Goal: Task Accomplishment & Management: Manage account settings

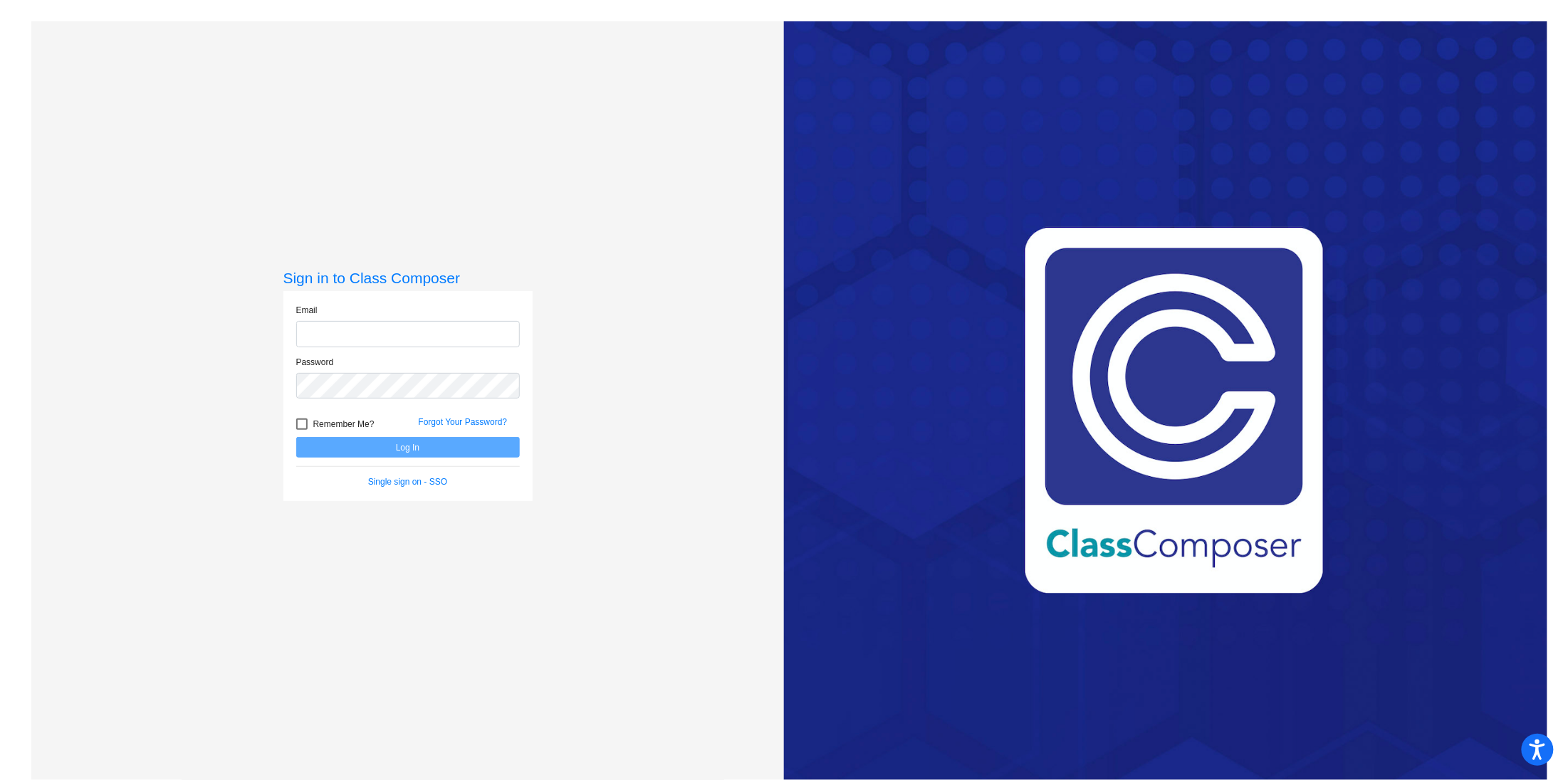
type input "[EMAIL_ADDRESS][DOMAIN_NAME]"
click at [301, 423] on div at bounding box center [302, 424] width 11 height 11
click at [301, 430] on input "Remember Me?" at bounding box center [301, 430] width 1 height 1
checkbox input "true"
click at [398, 444] on button "Log In" at bounding box center [408, 447] width 223 height 21
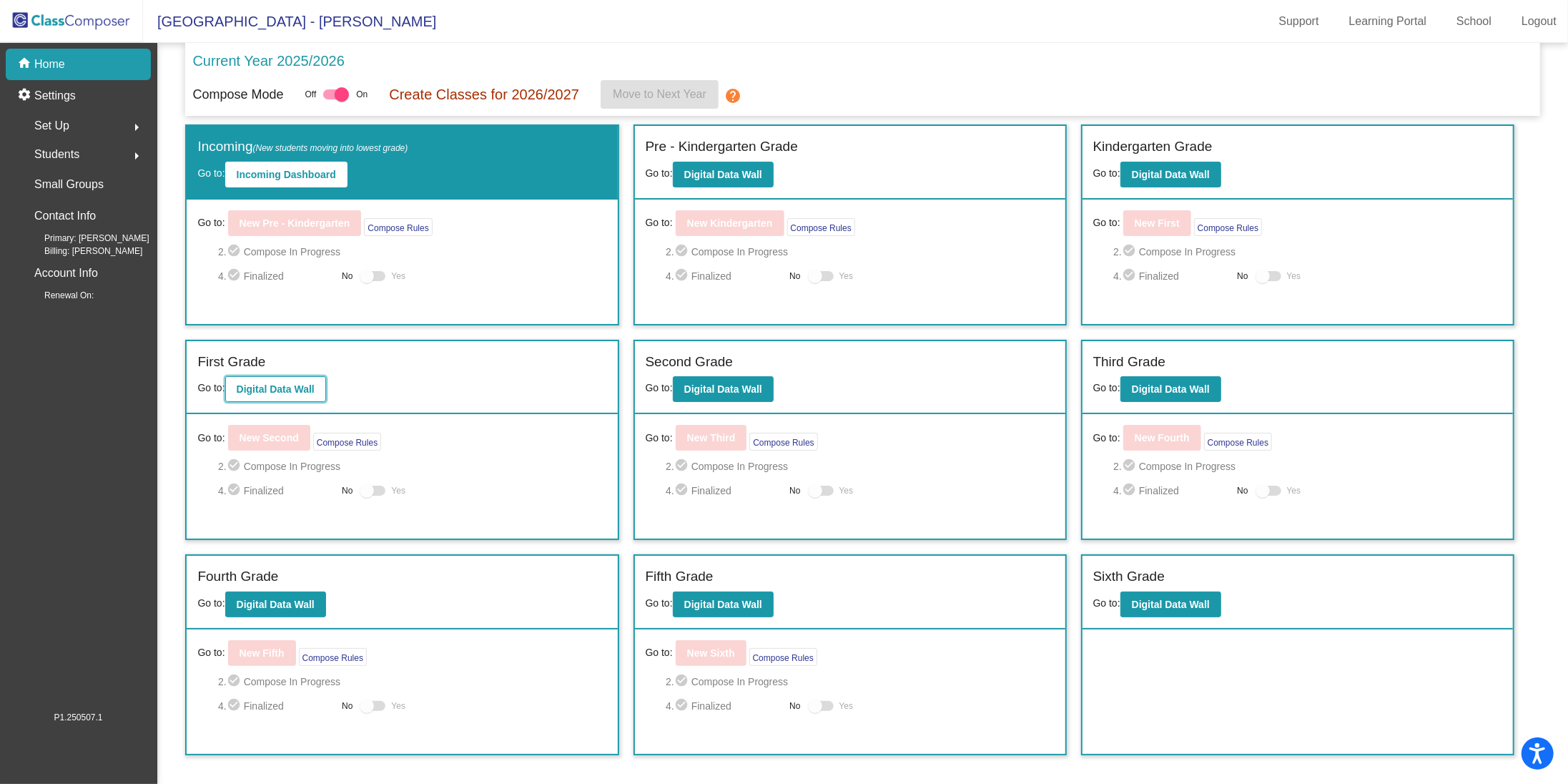
click at [291, 394] on b "Digital Data Wall" at bounding box center [275, 389] width 78 height 12
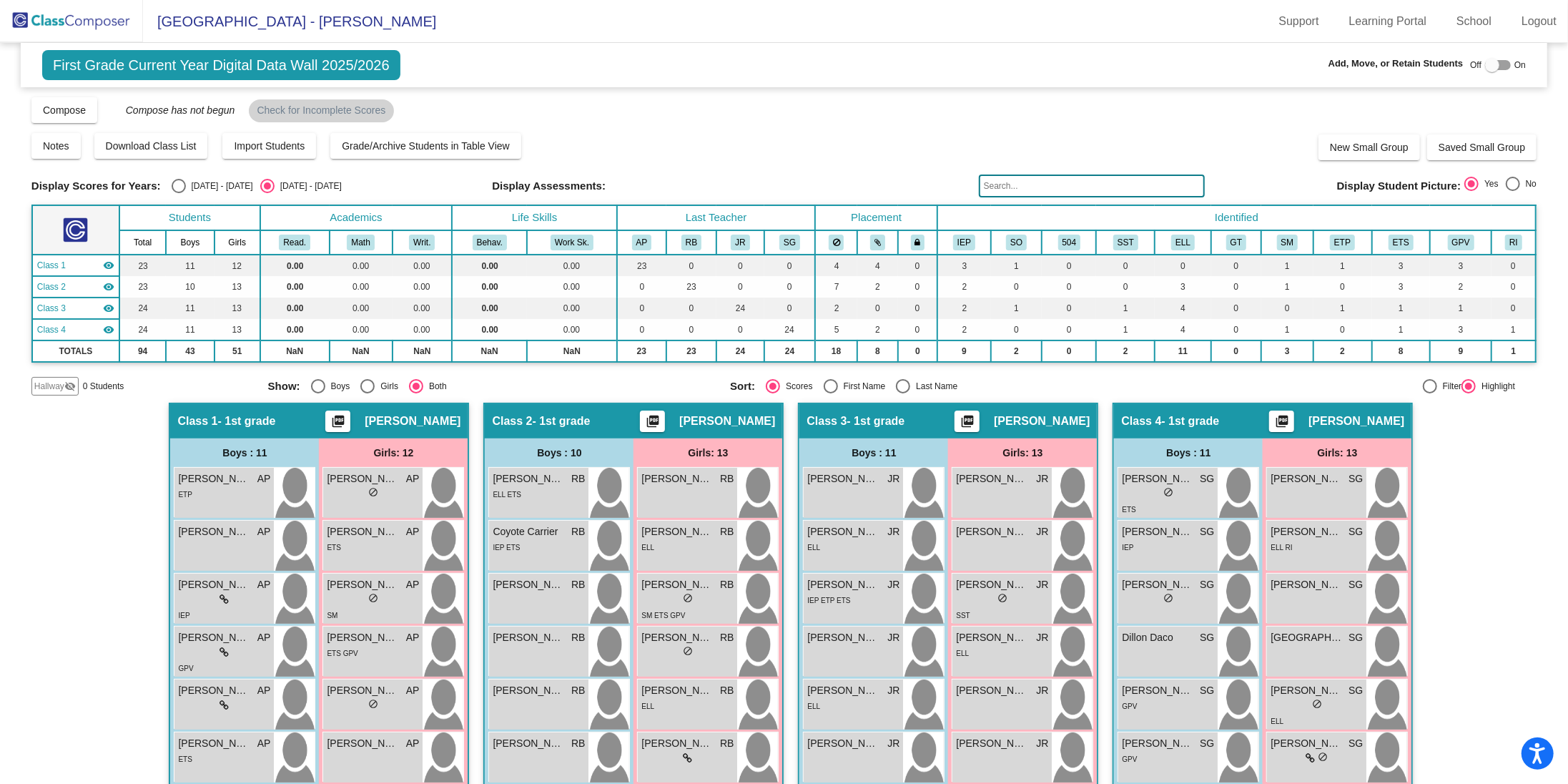
click at [179, 190] on div "Select an option" at bounding box center [178, 186] width 14 height 14
click at [179, 194] on input "[DATE] - [DATE]" at bounding box center [178, 194] width 1 height 1
radio input "true"
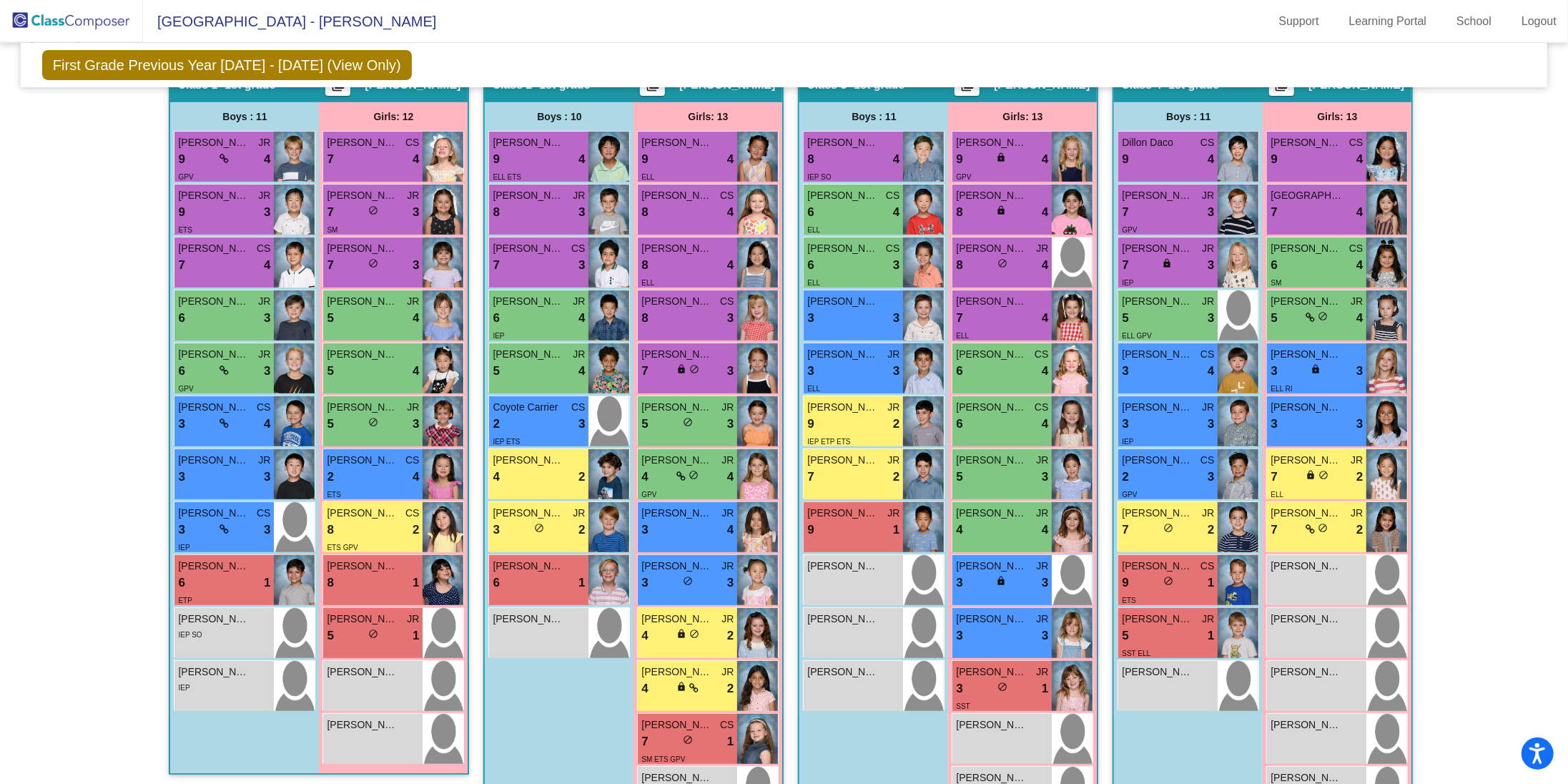
scroll to position [301, 0]
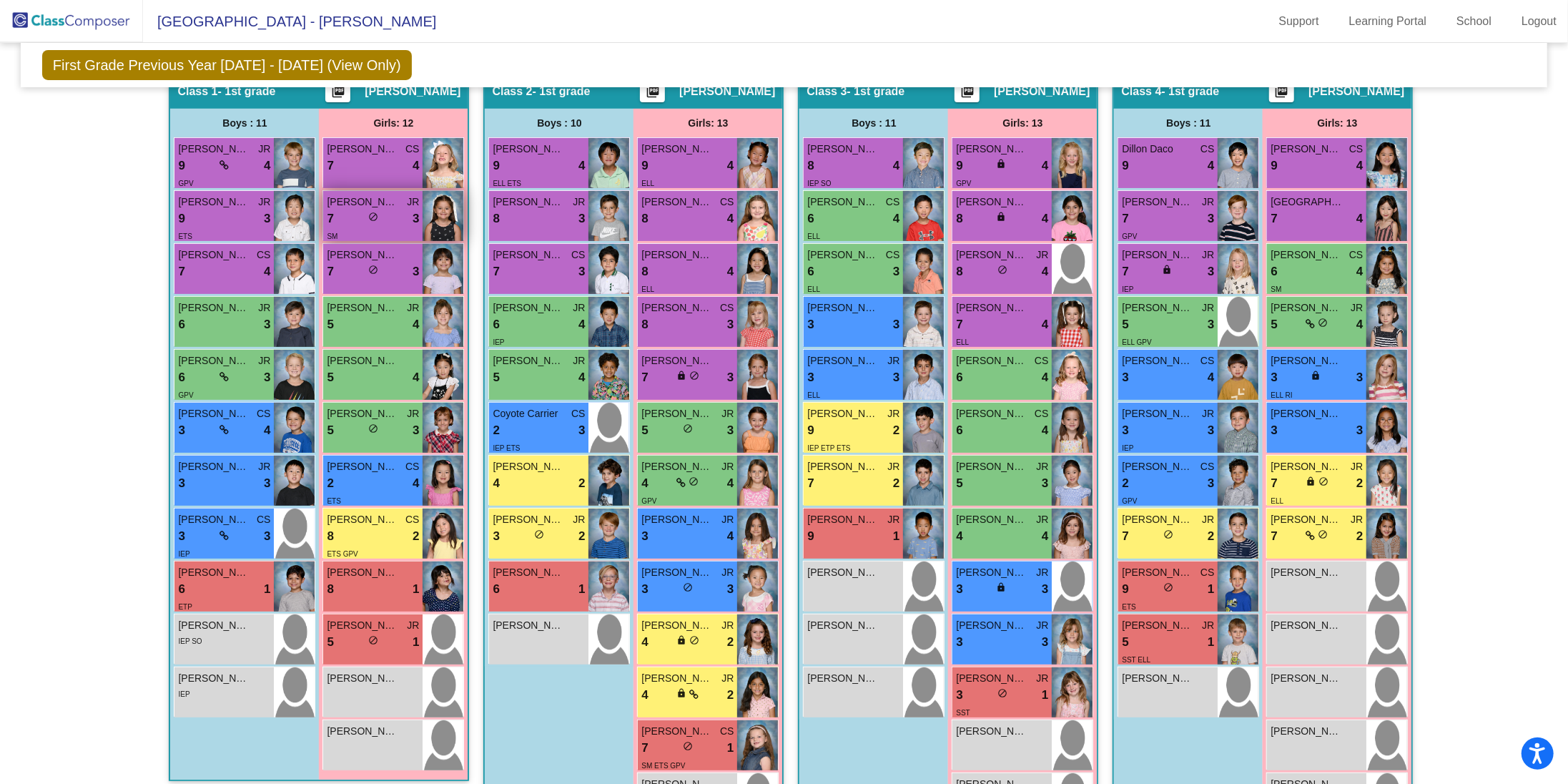
click at [389, 233] on div "SM" at bounding box center [373, 236] width 92 height 15
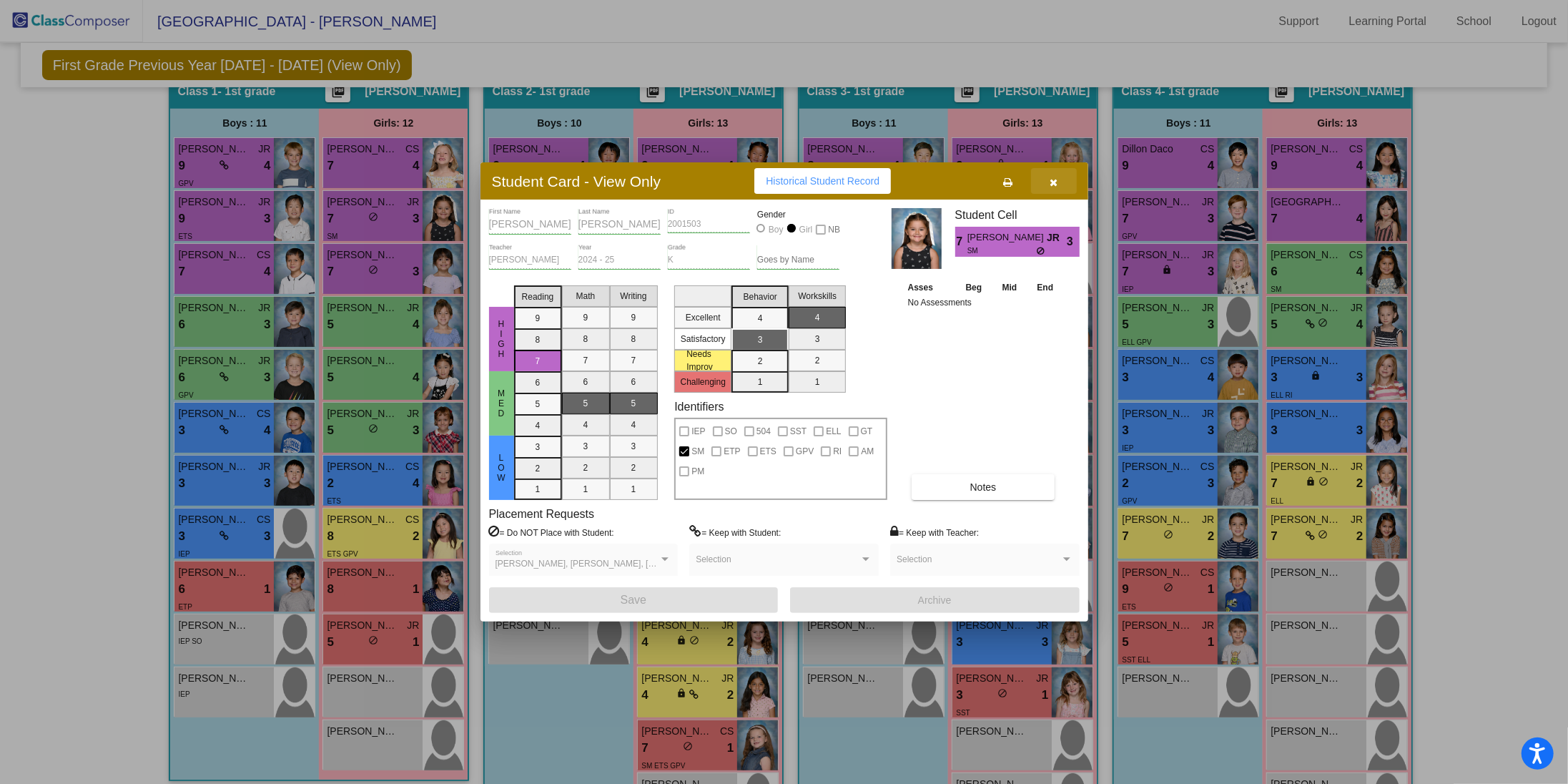
click at [1052, 185] on icon "button" at bounding box center [1054, 182] width 8 height 10
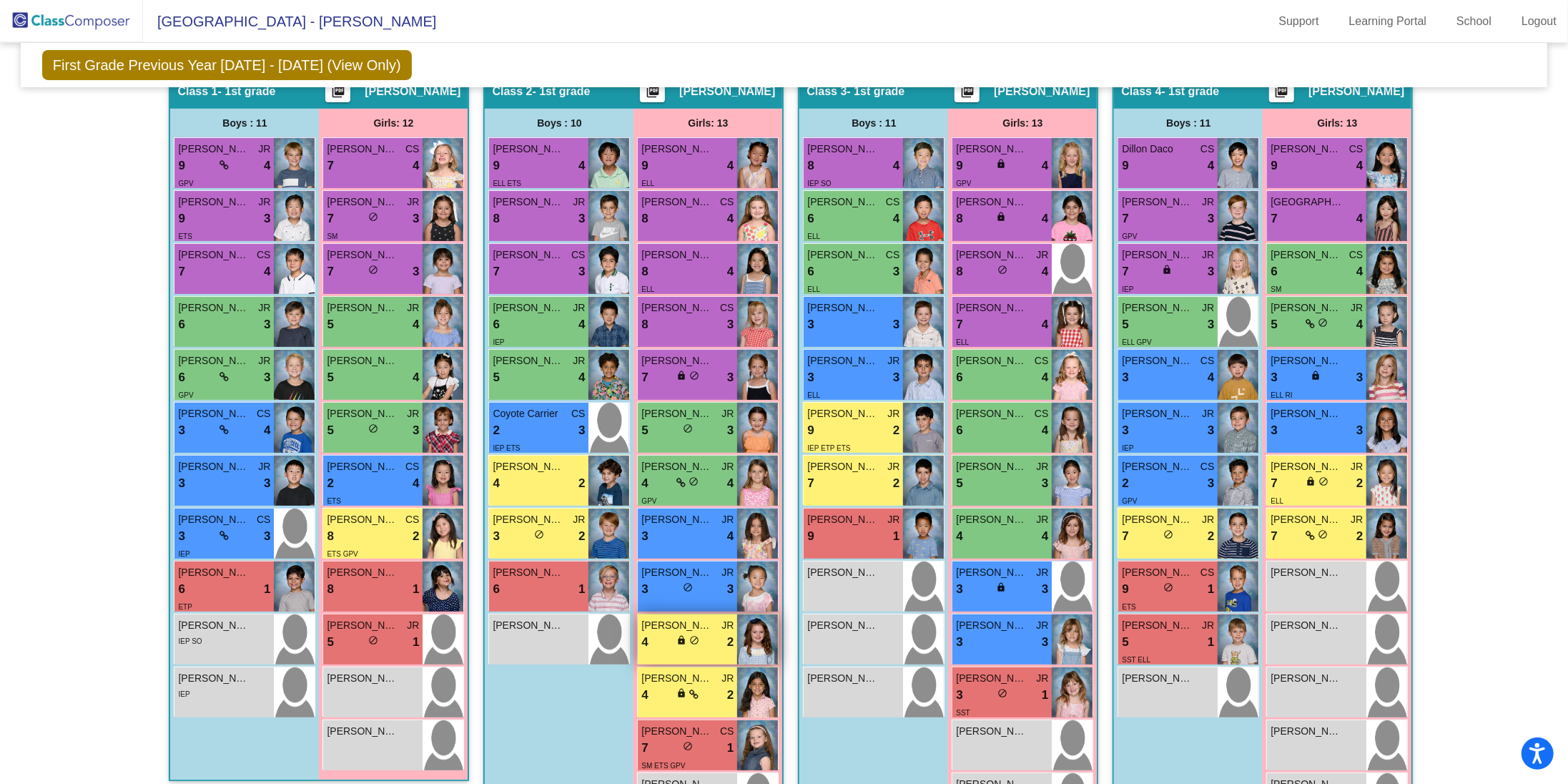
click at [707, 654] on div "[PERSON_NAME] 4 lock do_not_disturb_alt 2" at bounding box center [688, 639] width 100 height 50
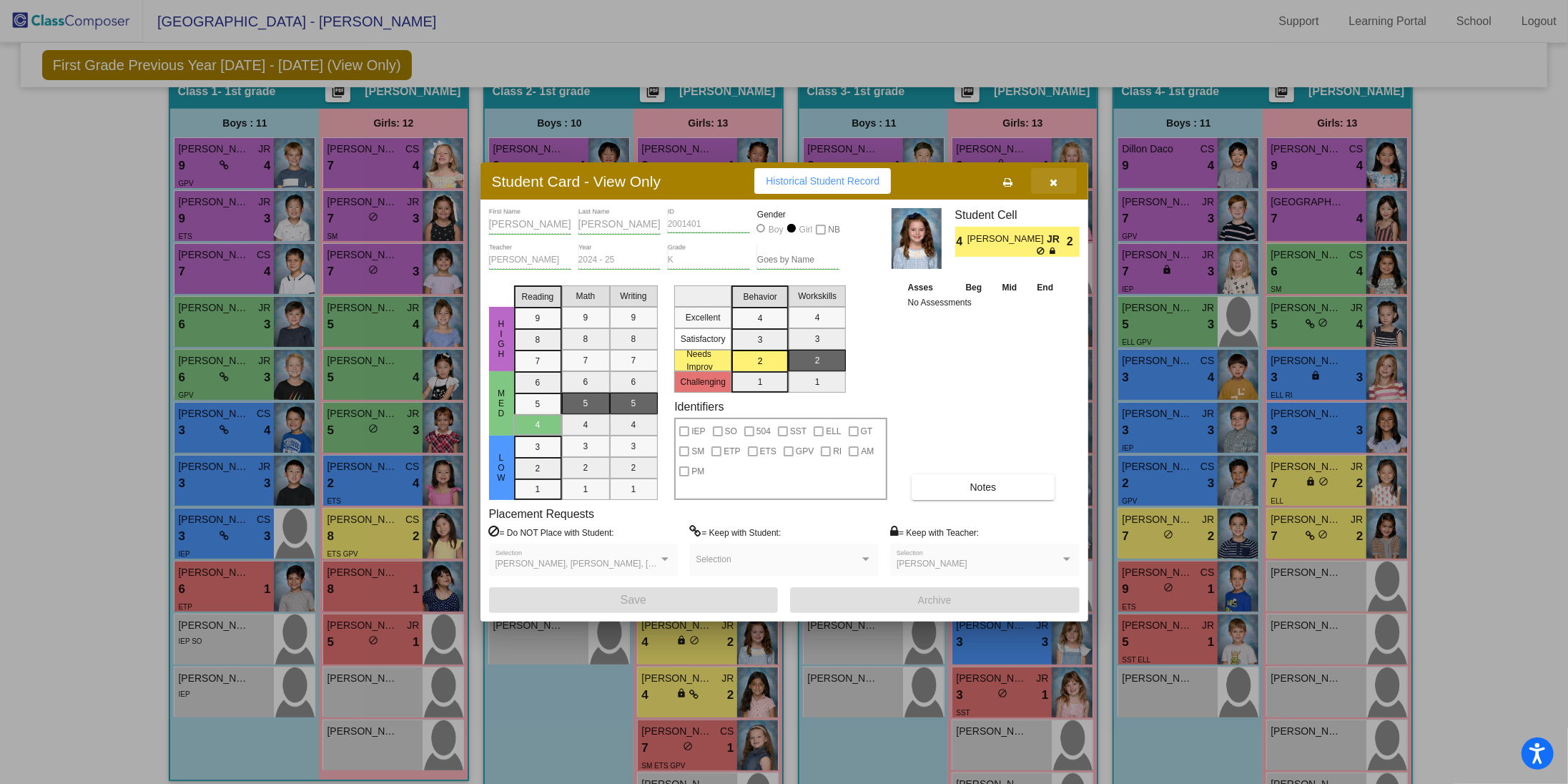
click at [1059, 183] on button "button" at bounding box center [1055, 180] width 46 height 26
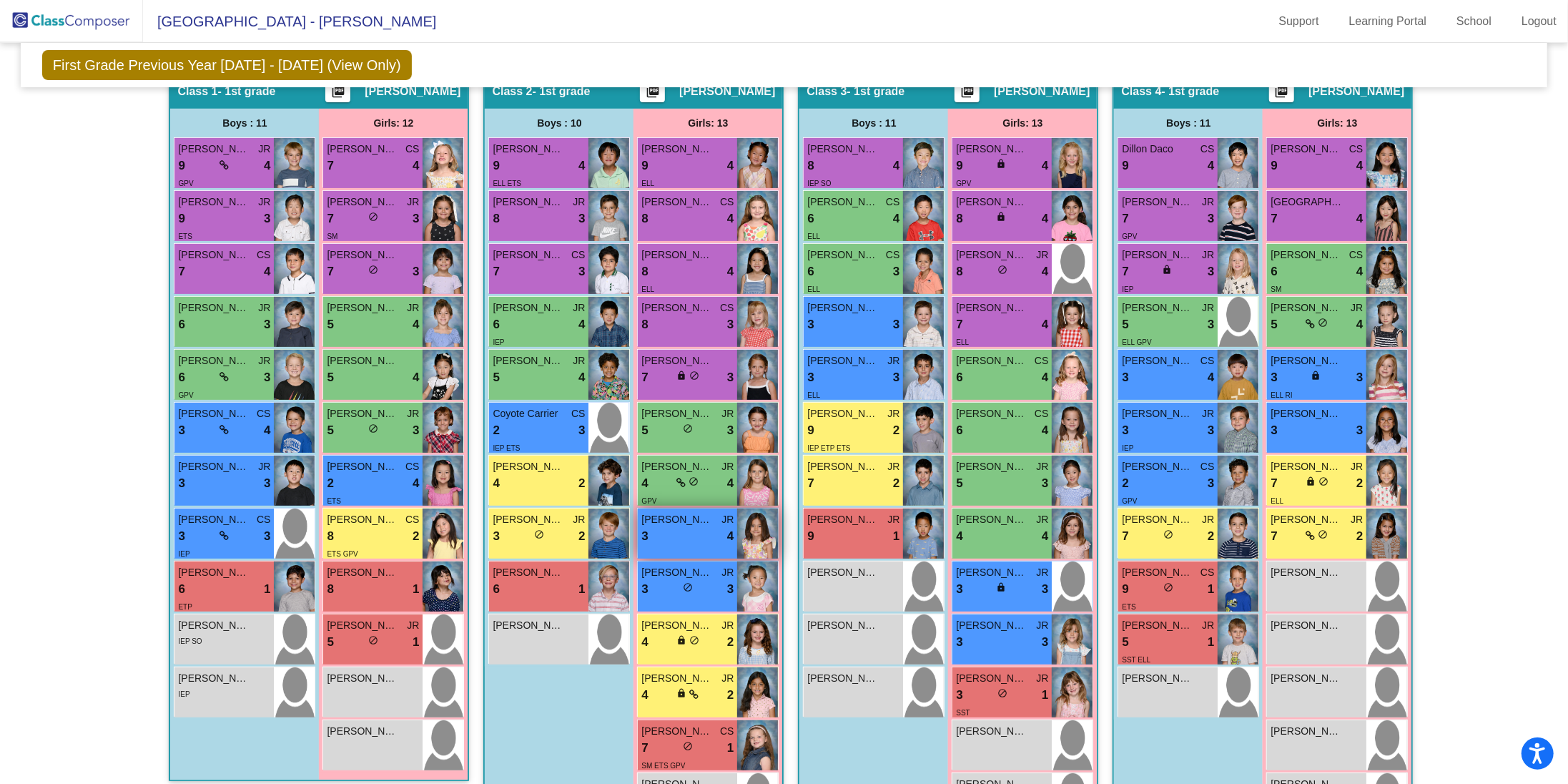
scroll to position [302, 0]
click at [83, 31] on img at bounding box center [71, 21] width 143 height 42
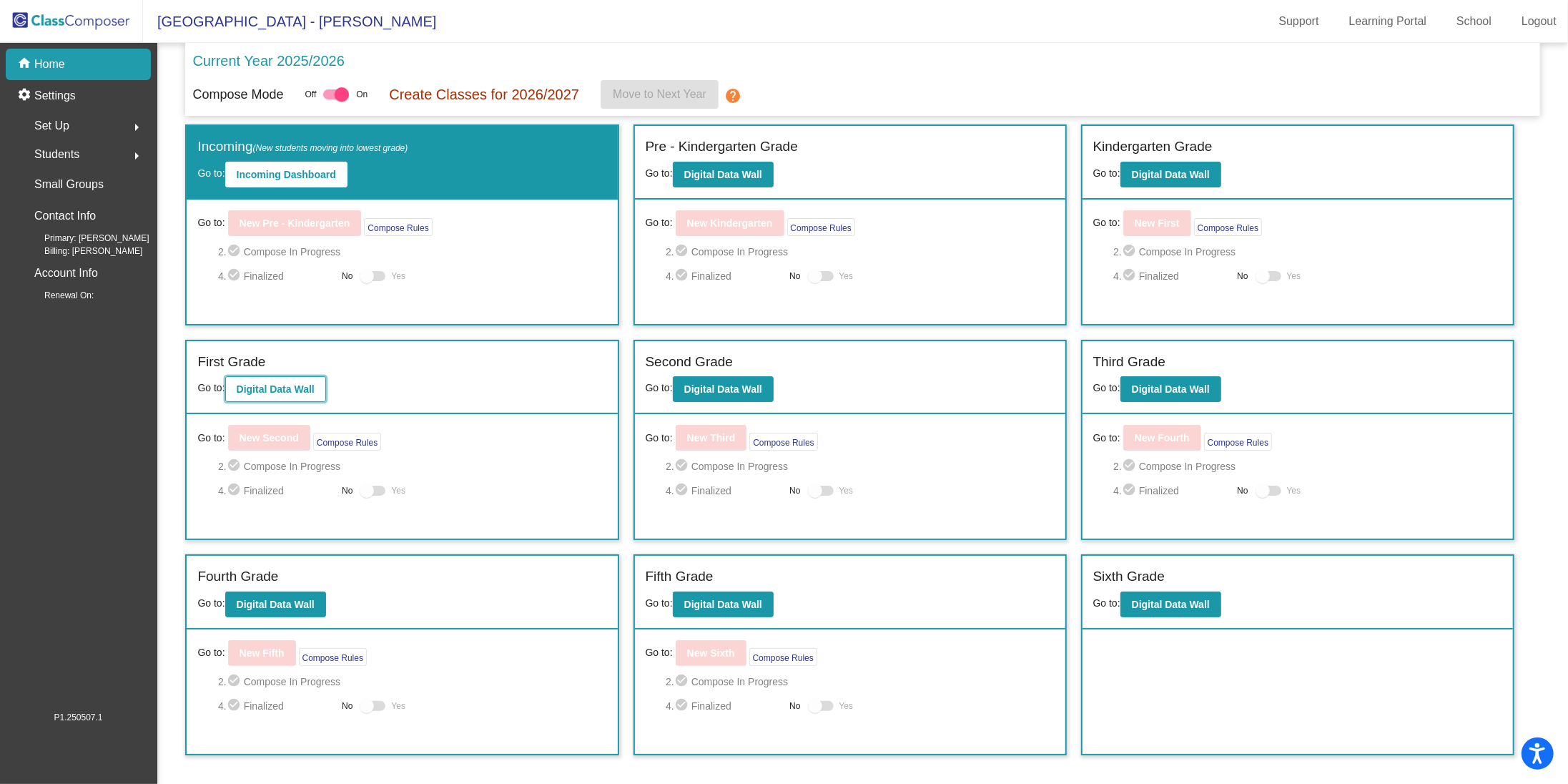
click at [268, 398] on button "Digital Data Wall" at bounding box center [275, 389] width 101 height 26
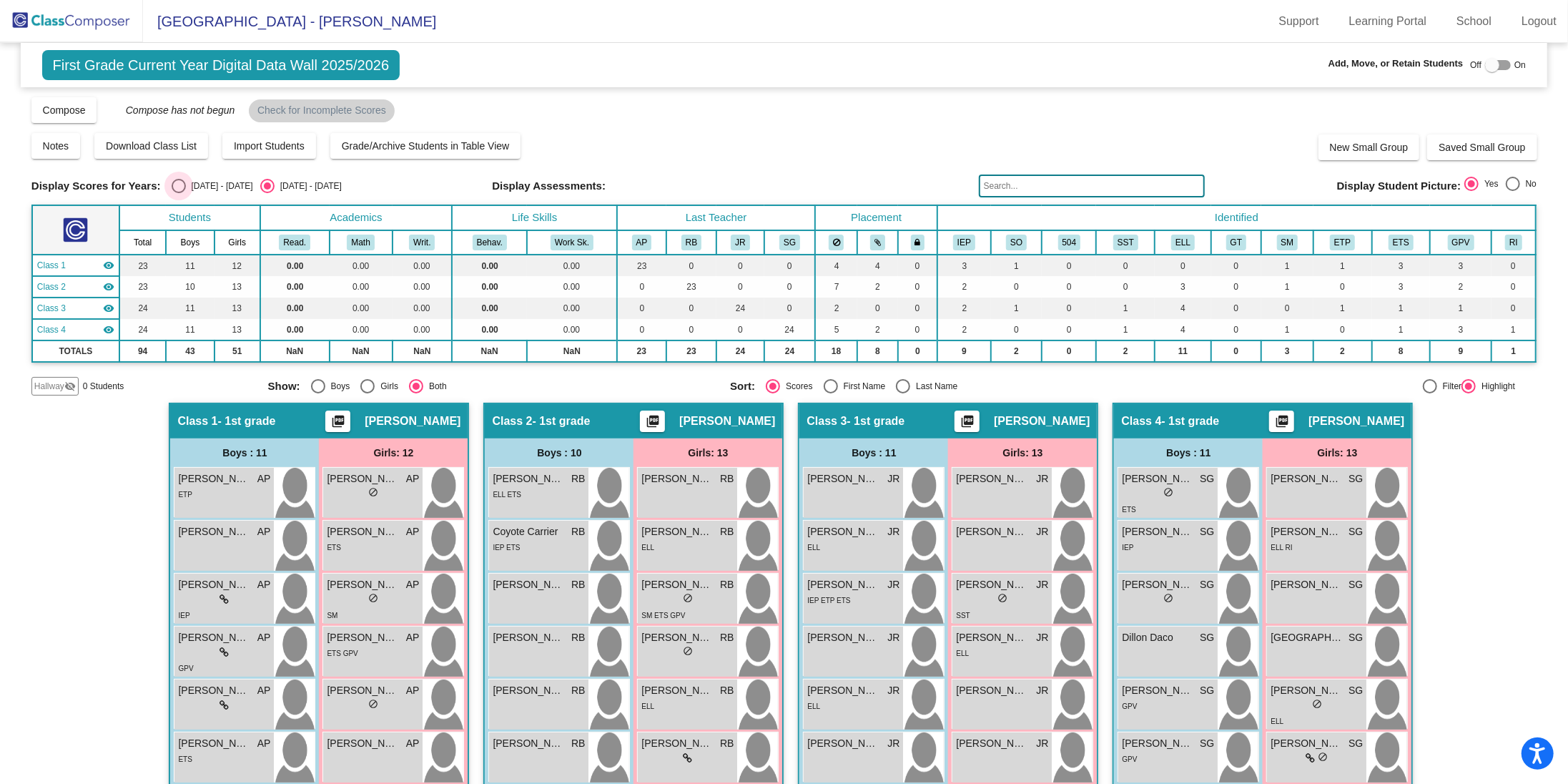
click at [175, 189] on div "Select an option" at bounding box center [178, 186] width 14 height 14
click at [178, 194] on input "[DATE] - [DATE]" at bounding box center [178, 194] width 1 height 1
radio input "true"
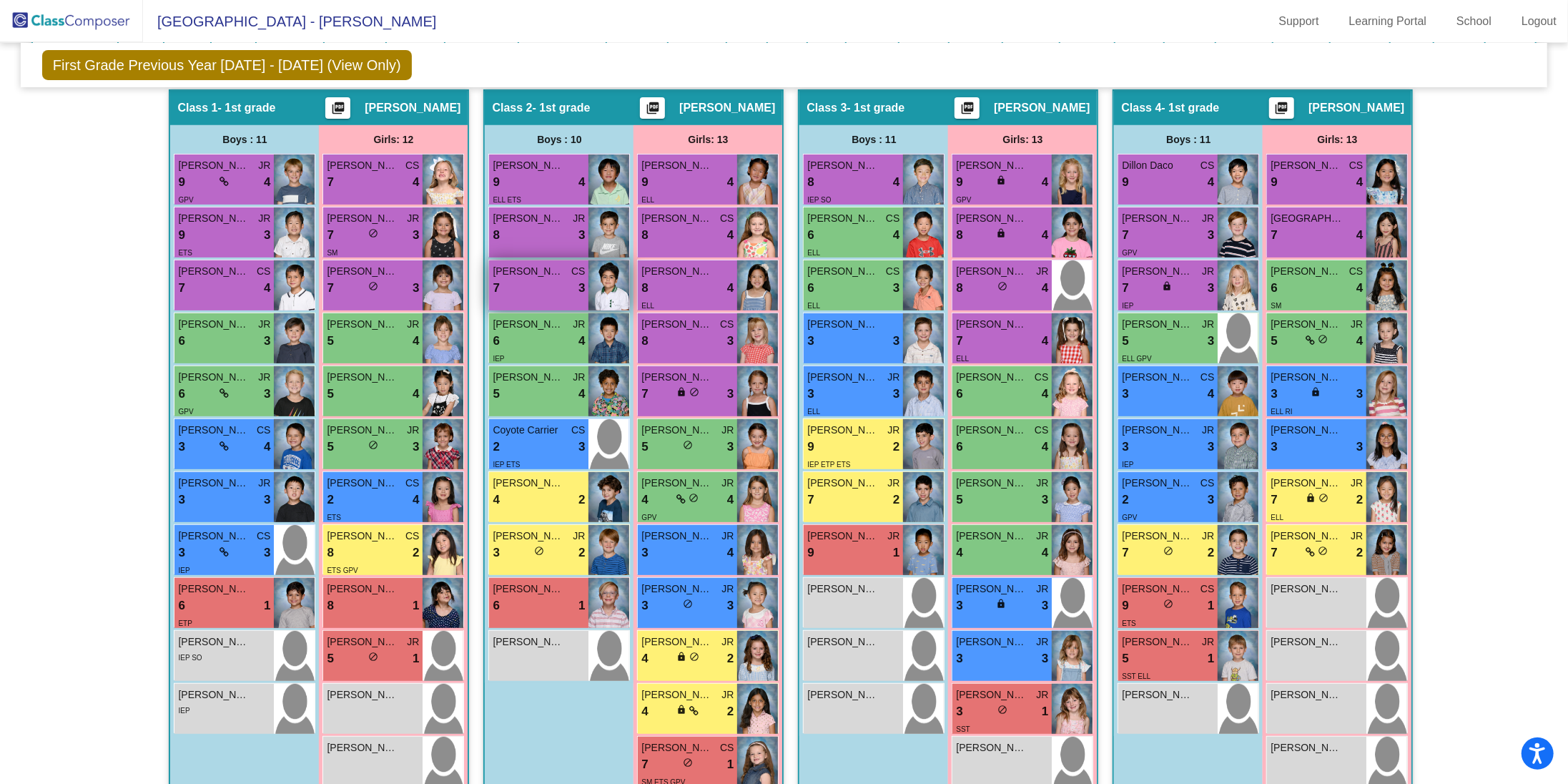
scroll to position [224, 0]
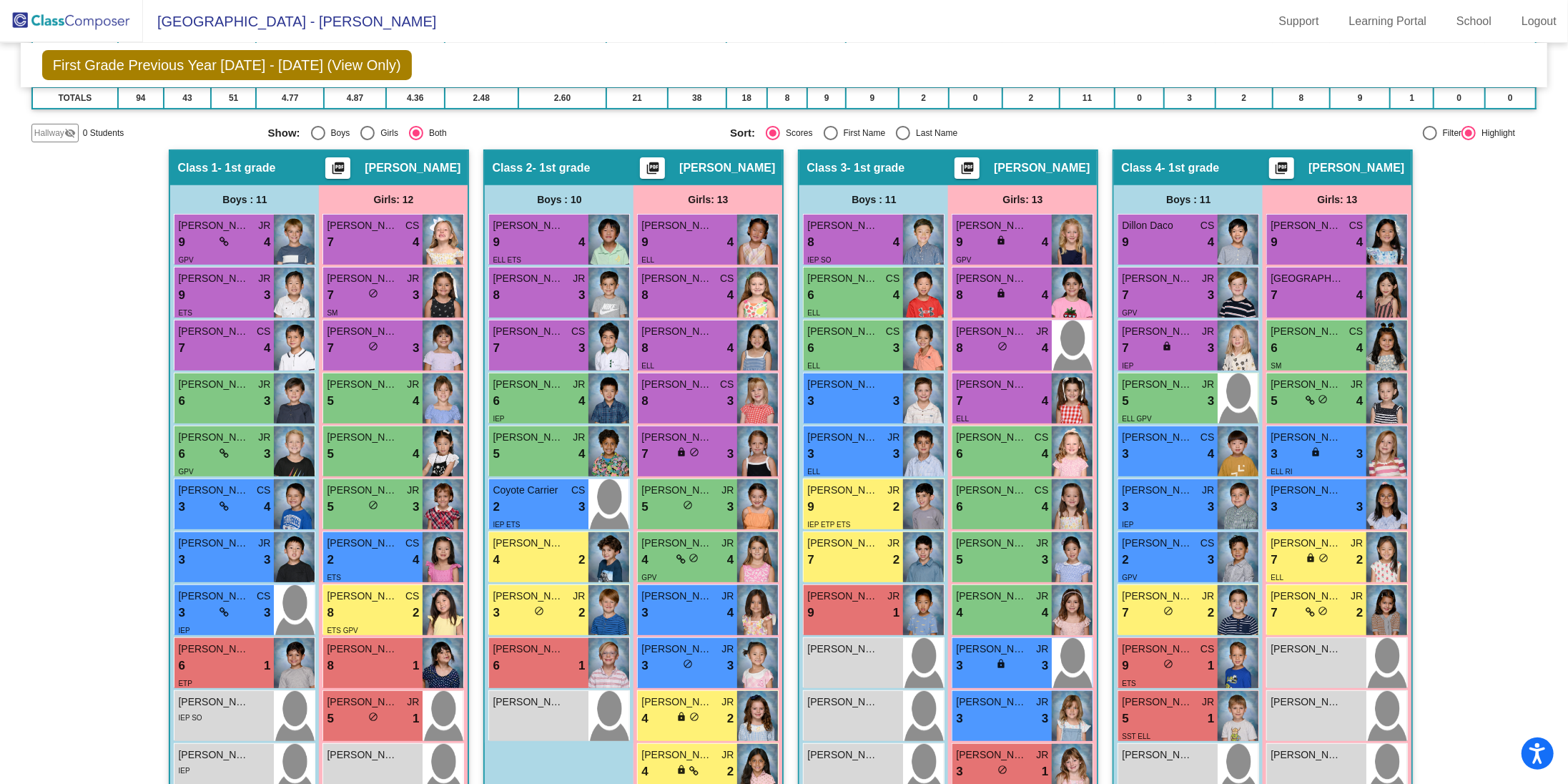
click at [78, 23] on img at bounding box center [71, 21] width 143 height 42
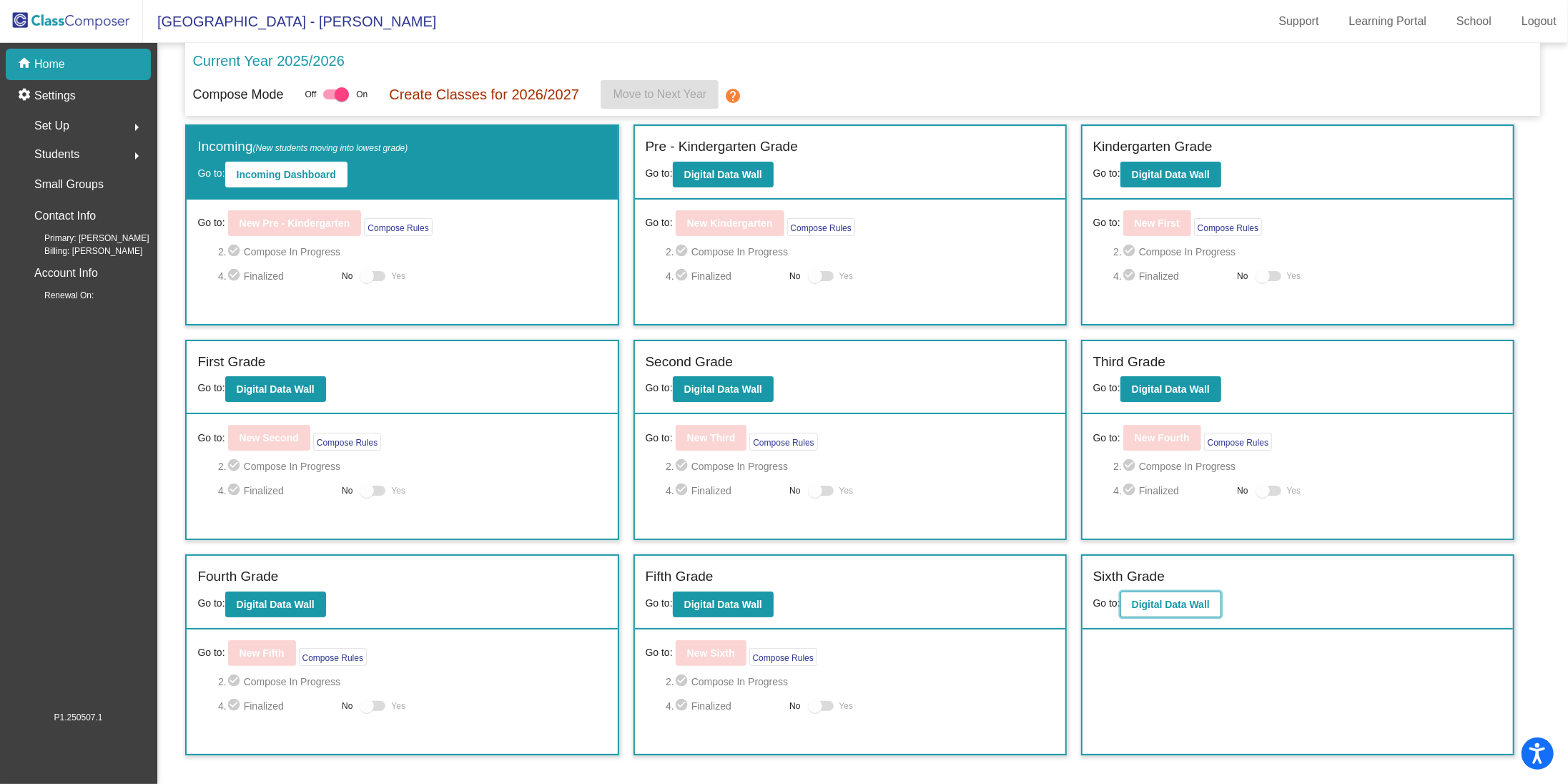
click at [1170, 606] on b "Digital Data Wall" at bounding box center [1170, 605] width 78 height 12
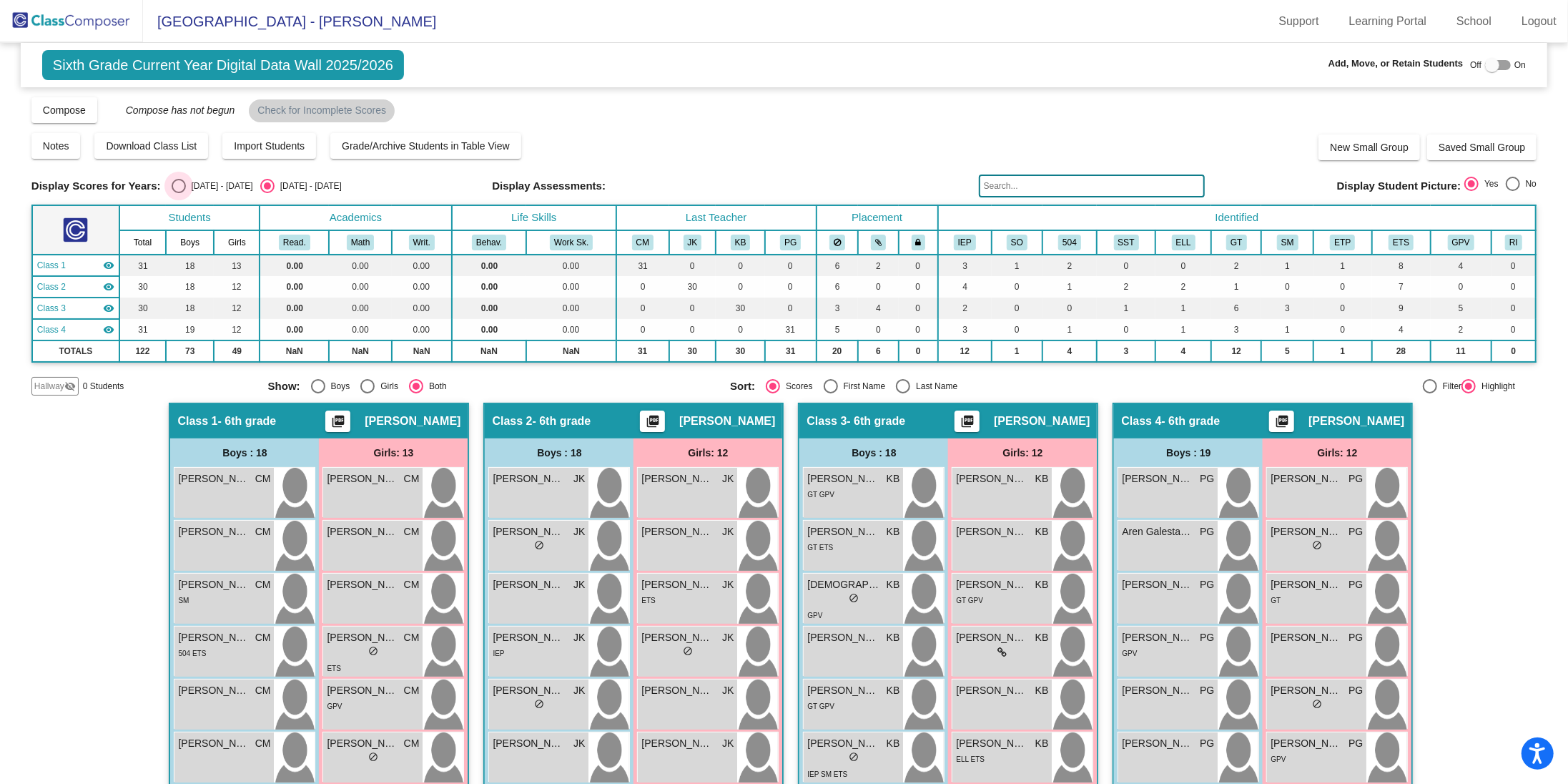
click at [174, 191] on div "Select an option" at bounding box center [178, 186] width 14 height 14
click at [178, 194] on input "[DATE] - [DATE]" at bounding box center [178, 194] width 1 height 1
radio input "true"
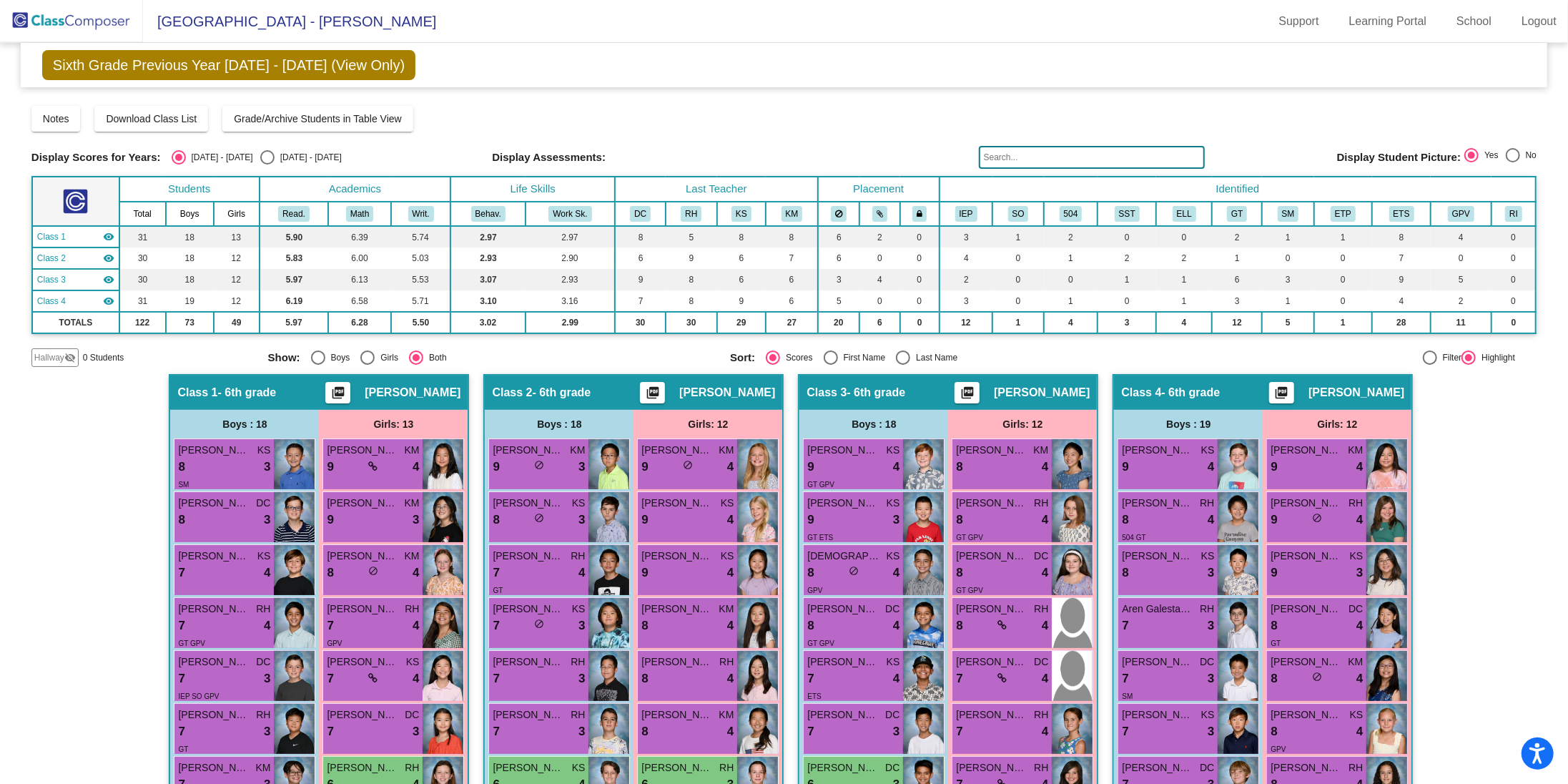
click at [57, 30] on img at bounding box center [71, 21] width 143 height 42
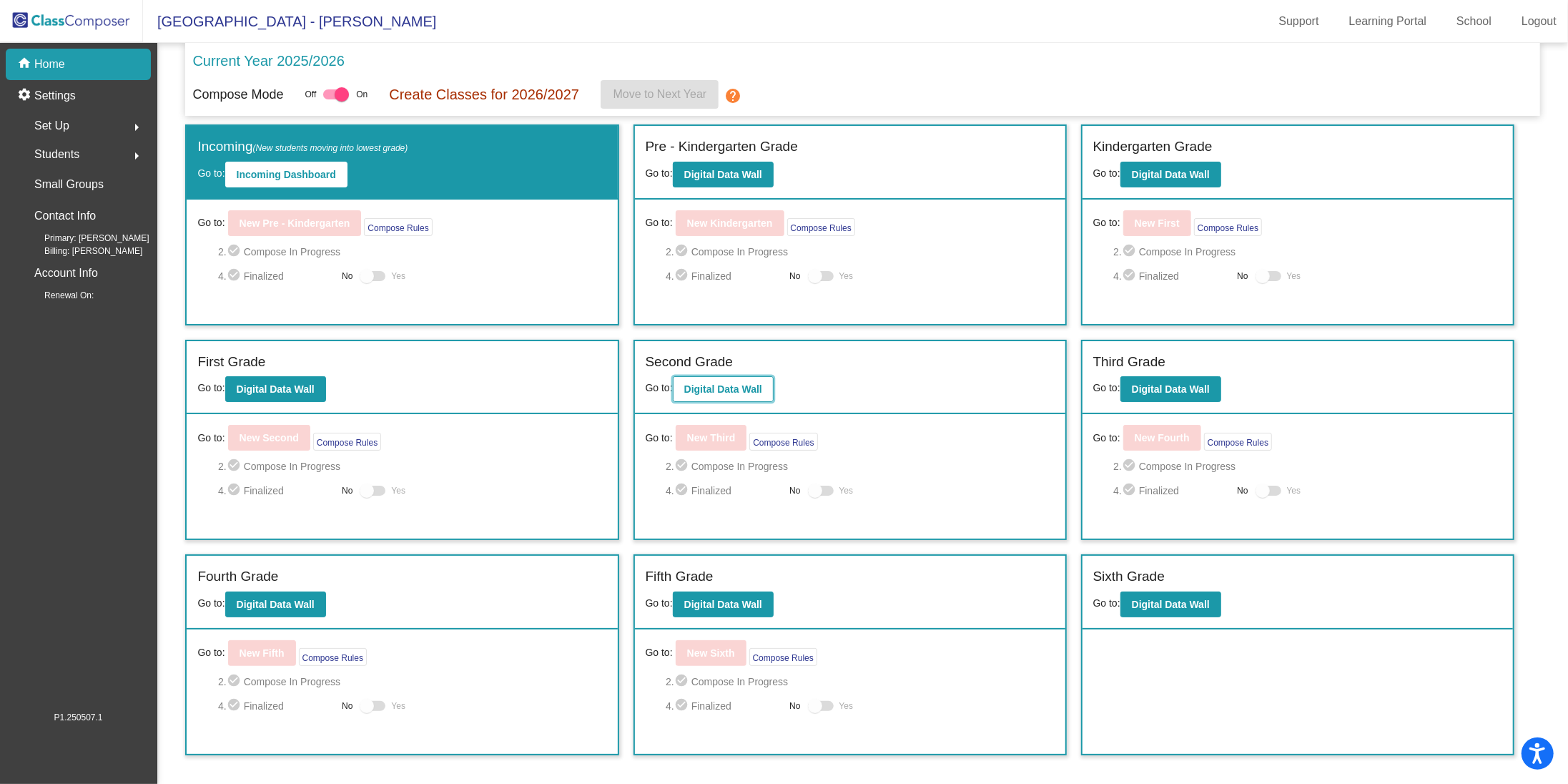
click at [741, 383] on b "Digital Data Wall" at bounding box center [723, 389] width 78 height 12
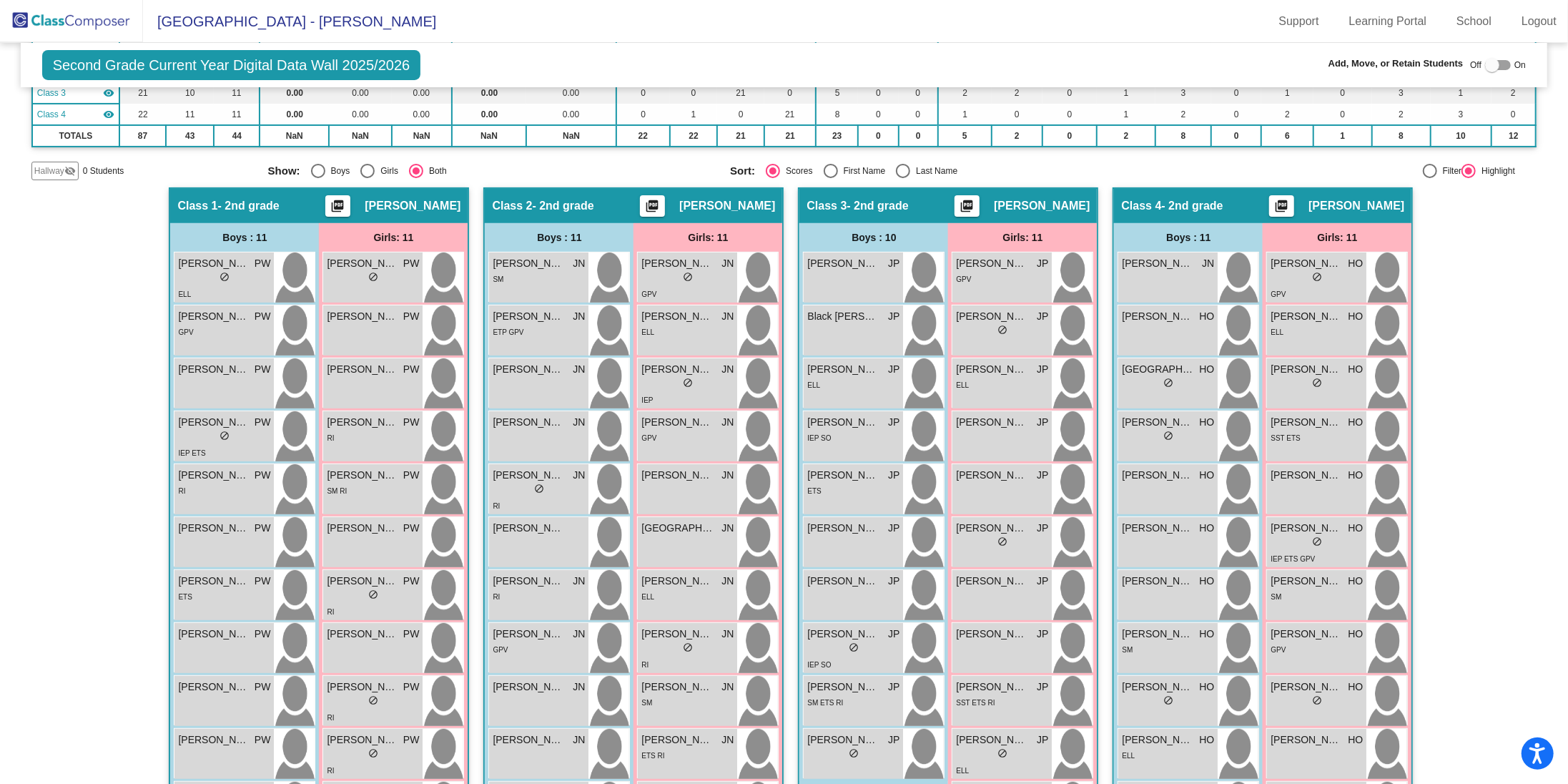
scroll to position [216, 0]
click at [63, 21] on img at bounding box center [71, 21] width 143 height 42
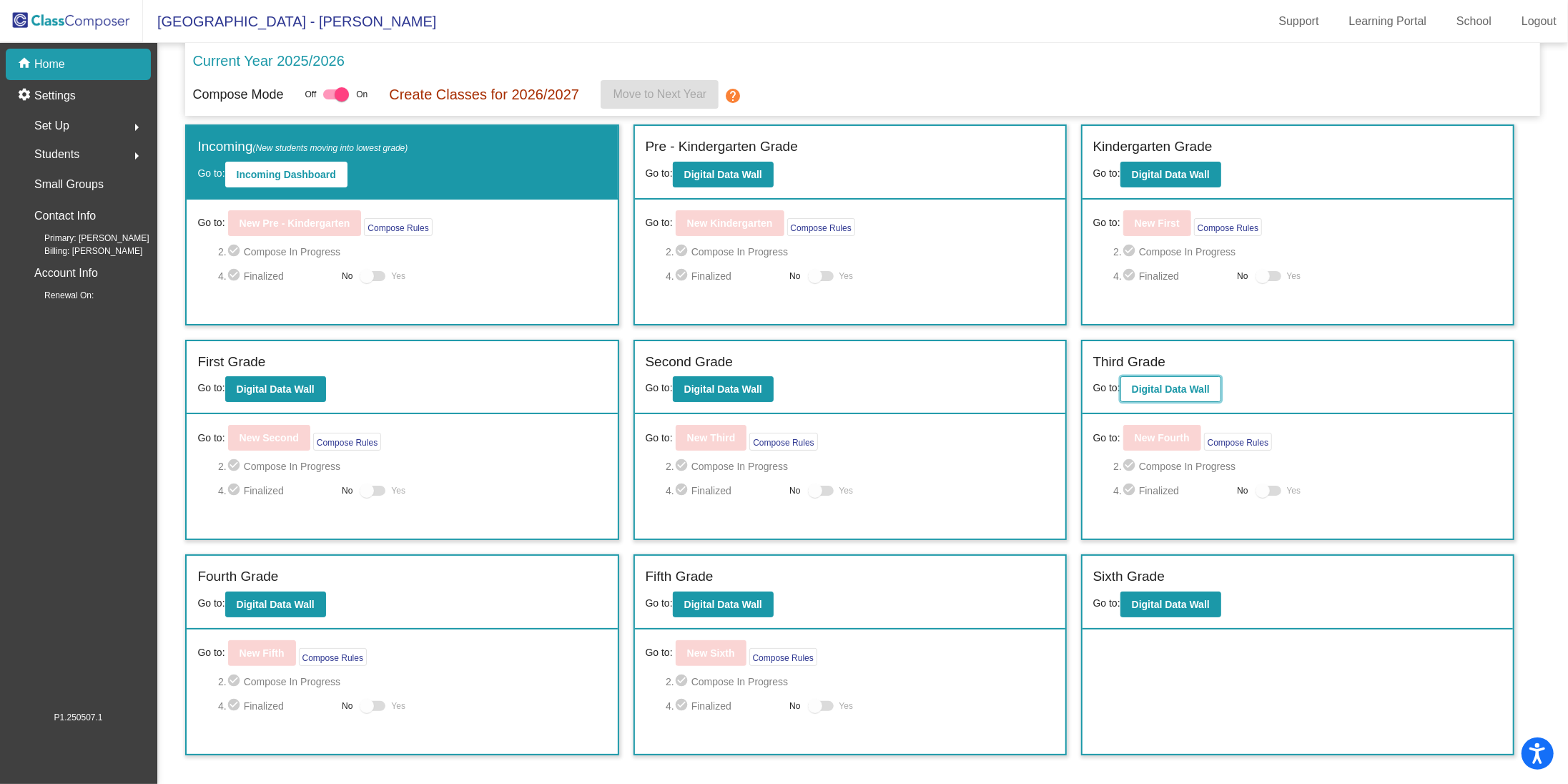
click at [1163, 391] on b "Digital Data Wall" at bounding box center [1170, 389] width 78 height 12
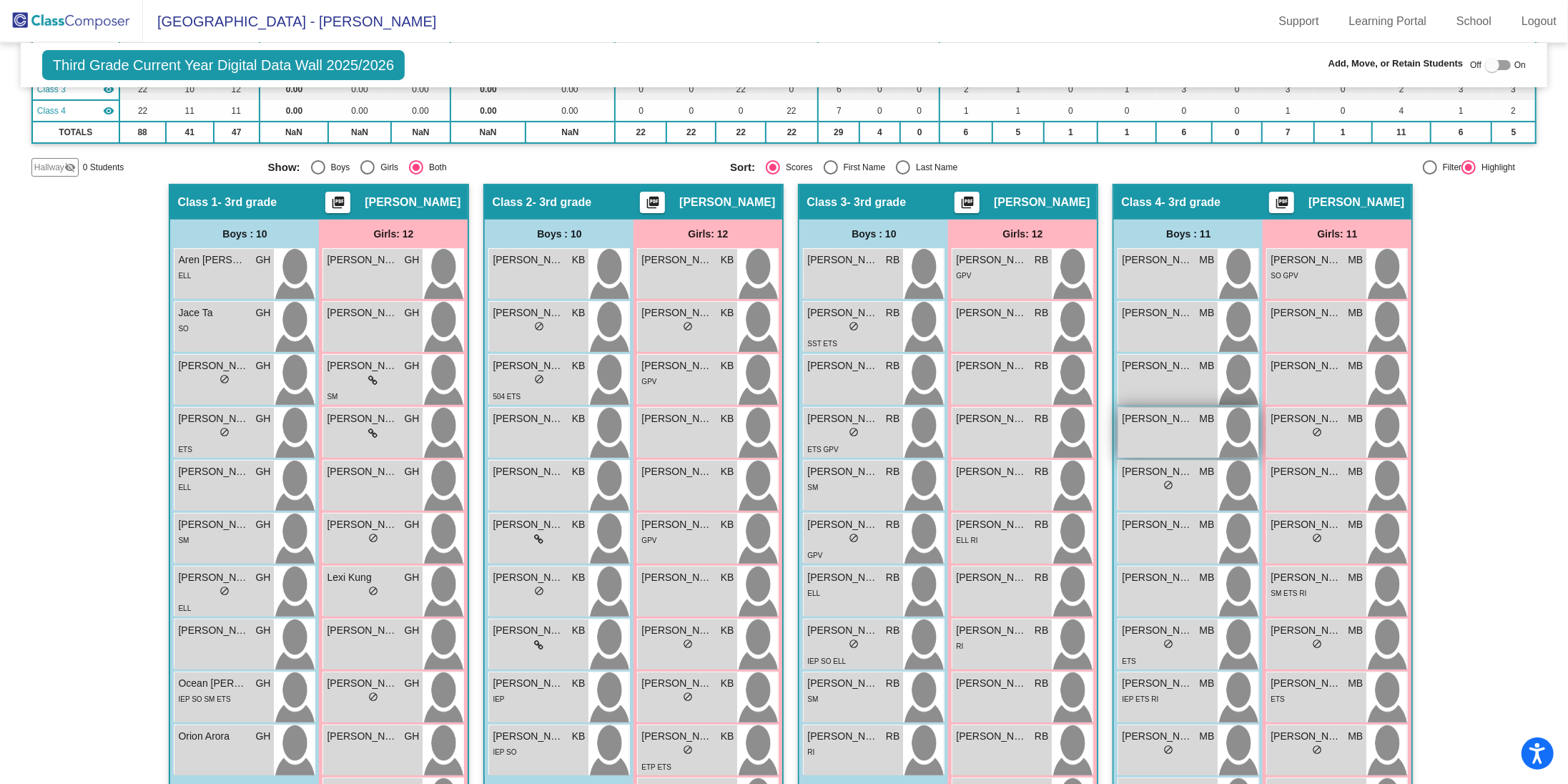
scroll to position [338, 0]
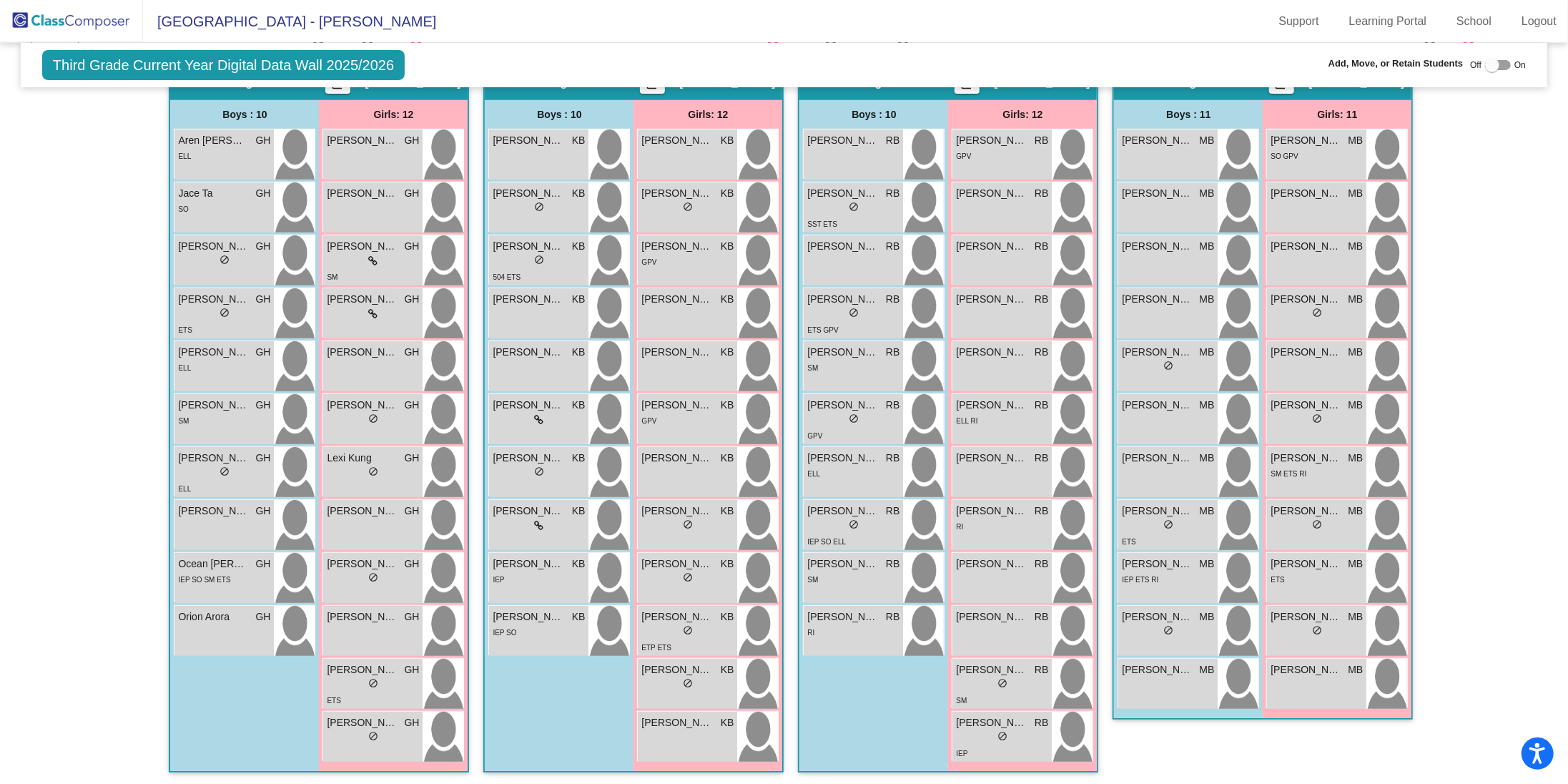
click at [92, 22] on img at bounding box center [71, 21] width 143 height 42
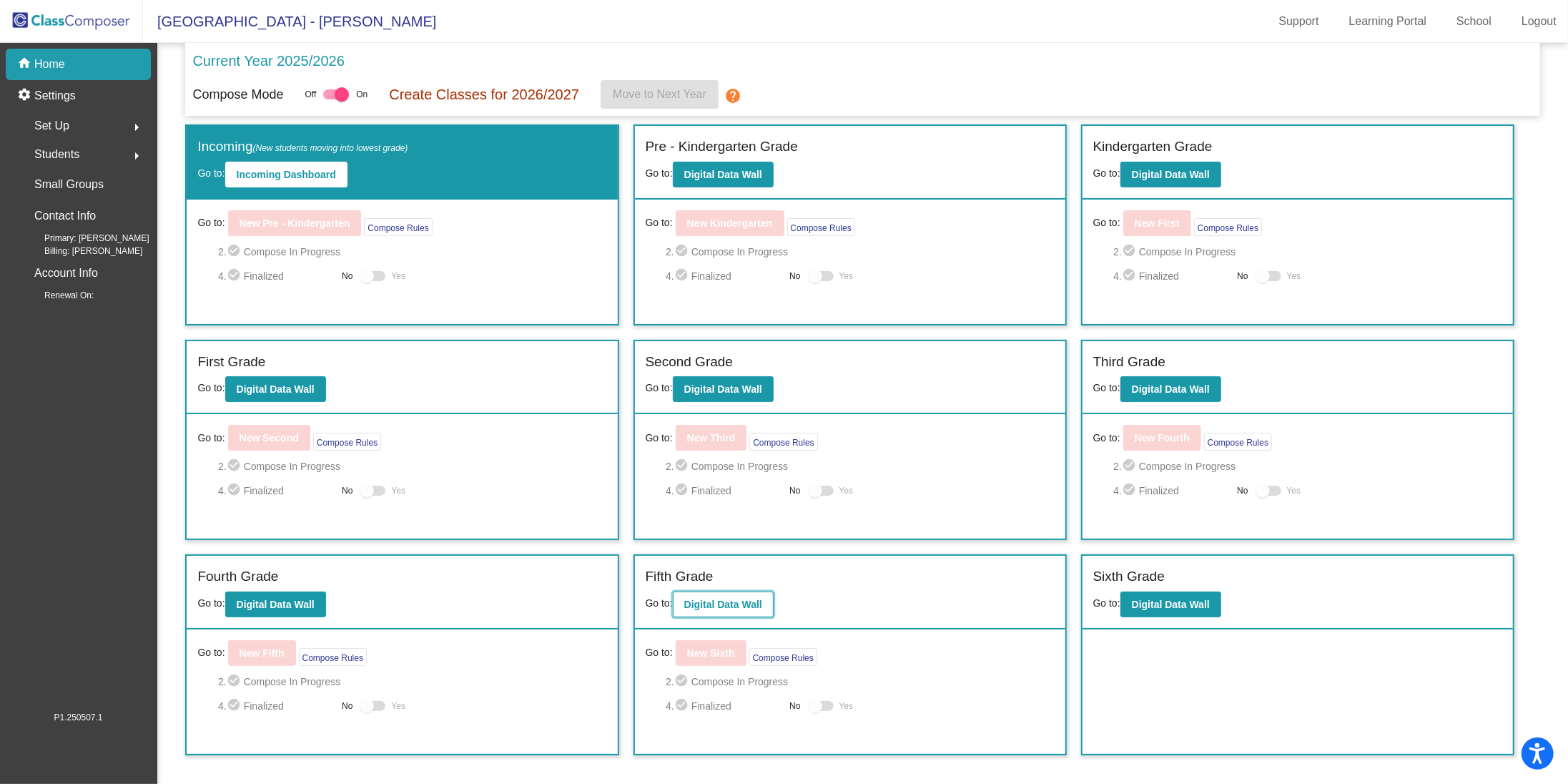
click at [705, 604] on b "Digital Data Wall" at bounding box center [723, 605] width 78 height 12
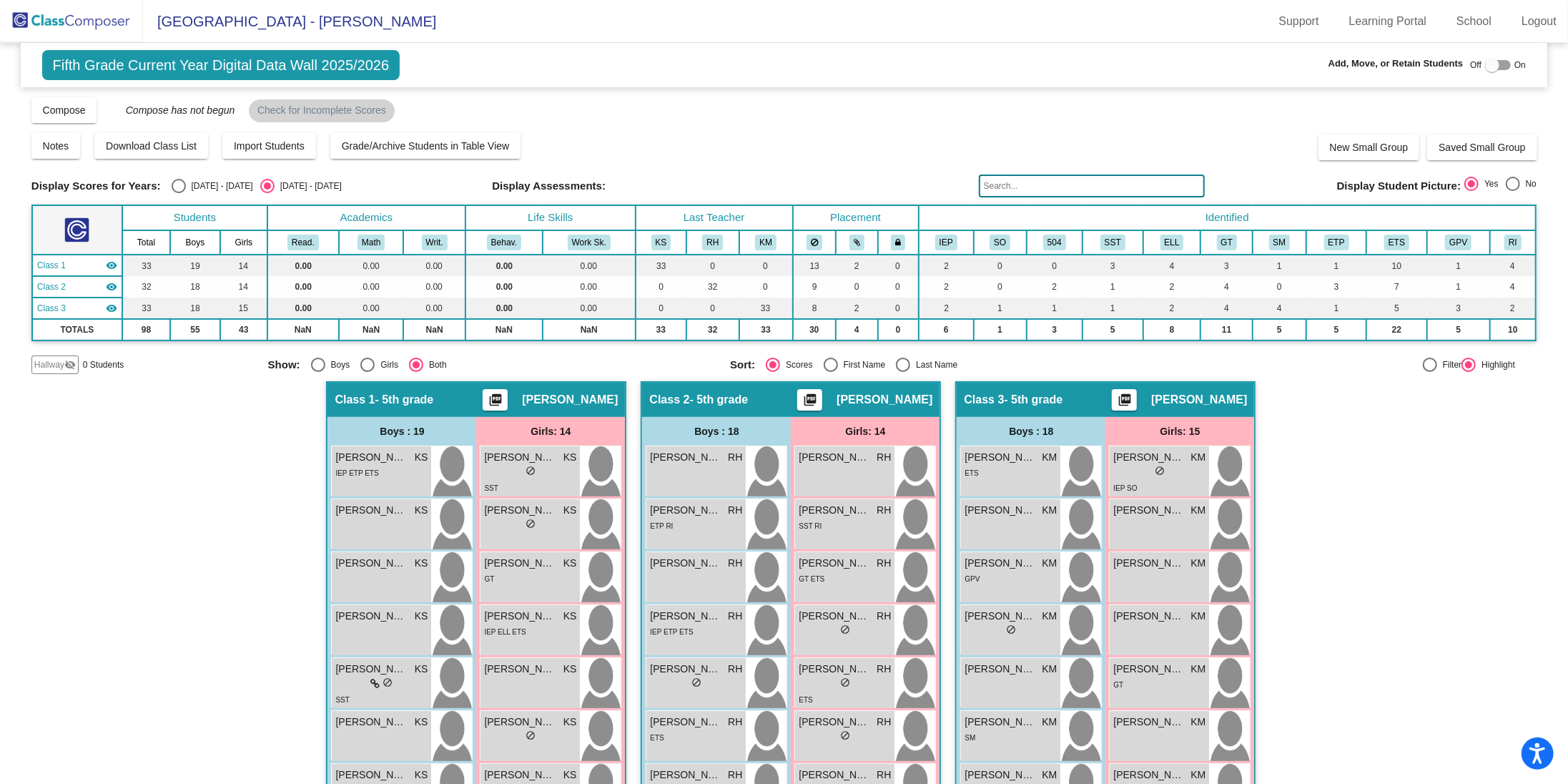
click at [176, 191] on div "Select an option" at bounding box center [178, 186] width 14 height 14
click at [178, 194] on input "[DATE] - [DATE]" at bounding box center [178, 194] width 1 height 1
radio input "true"
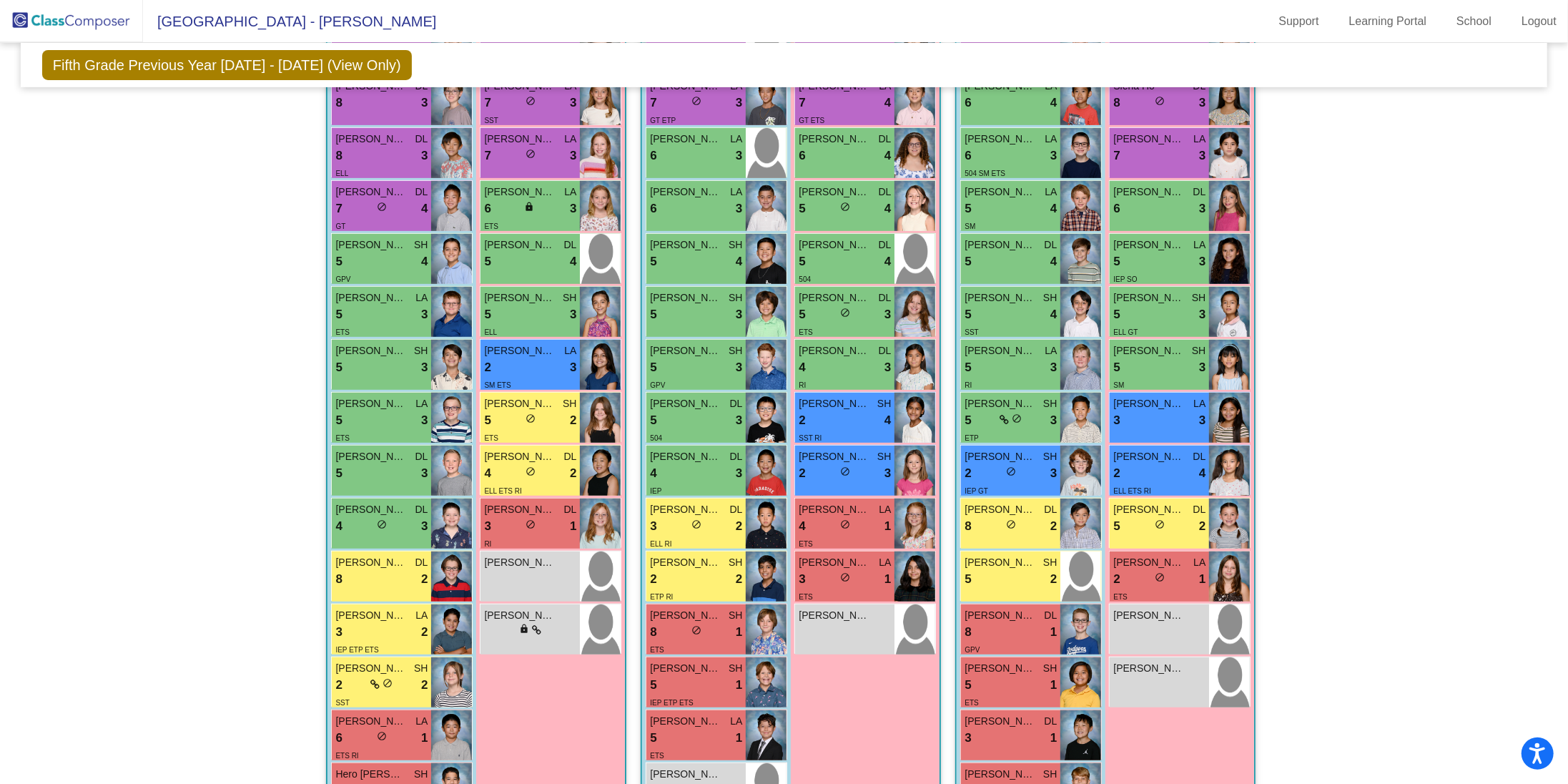
scroll to position [504, 0]
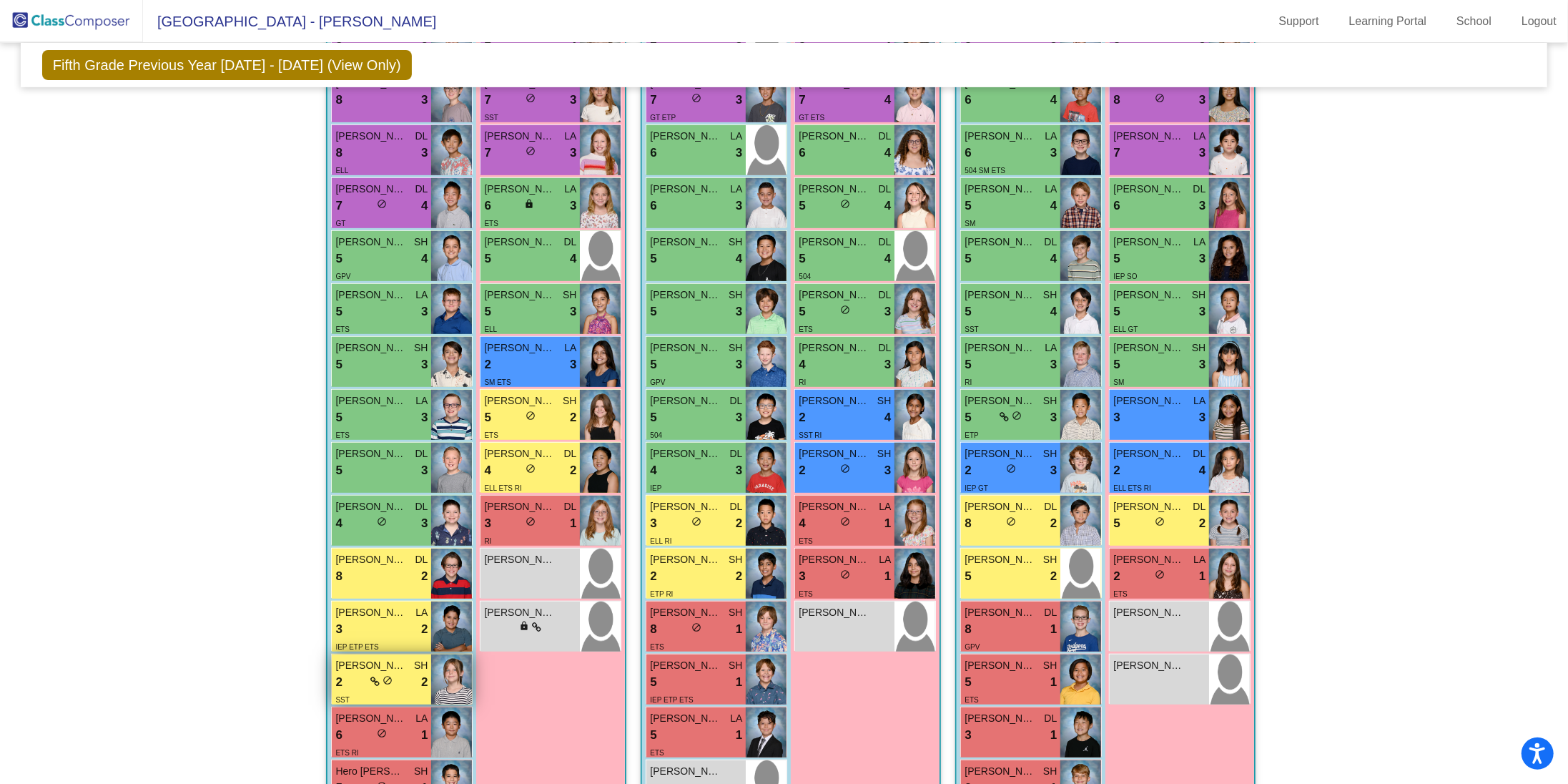
click at [371, 692] on div "SST" at bounding box center [381, 700] width 92 height 15
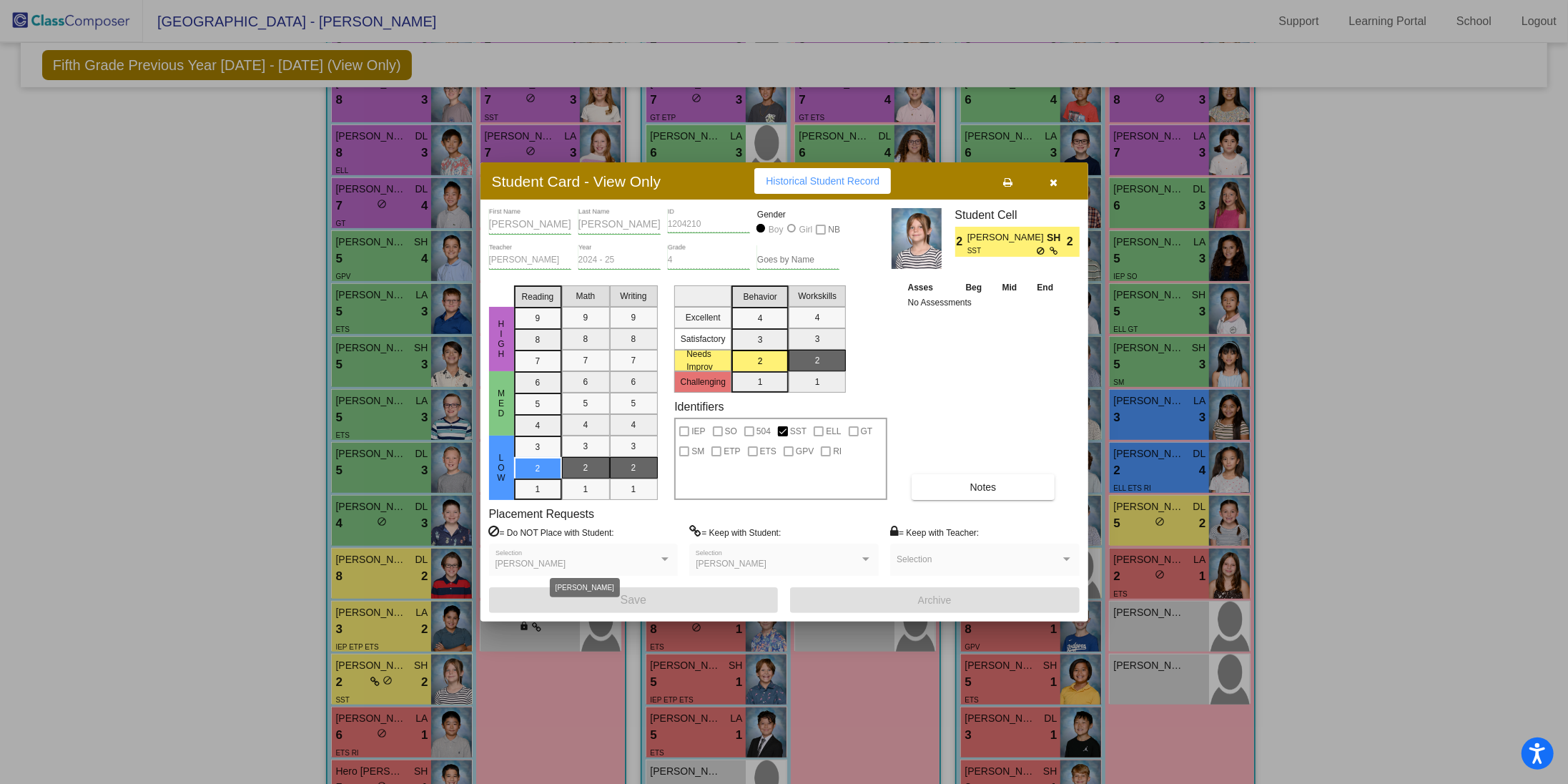
click at [666, 561] on div at bounding box center [665, 560] width 12 height 10
click at [1056, 186] on icon "button" at bounding box center [1054, 182] width 8 height 10
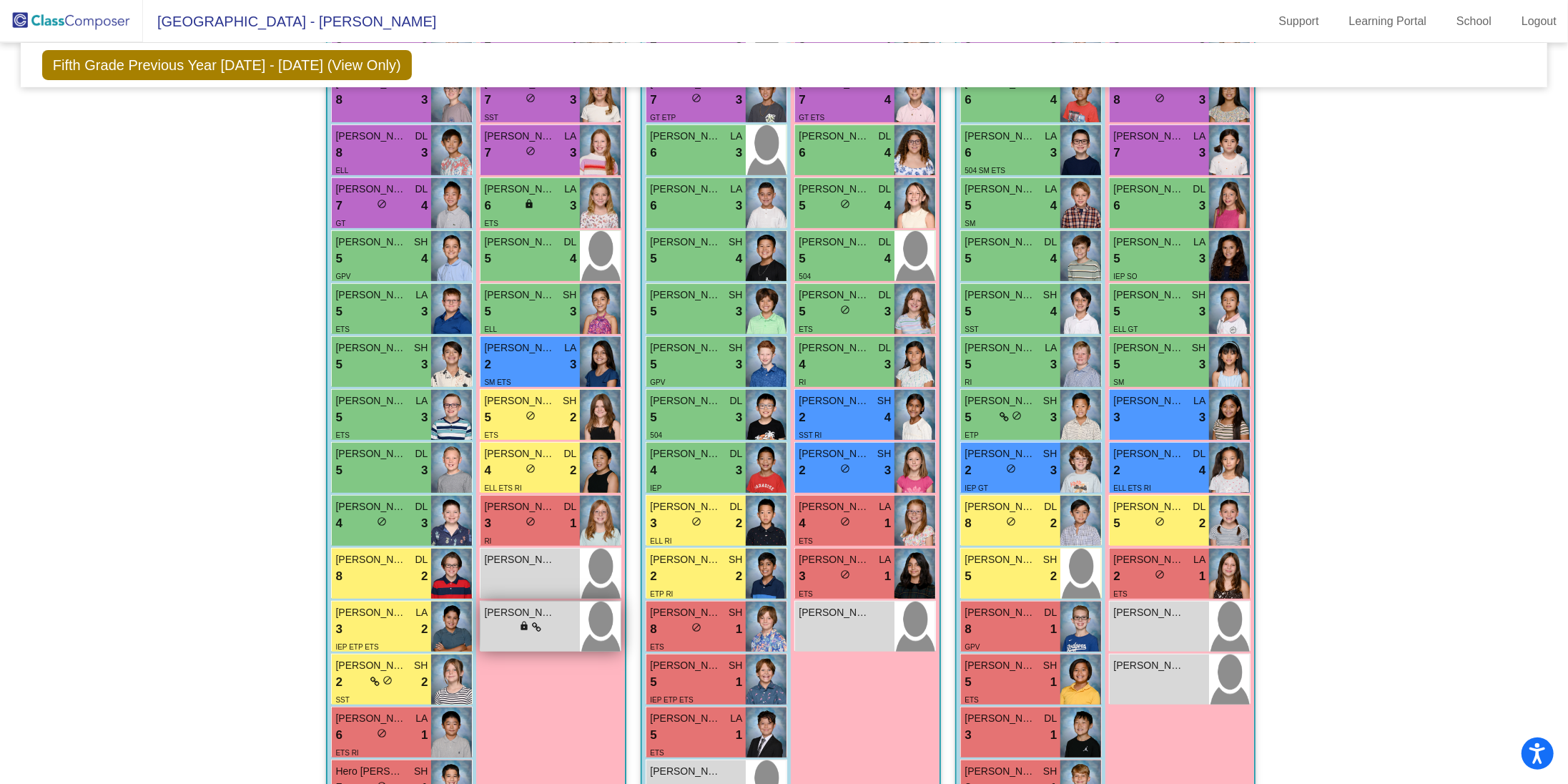
click at [503, 637] on div "[PERSON_NAME] lock do_not_disturb_alt" at bounding box center [531, 627] width 100 height 50
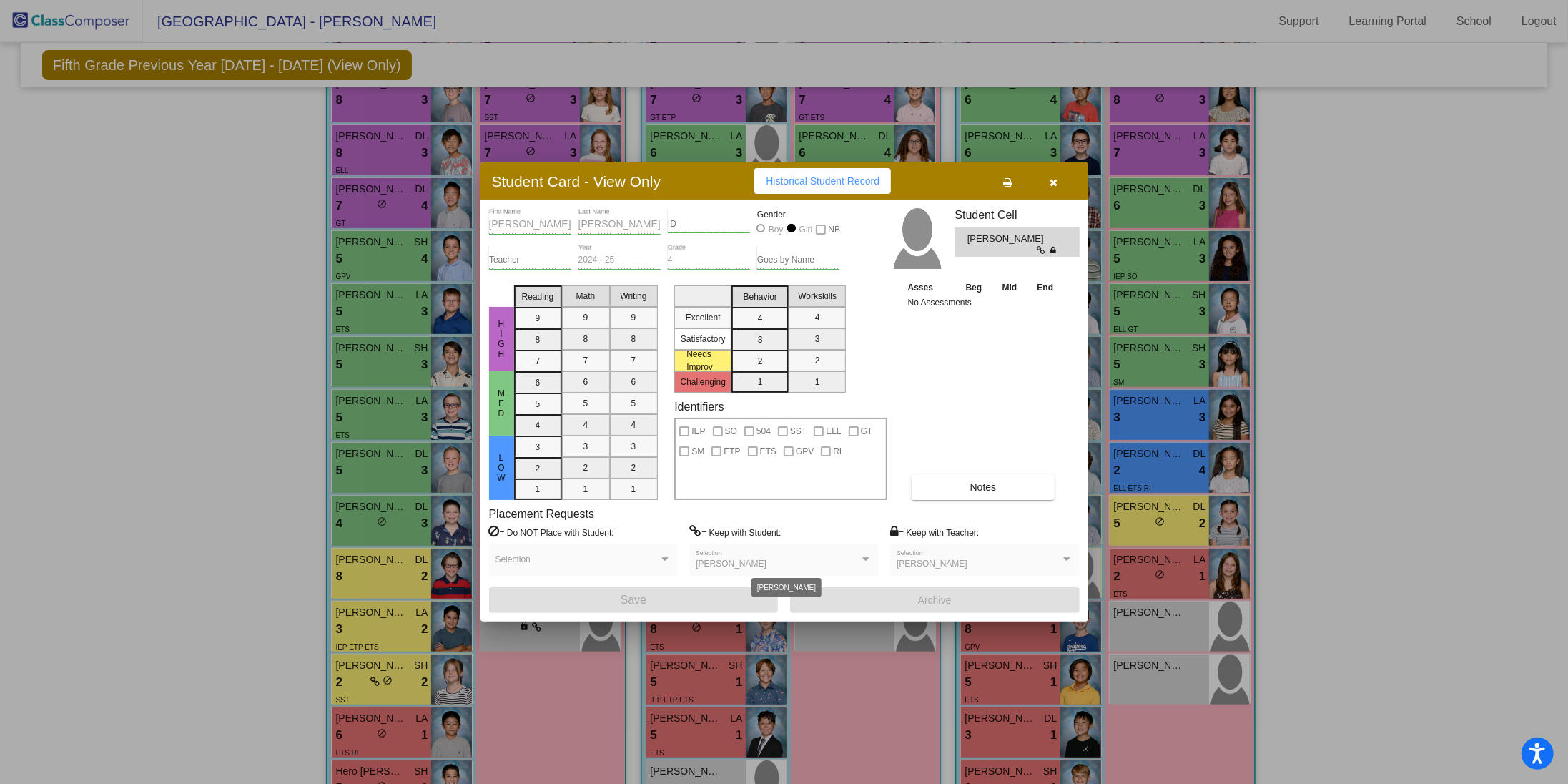
click at [865, 555] on div at bounding box center [866, 560] width 12 height 10
click at [1049, 182] on button "button" at bounding box center [1055, 180] width 46 height 26
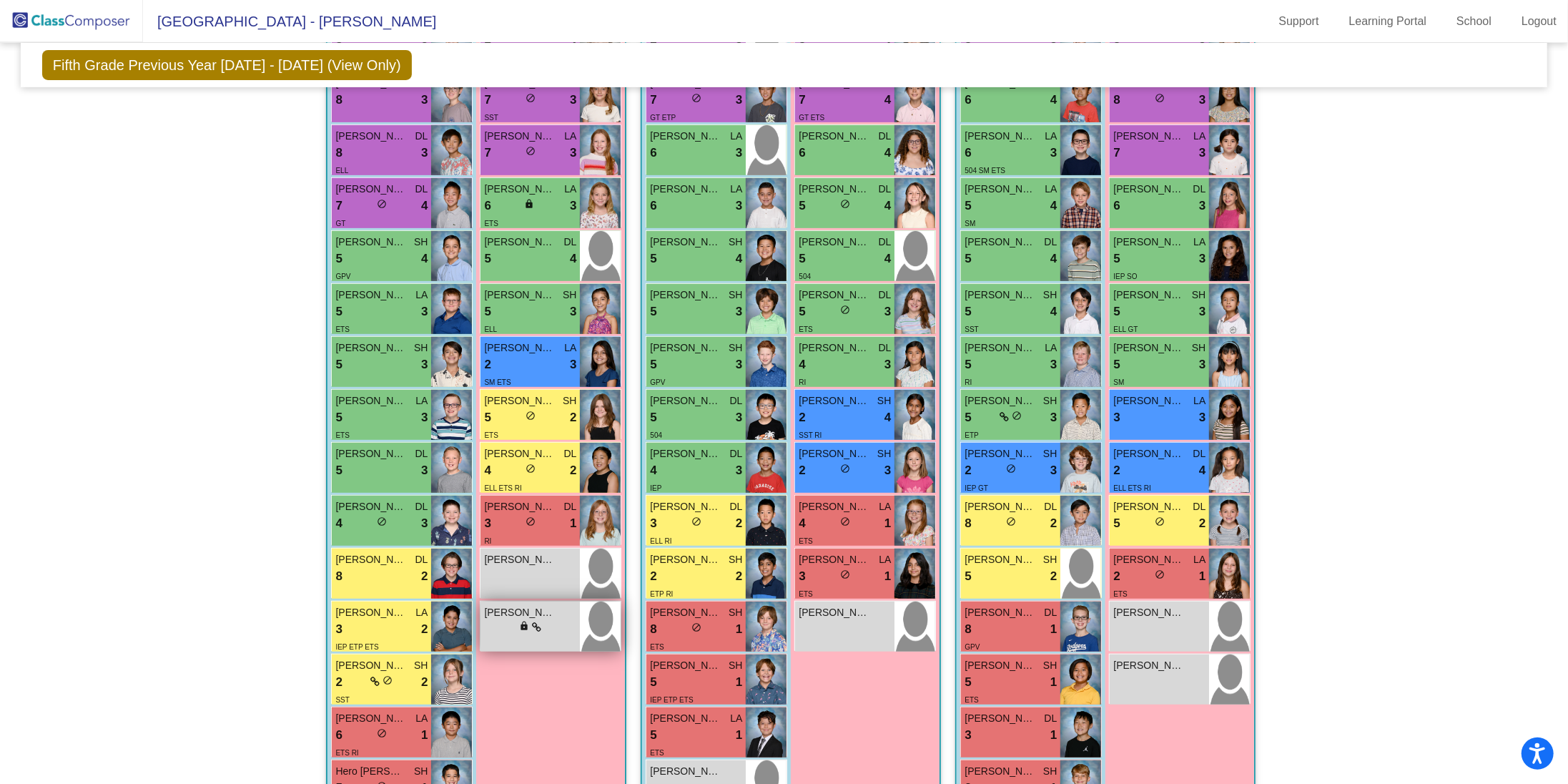
click at [548, 646] on div "[PERSON_NAME] lock do_not_disturb_alt" at bounding box center [531, 627] width 100 height 50
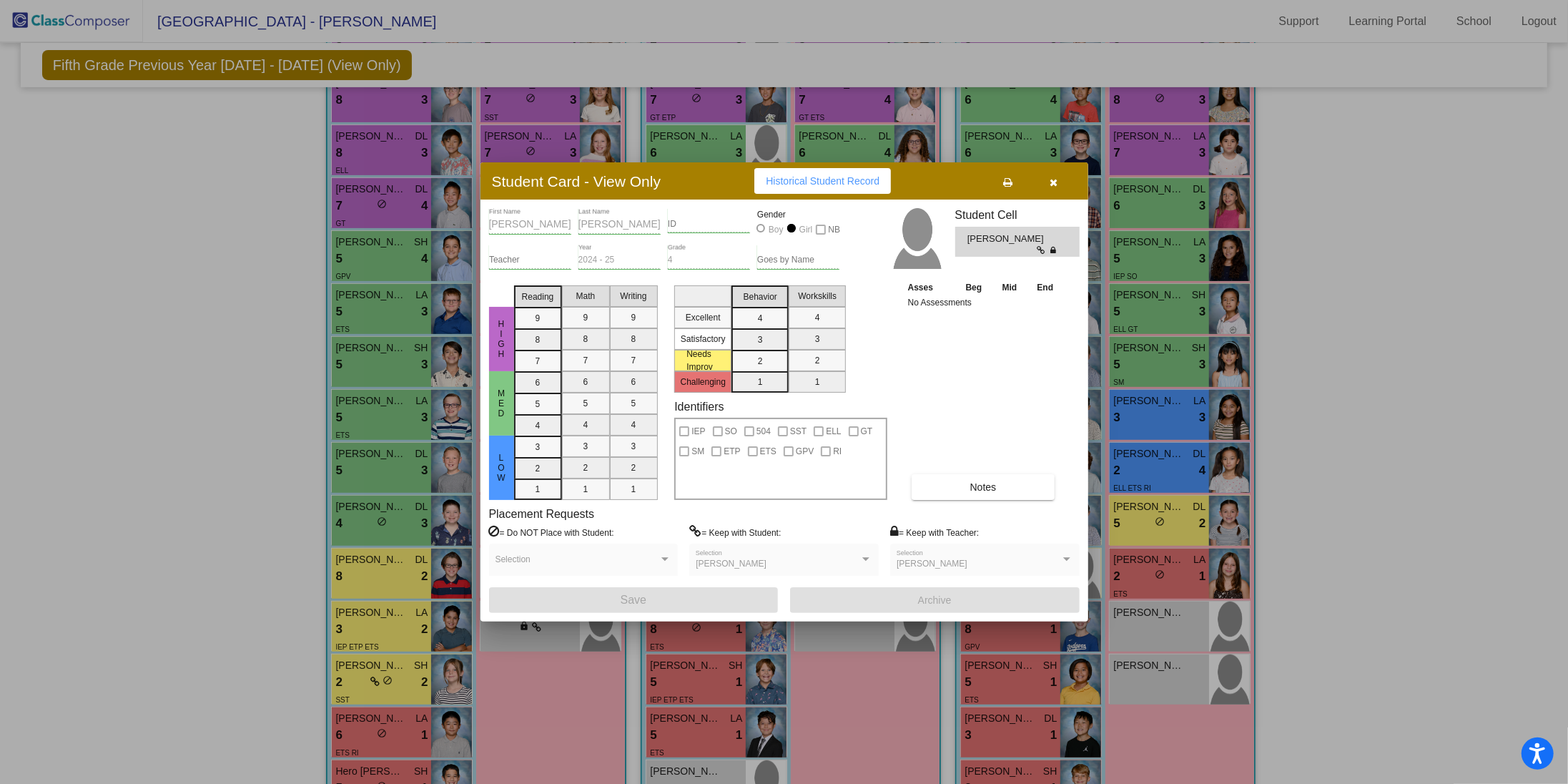
click at [848, 557] on div "[PERSON_NAME] Selection" at bounding box center [784, 563] width 176 height 26
click at [1053, 173] on button "button" at bounding box center [1055, 180] width 46 height 26
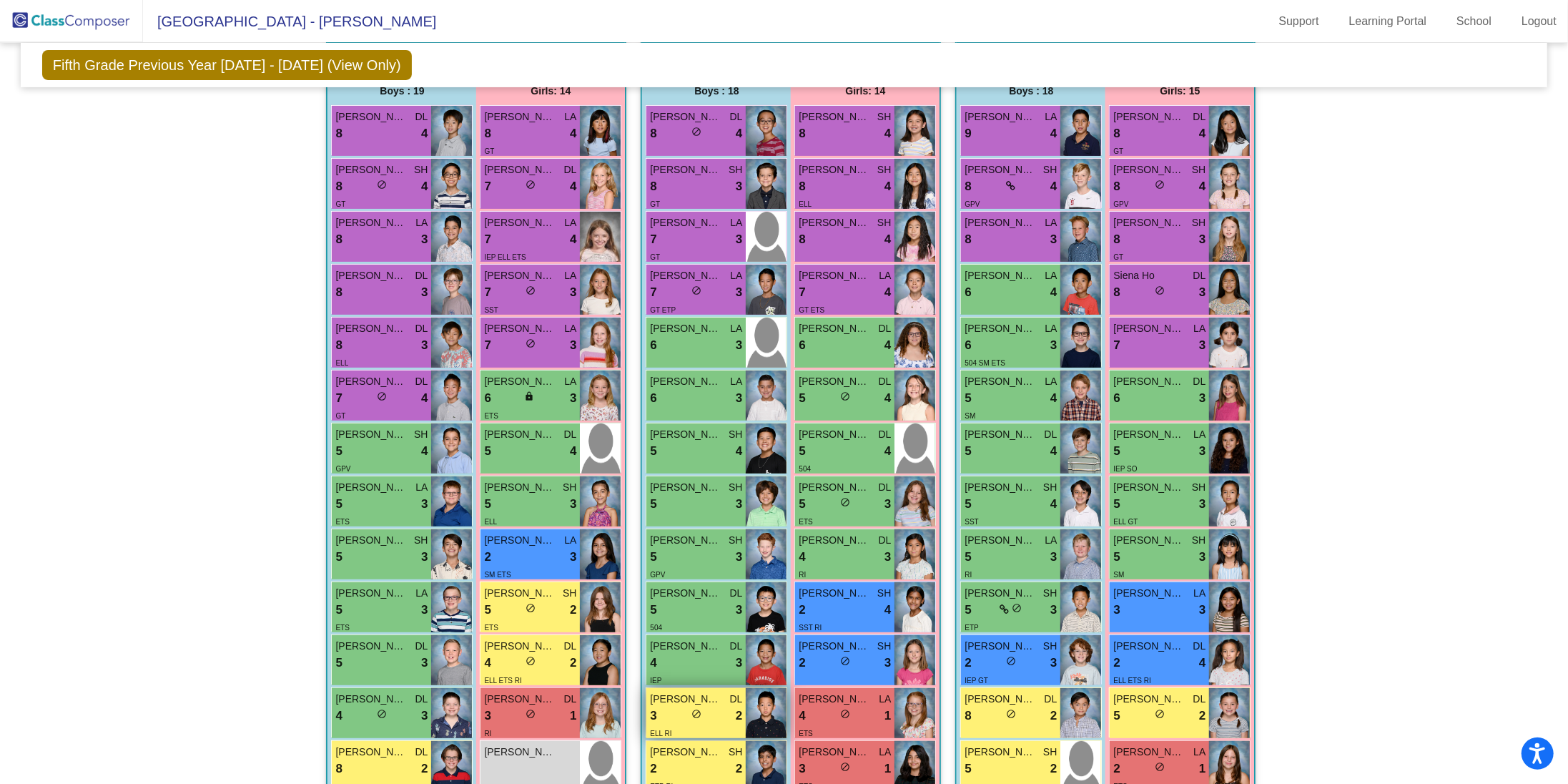
scroll to position [310, 0]
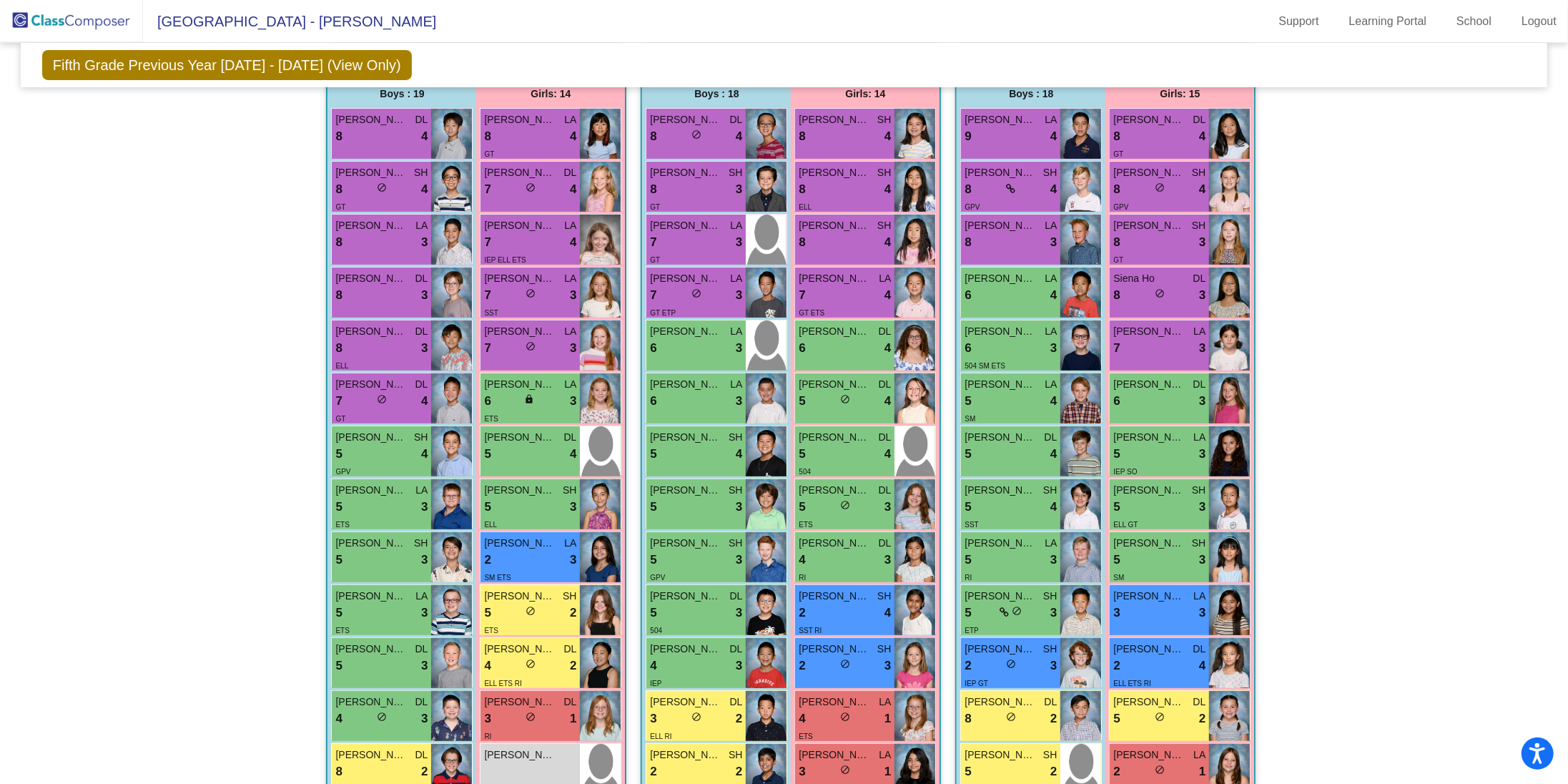
click at [74, 20] on img at bounding box center [71, 21] width 143 height 42
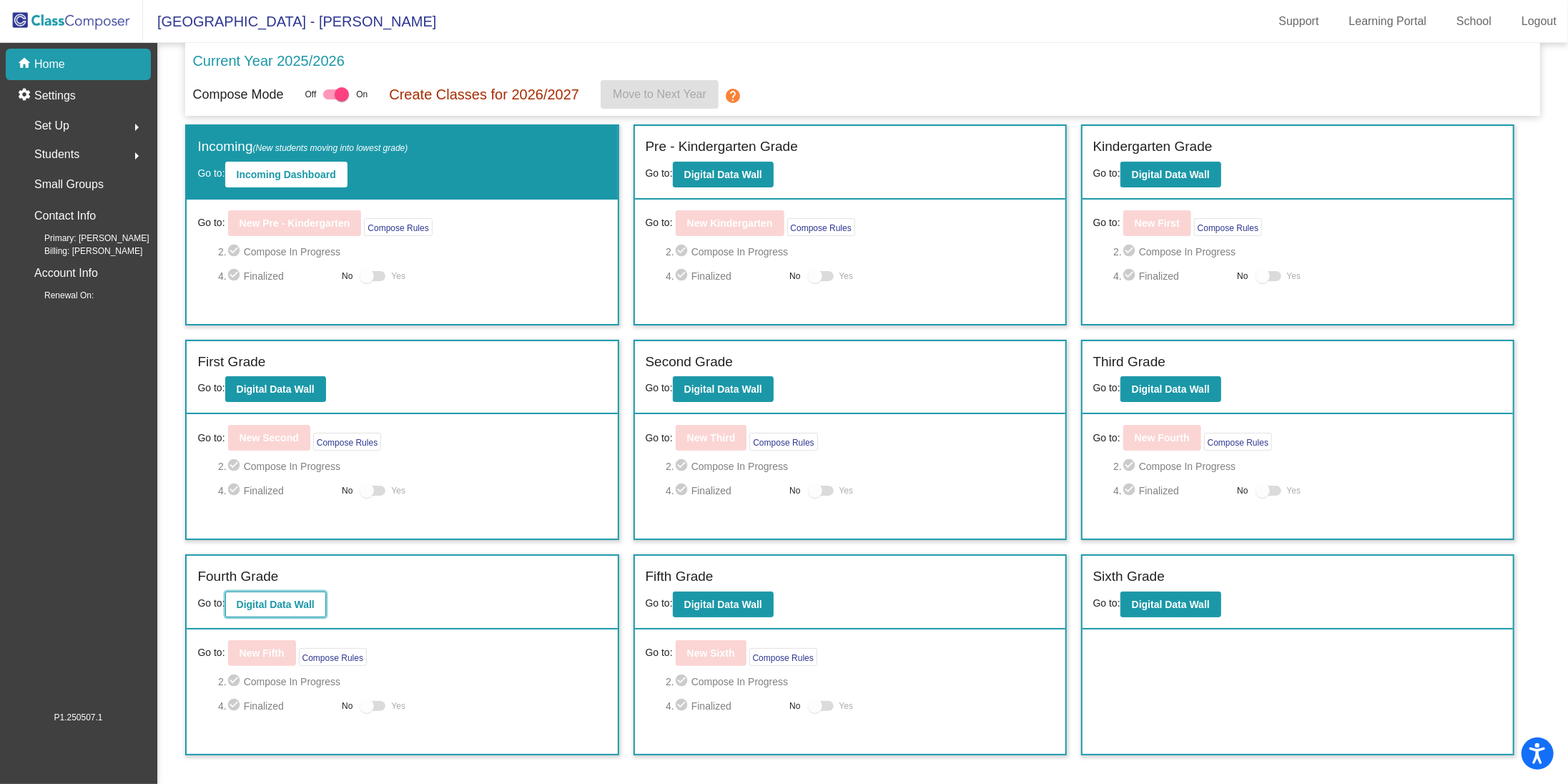
click at [281, 605] on b "Digital Data Wall" at bounding box center [275, 605] width 78 height 12
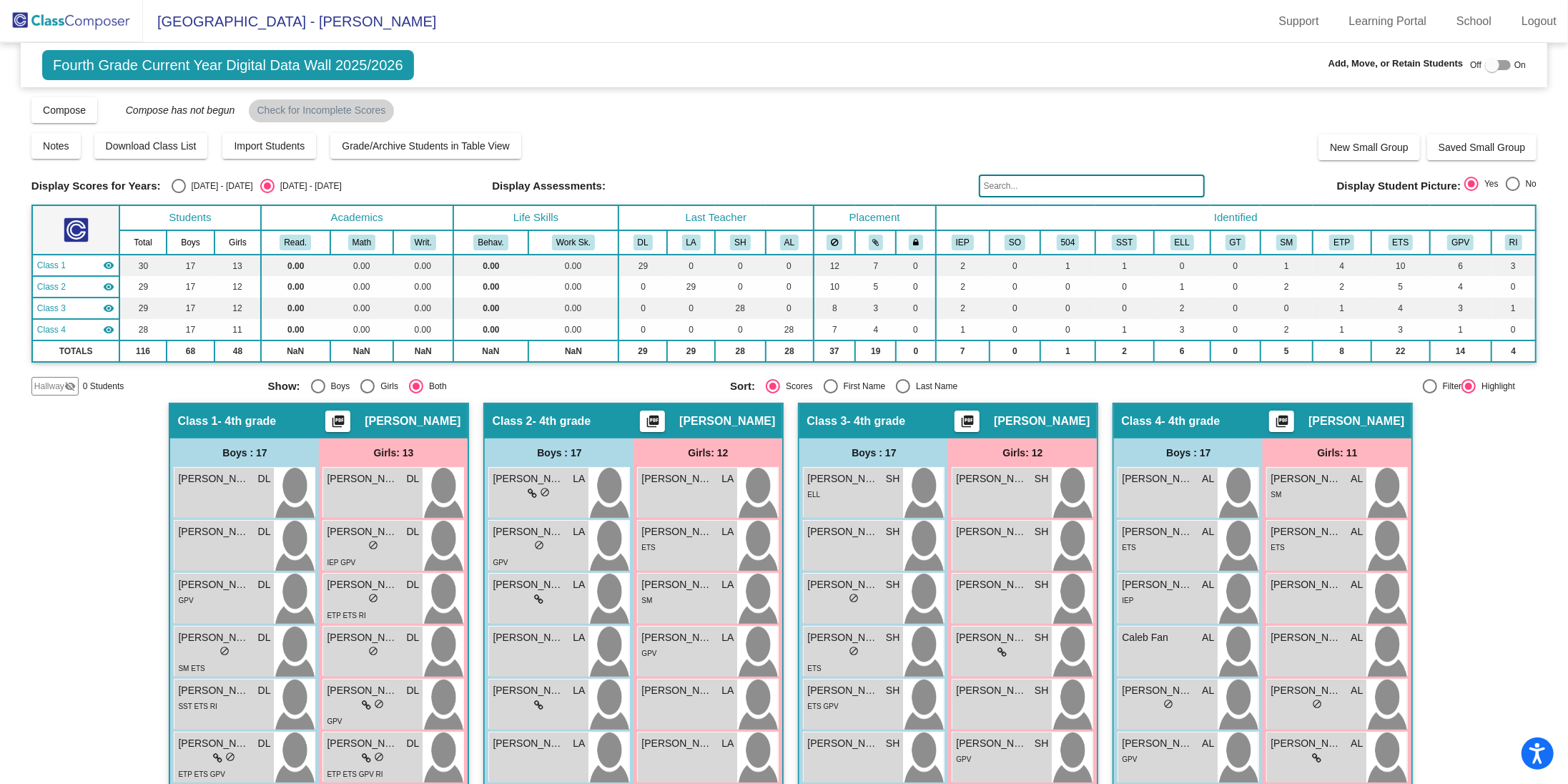
click at [261, 191] on div "Select an option" at bounding box center [267, 186] width 14 height 14
click at [267, 194] on input "[DATE] - [DATE]" at bounding box center [267, 194] width 1 height 1
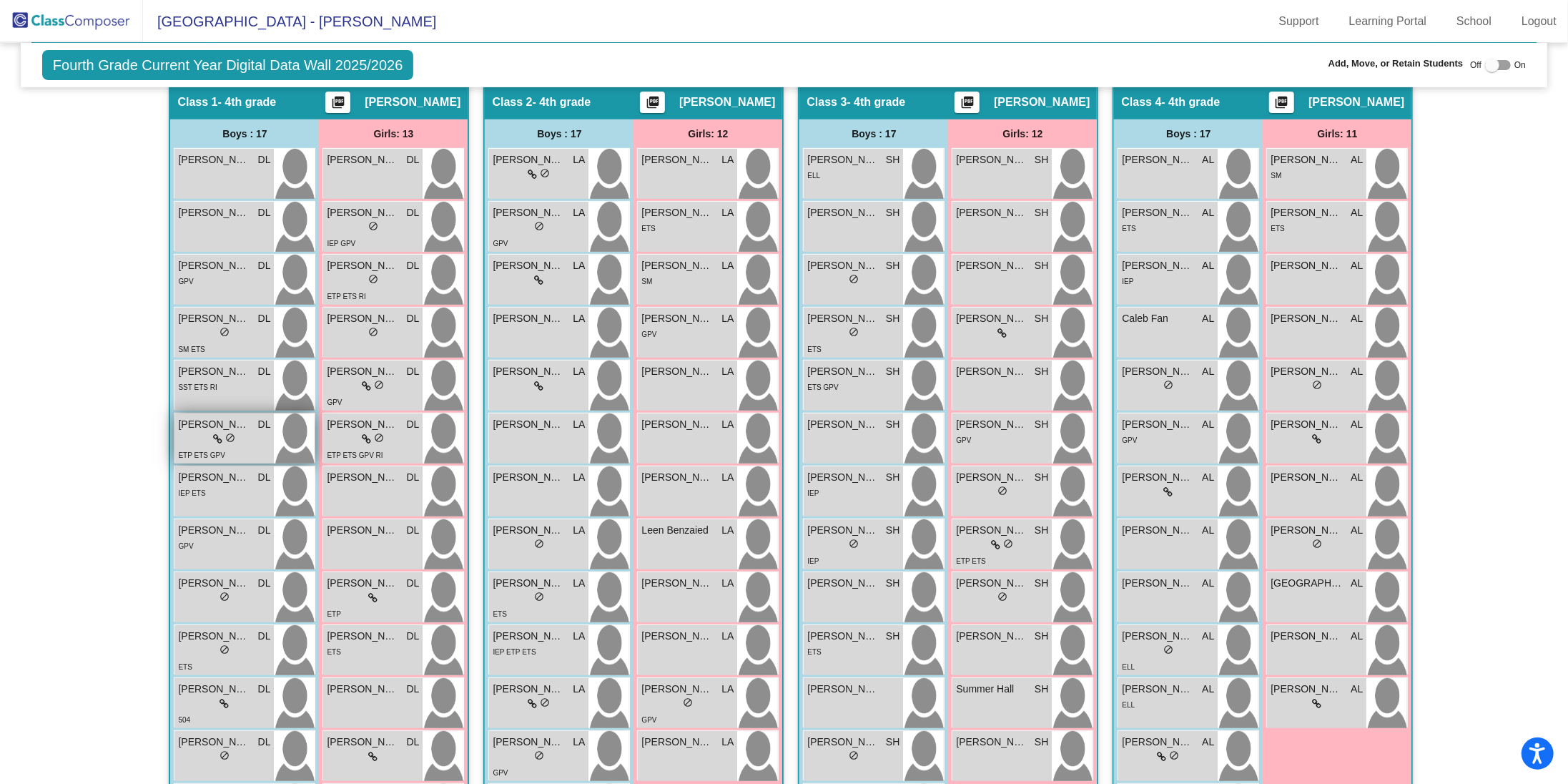
scroll to position [318, 0]
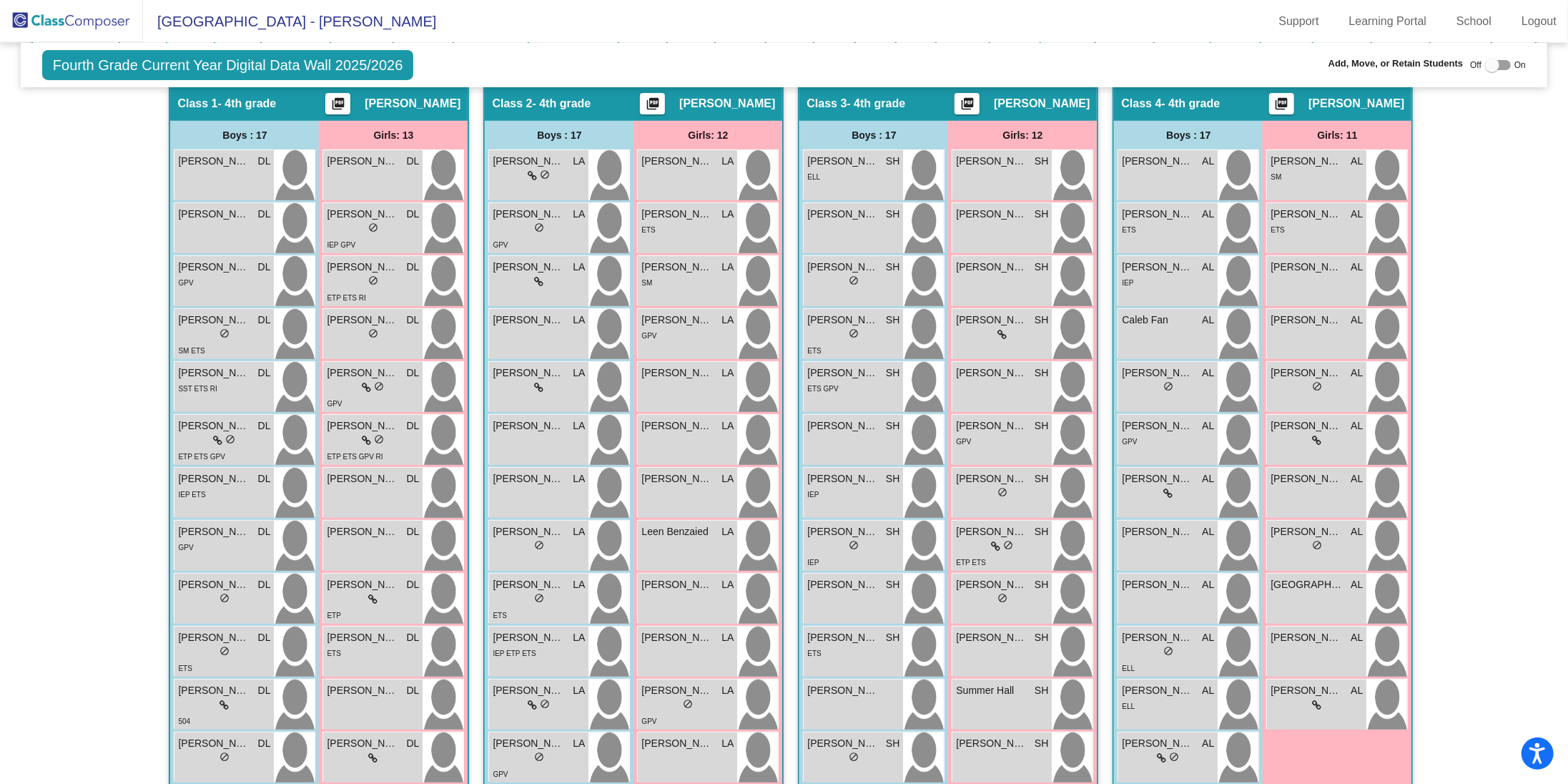
click at [87, 21] on img at bounding box center [71, 21] width 143 height 42
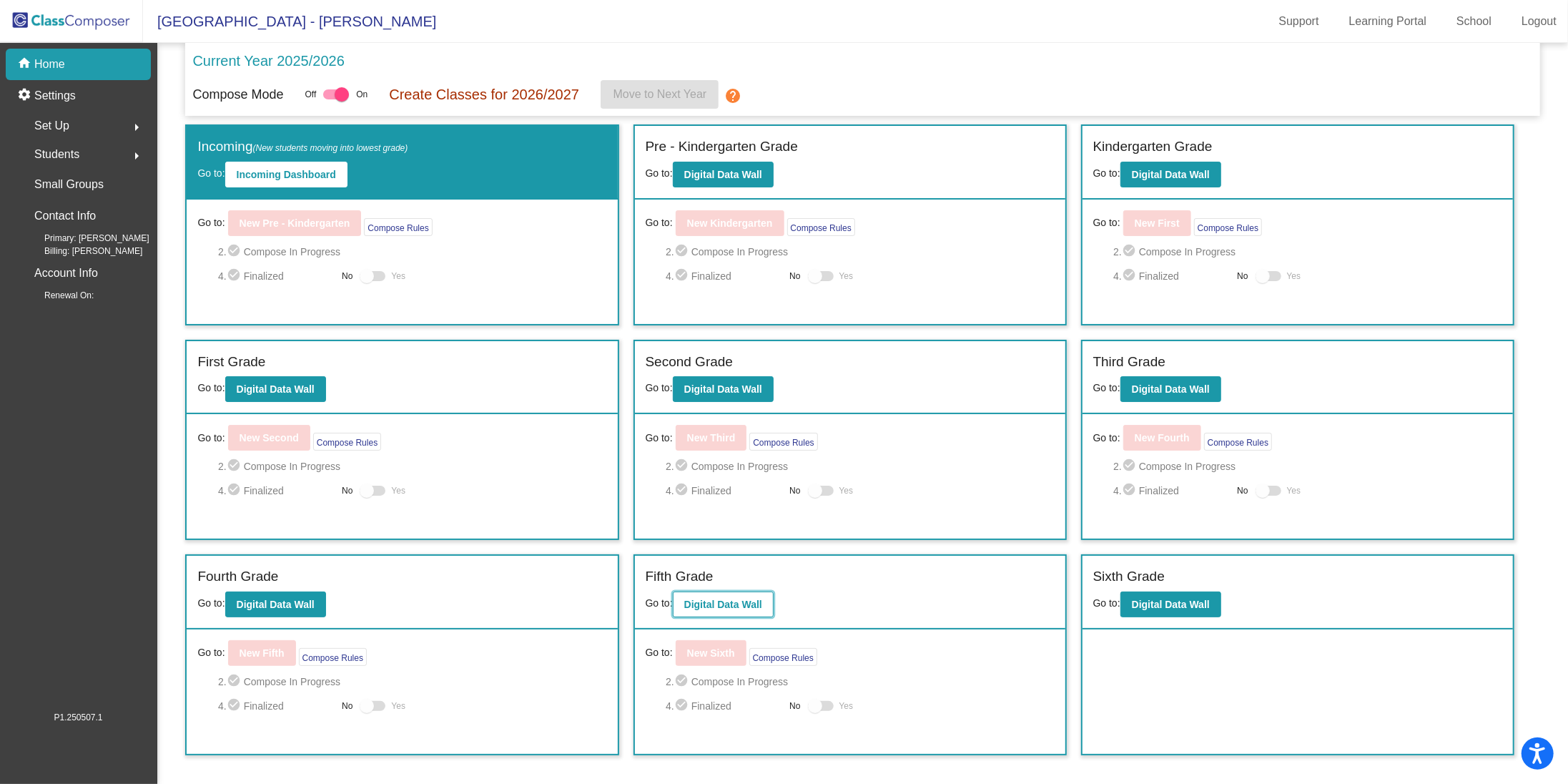
click at [714, 600] on b "Digital Data Wall" at bounding box center [723, 605] width 78 height 12
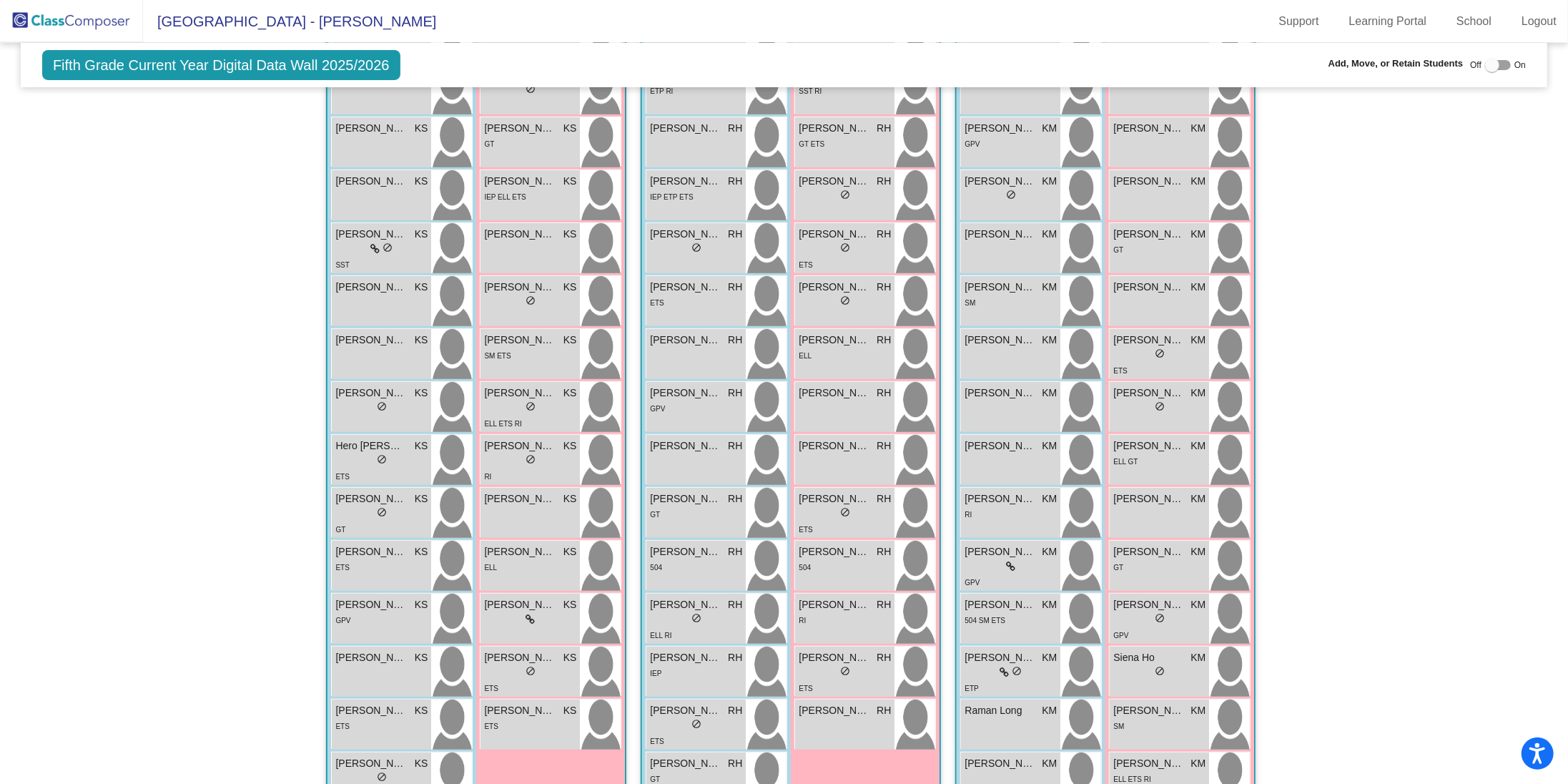
scroll to position [430, 0]
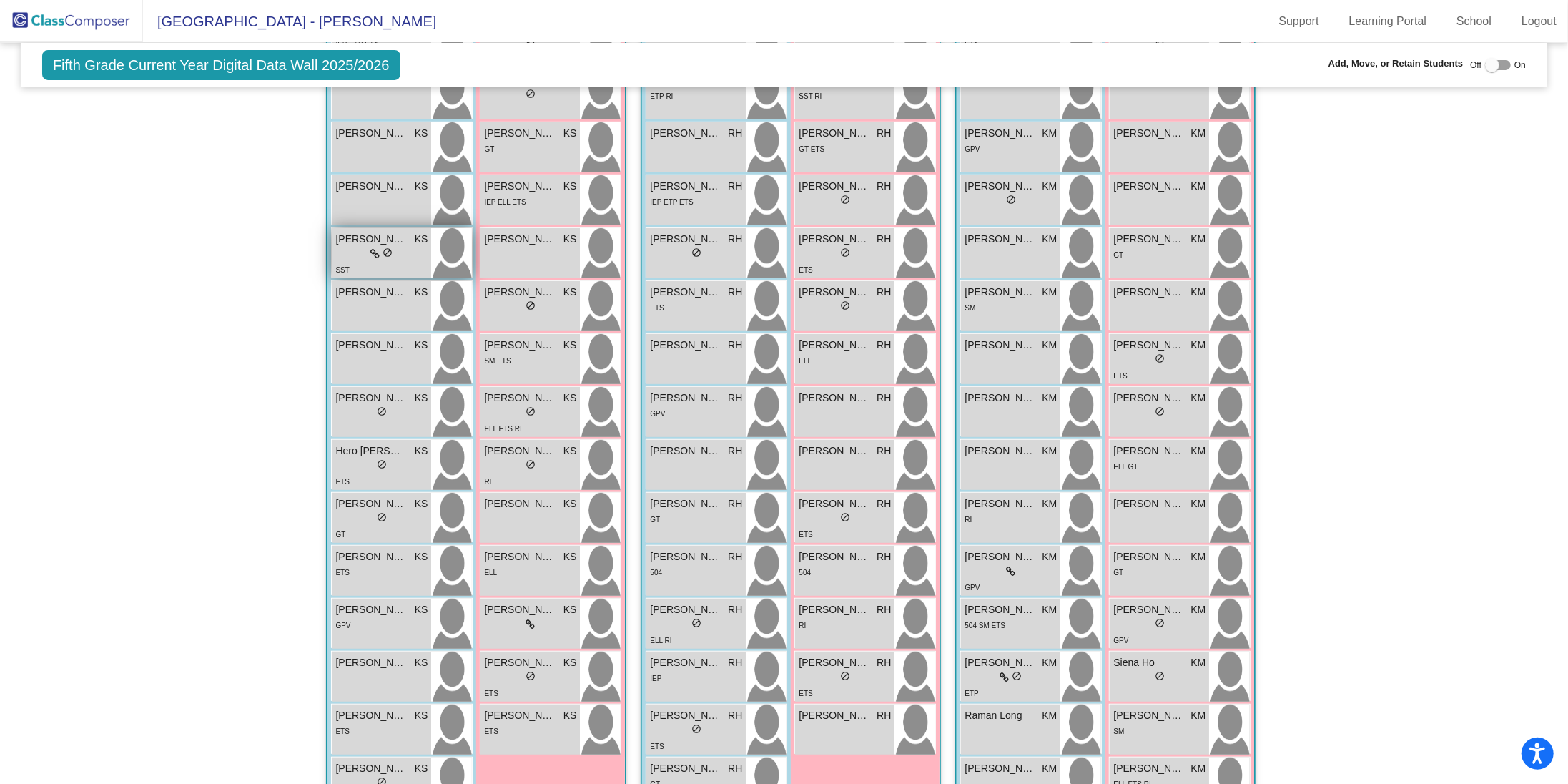
click at [361, 265] on div "SST" at bounding box center [381, 269] width 92 height 15
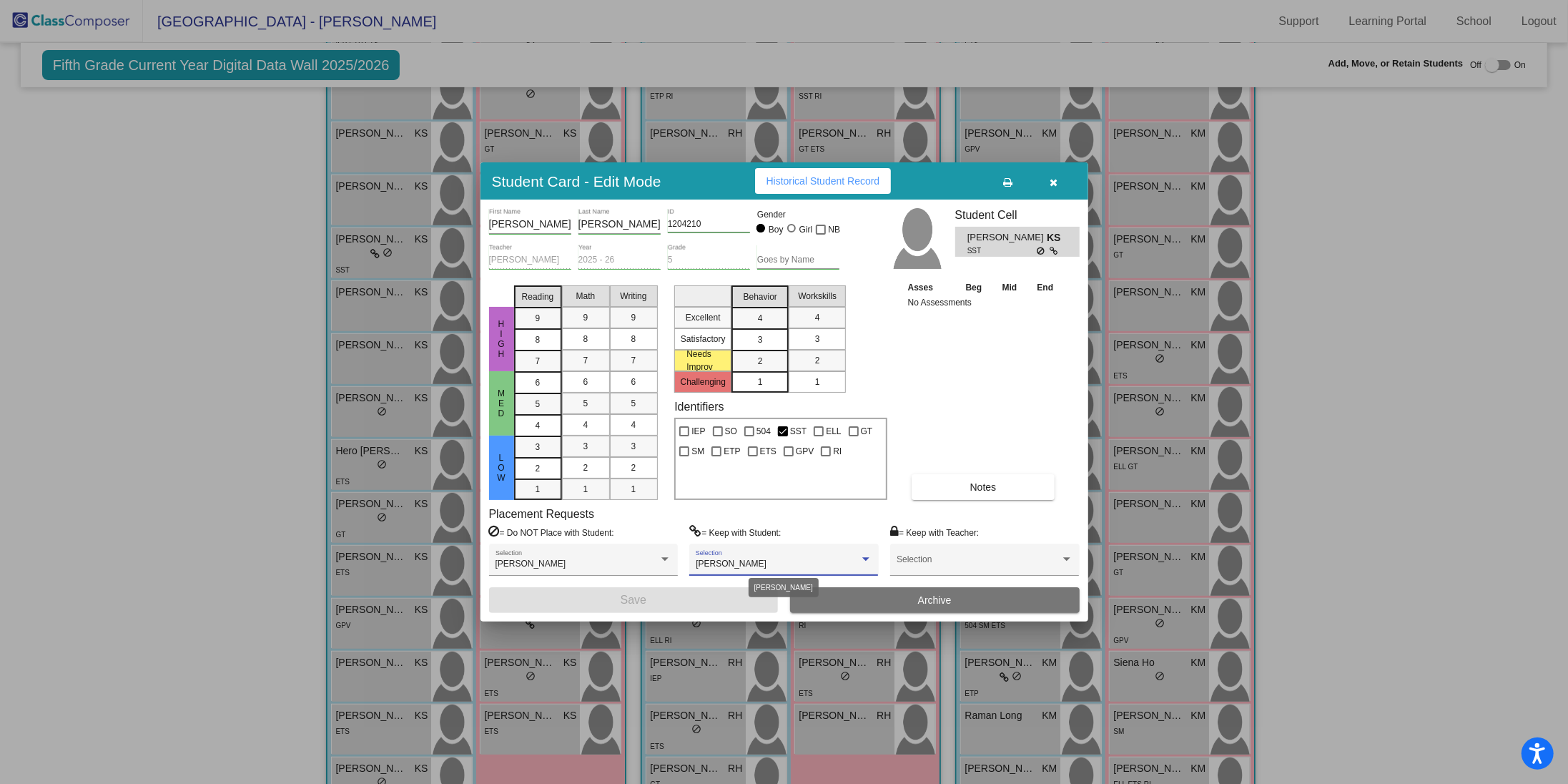
click at [865, 558] on div at bounding box center [865, 560] width 7 height 4
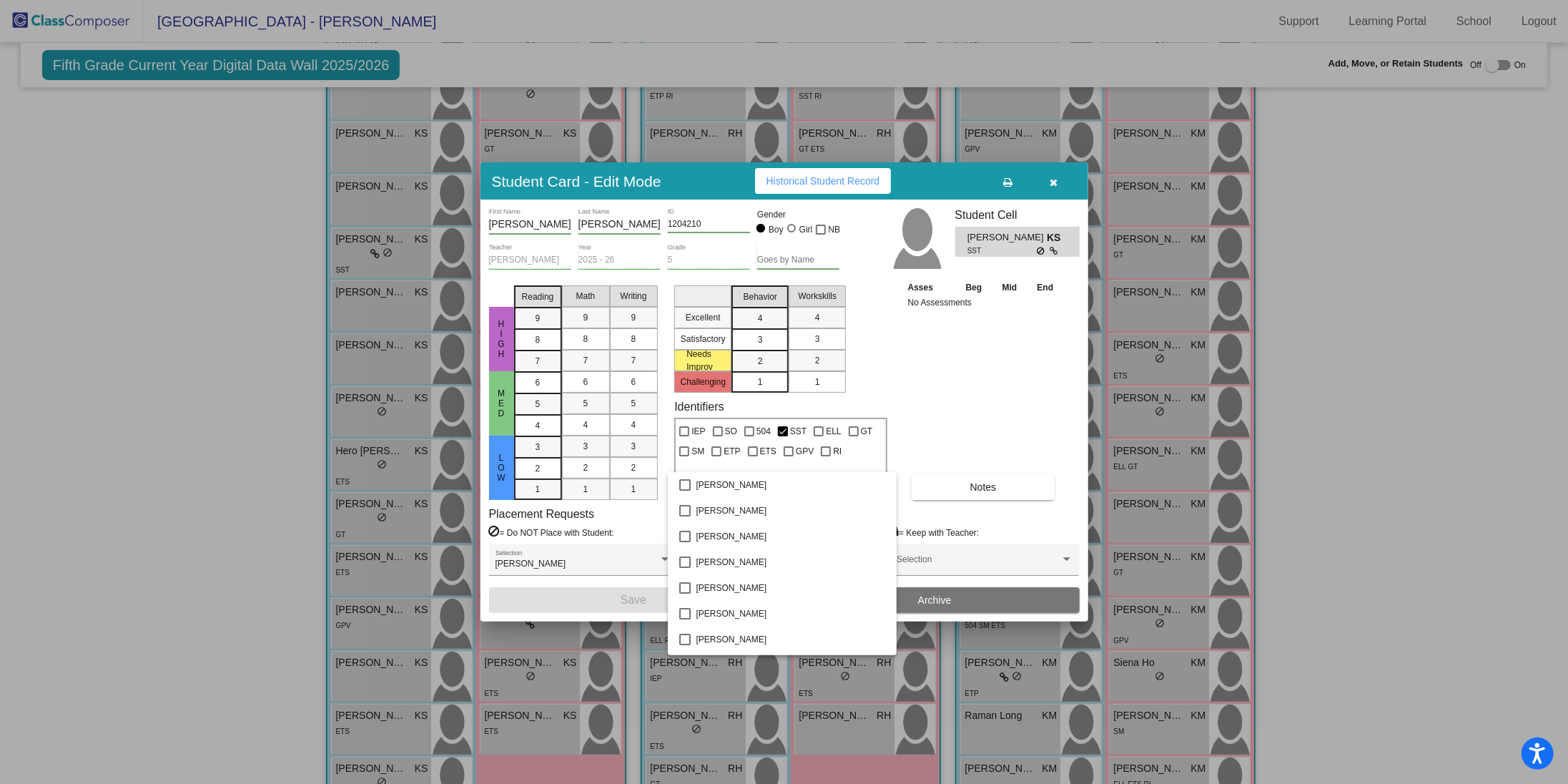
scroll to position [1854, 0]
click at [687, 558] on mat-pseudo-checkbox at bounding box center [685, 564] width 11 height 12
click at [608, 600] on div at bounding box center [784, 392] width 1568 height 784
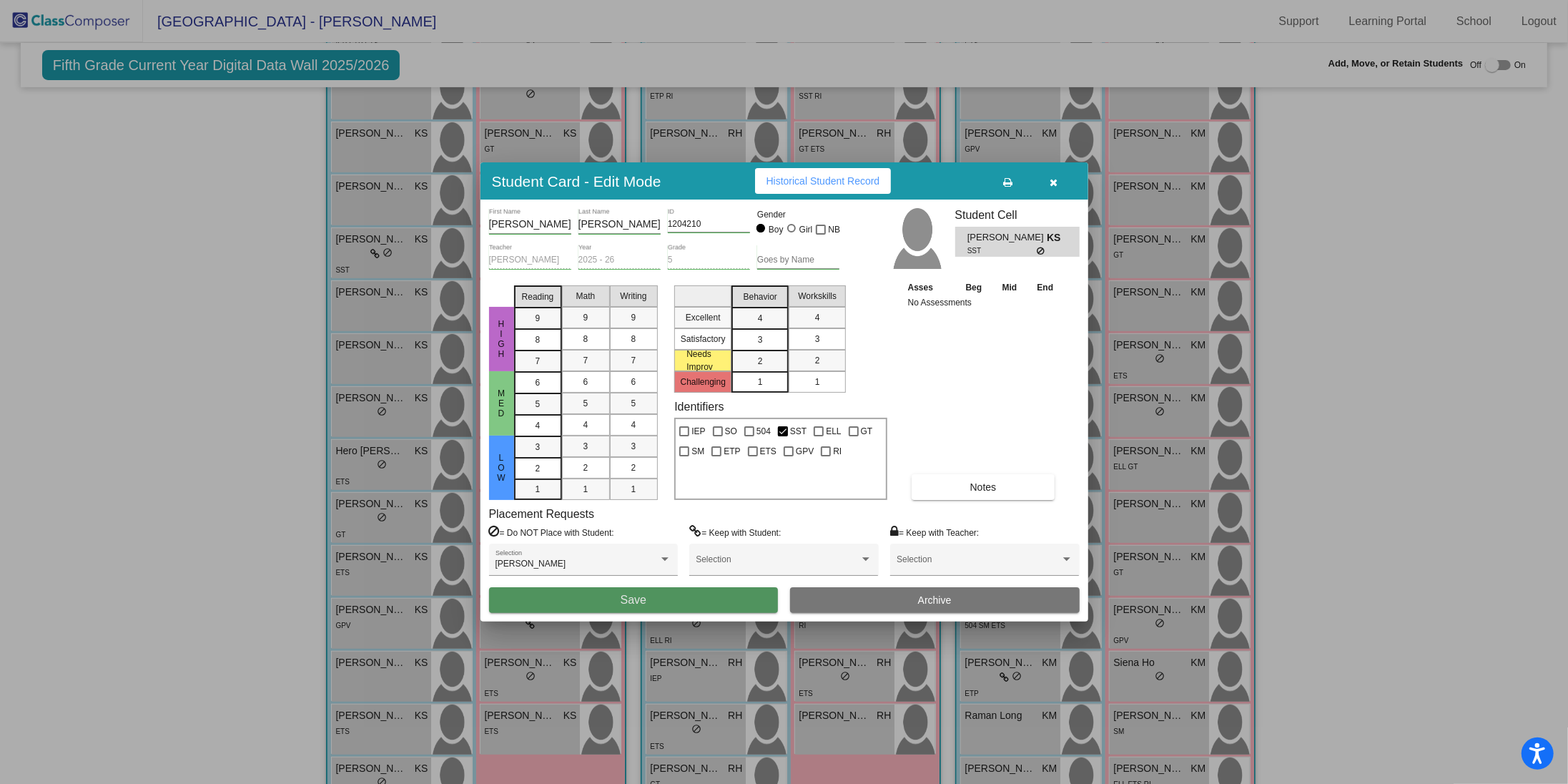
click at [632, 601] on span "Save" at bounding box center [633, 600] width 26 height 12
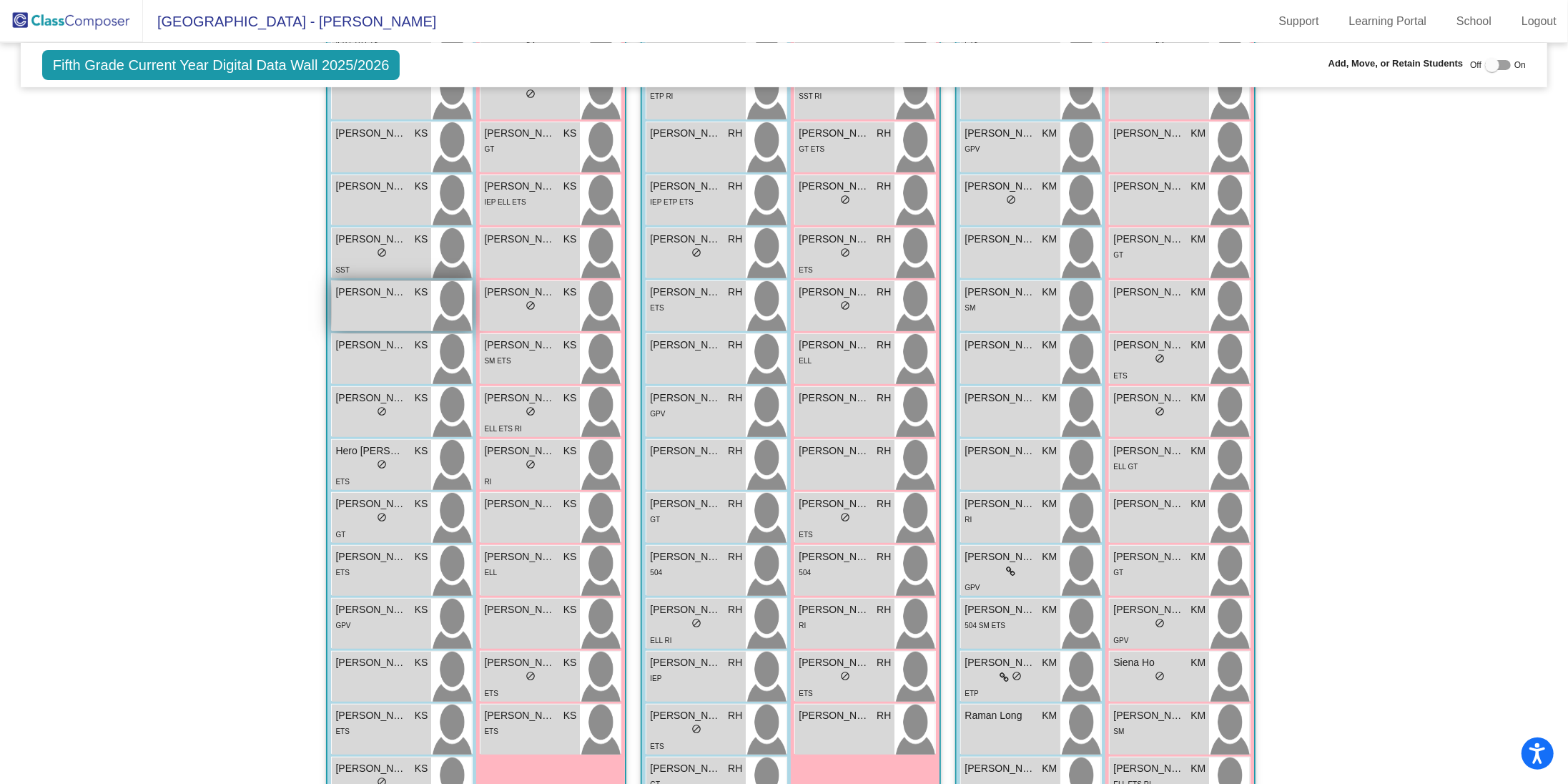
scroll to position [0, 0]
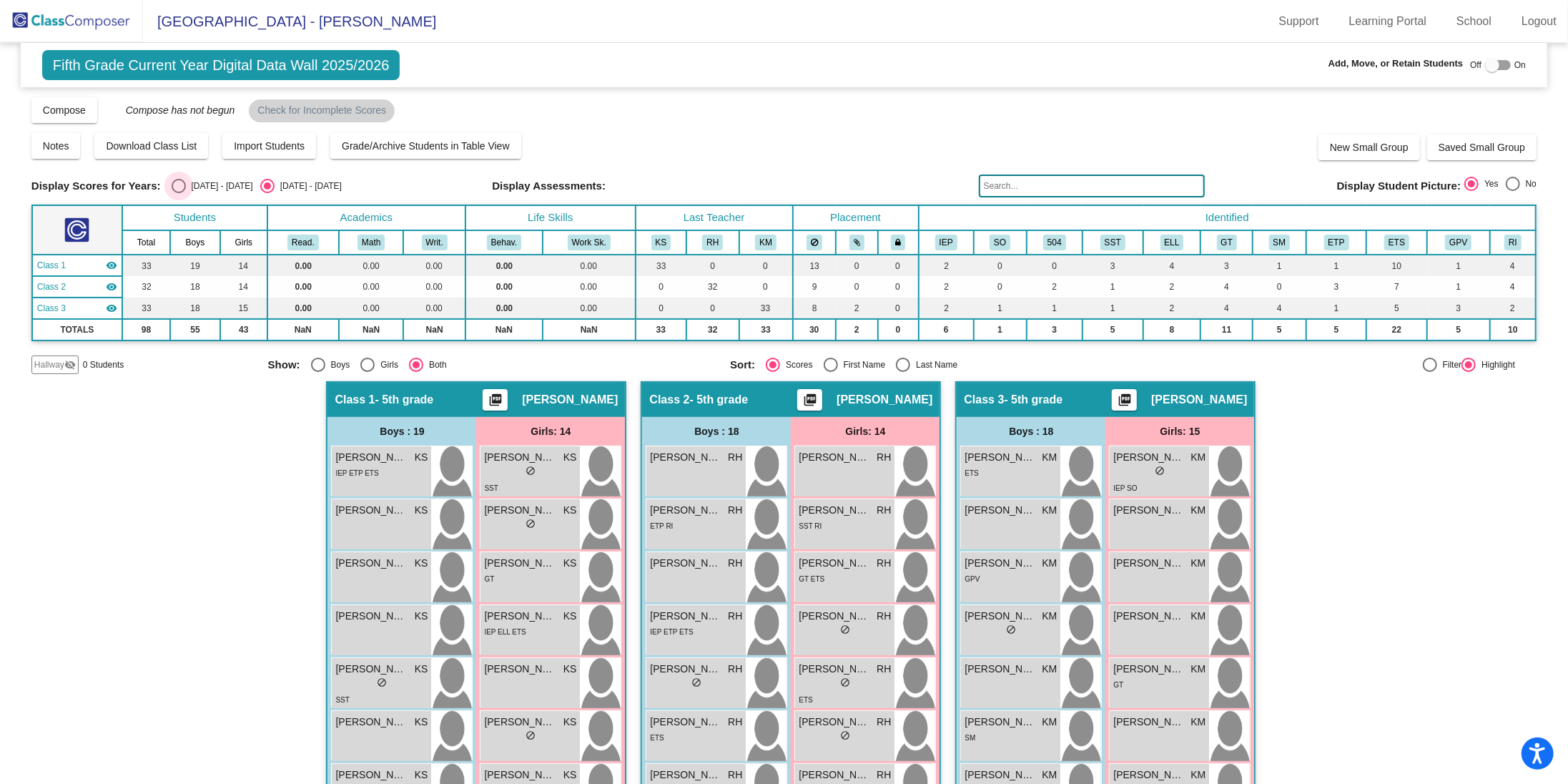
click at [179, 186] on div "Select an option" at bounding box center [178, 186] width 14 height 14
click at [179, 194] on input "[DATE] - [DATE]" at bounding box center [178, 194] width 1 height 1
radio input "true"
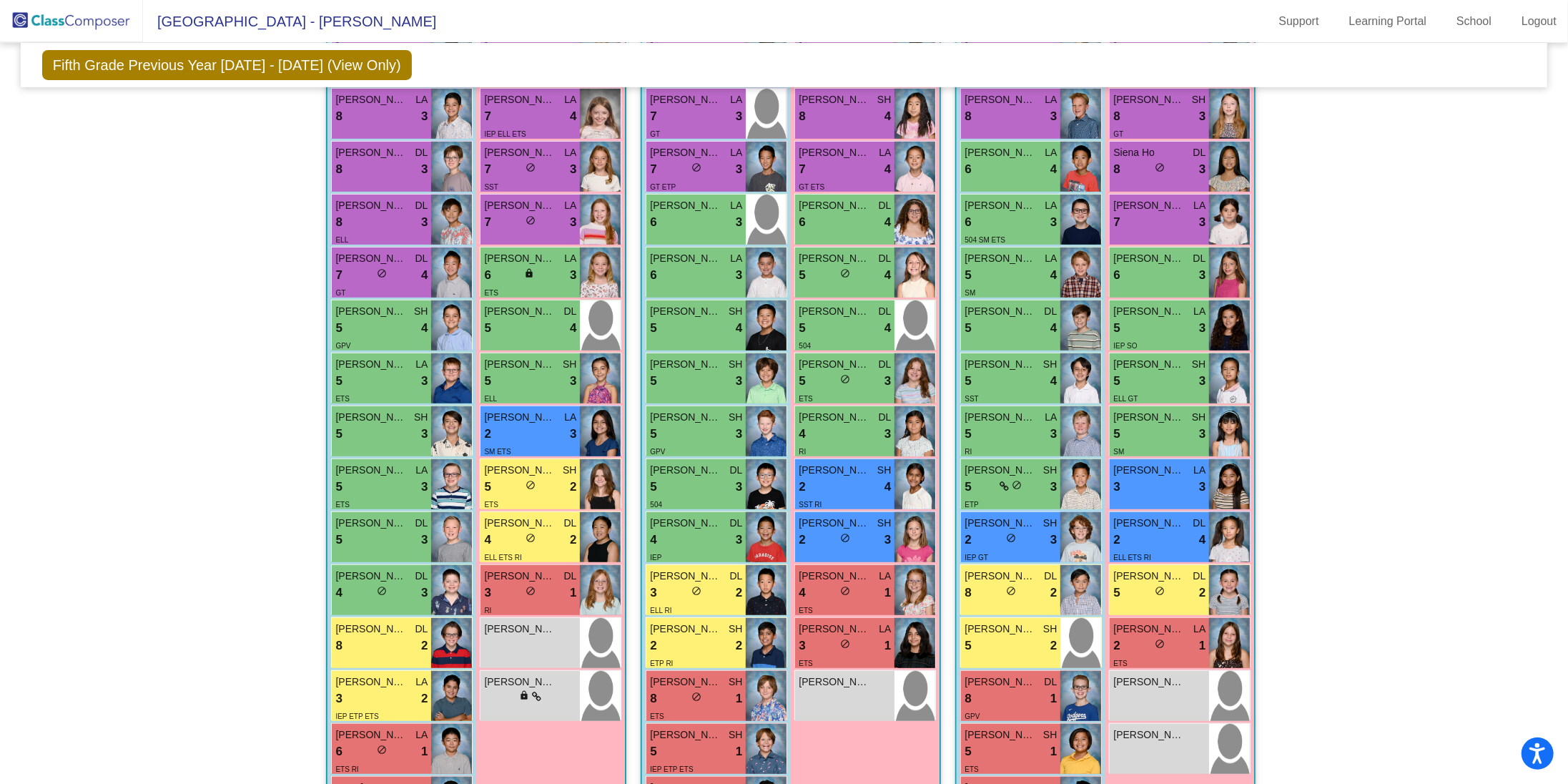
scroll to position [493, 0]
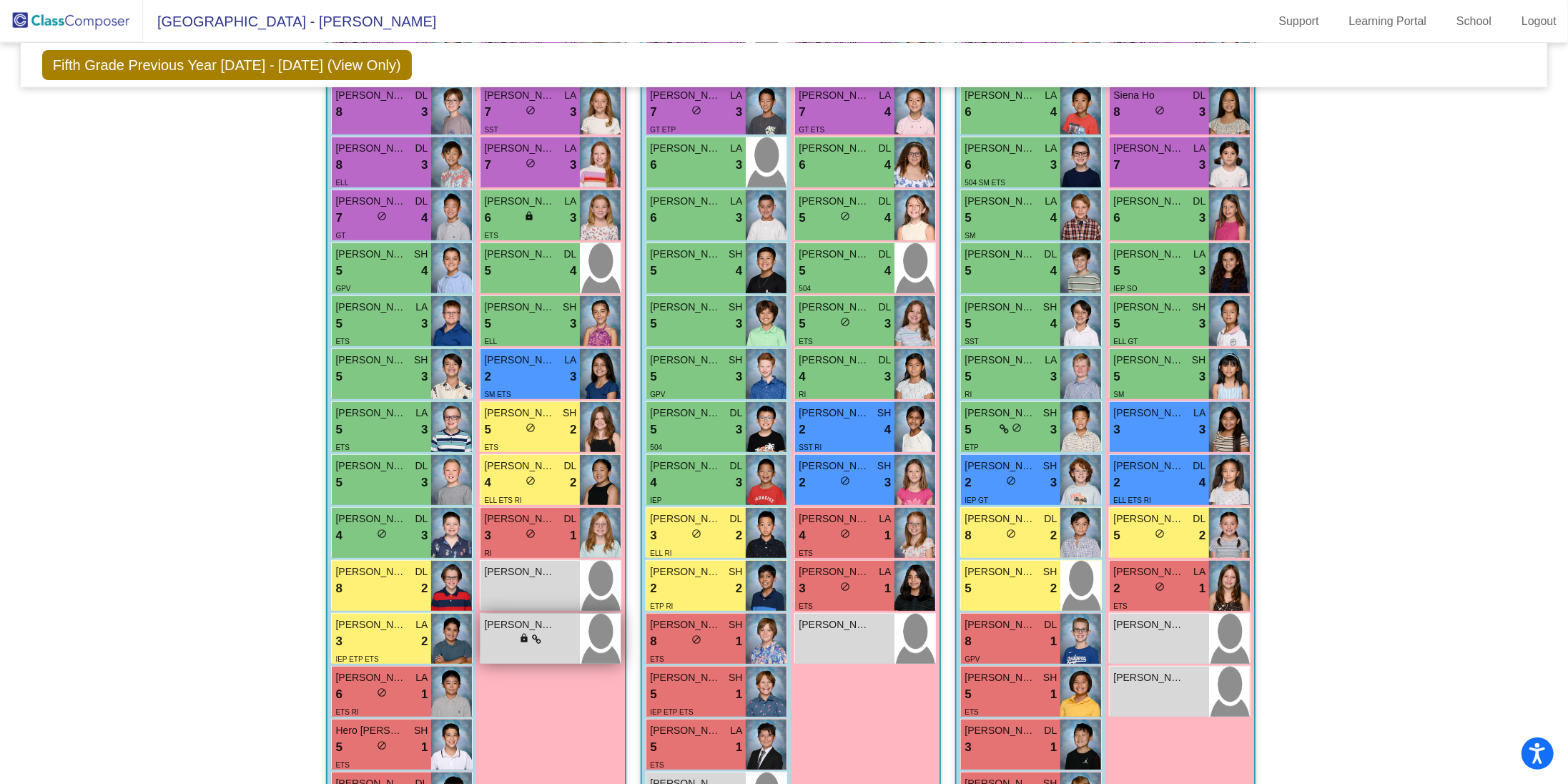
click at [557, 640] on div "lock do_not_disturb_alt" at bounding box center [531, 640] width 92 height 15
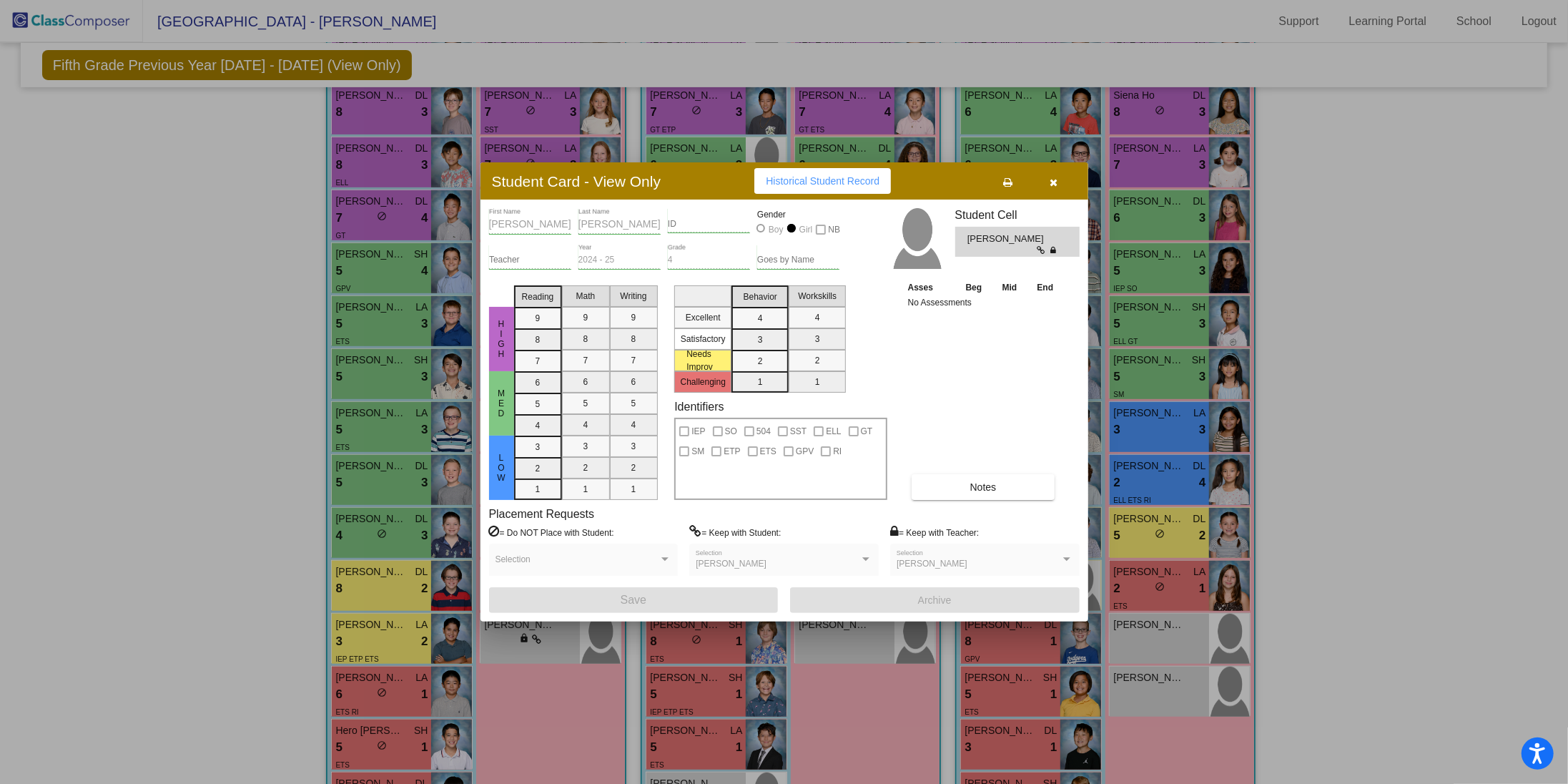
click at [1055, 185] on icon "button" at bounding box center [1054, 182] width 8 height 10
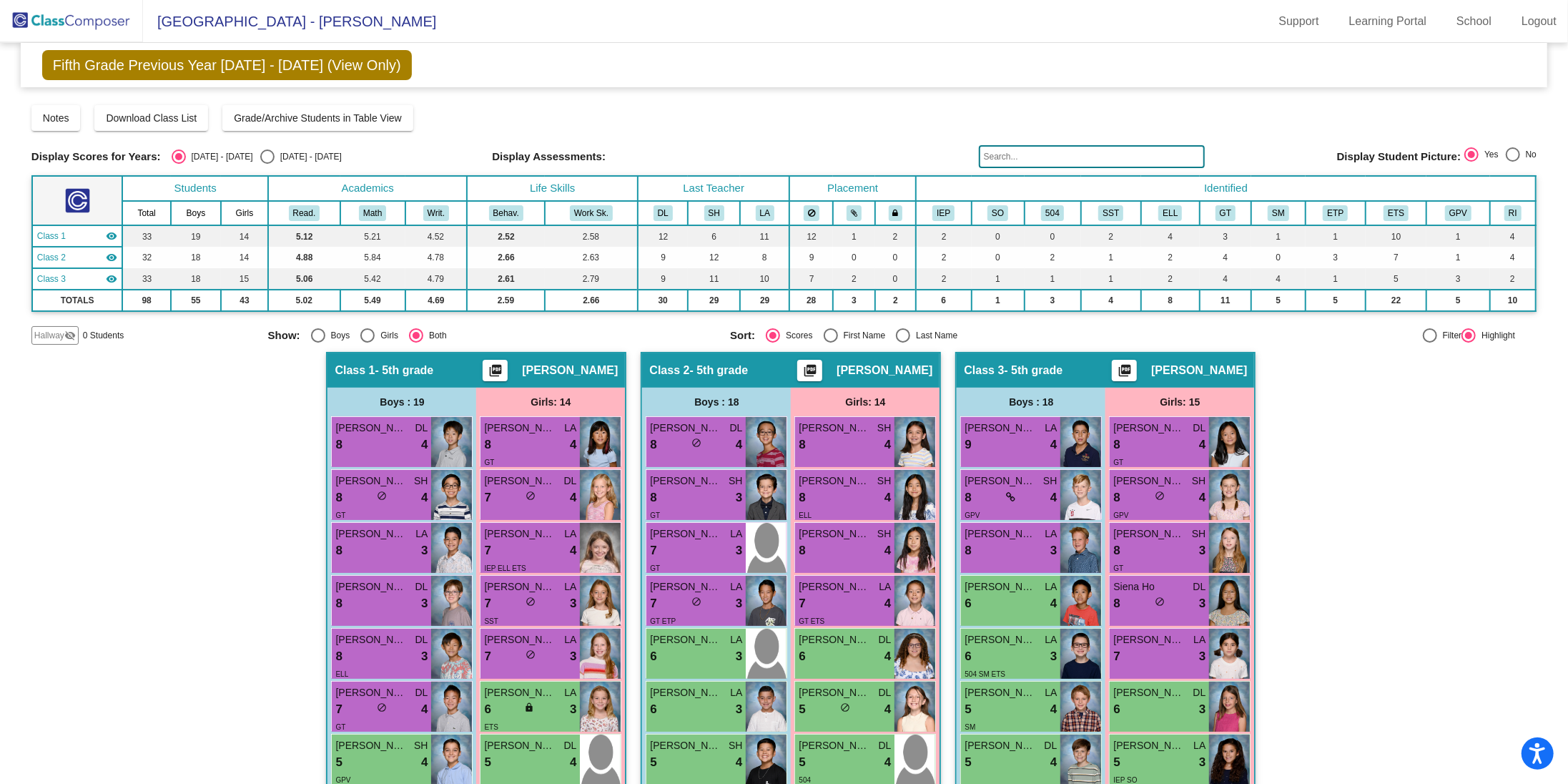
scroll to position [0, 0]
click at [261, 160] on div "Select an option" at bounding box center [267, 157] width 14 height 14
click at [267, 165] on input "[DATE] - [DATE]" at bounding box center [267, 165] width 1 height 1
radio input "true"
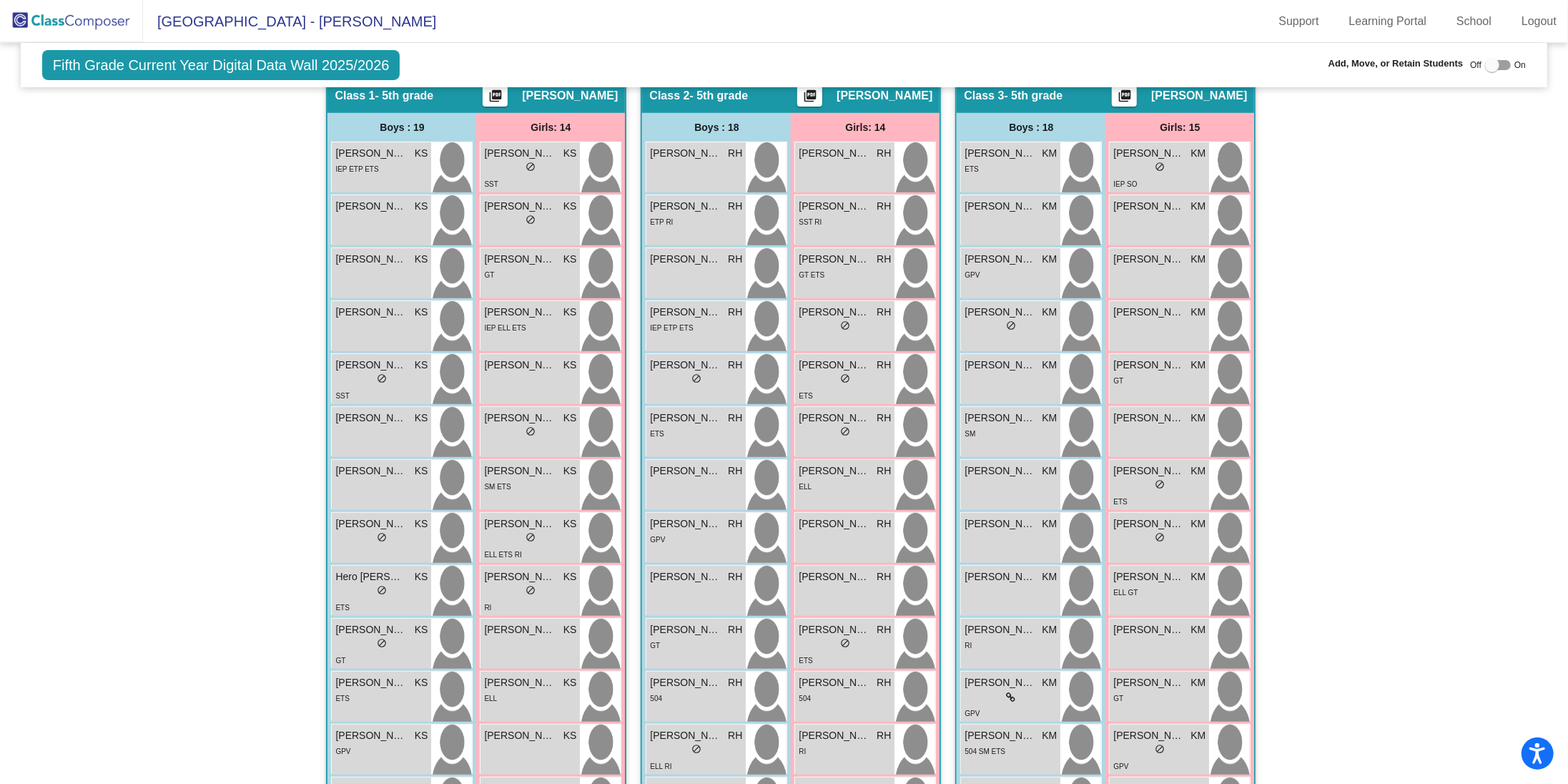
scroll to position [311, 0]
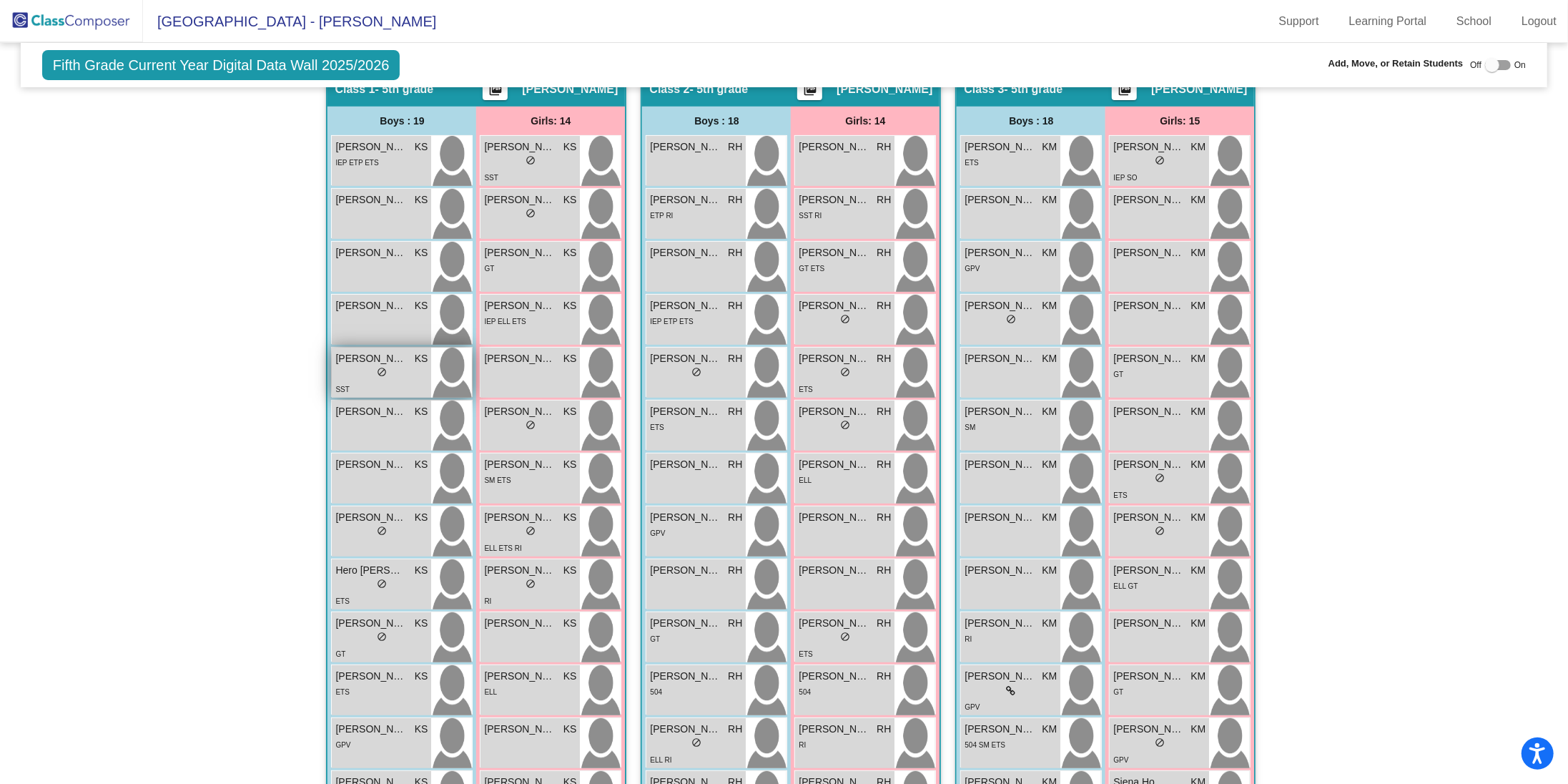
click at [387, 388] on div "SST" at bounding box center [381, 389] width 92 height 15
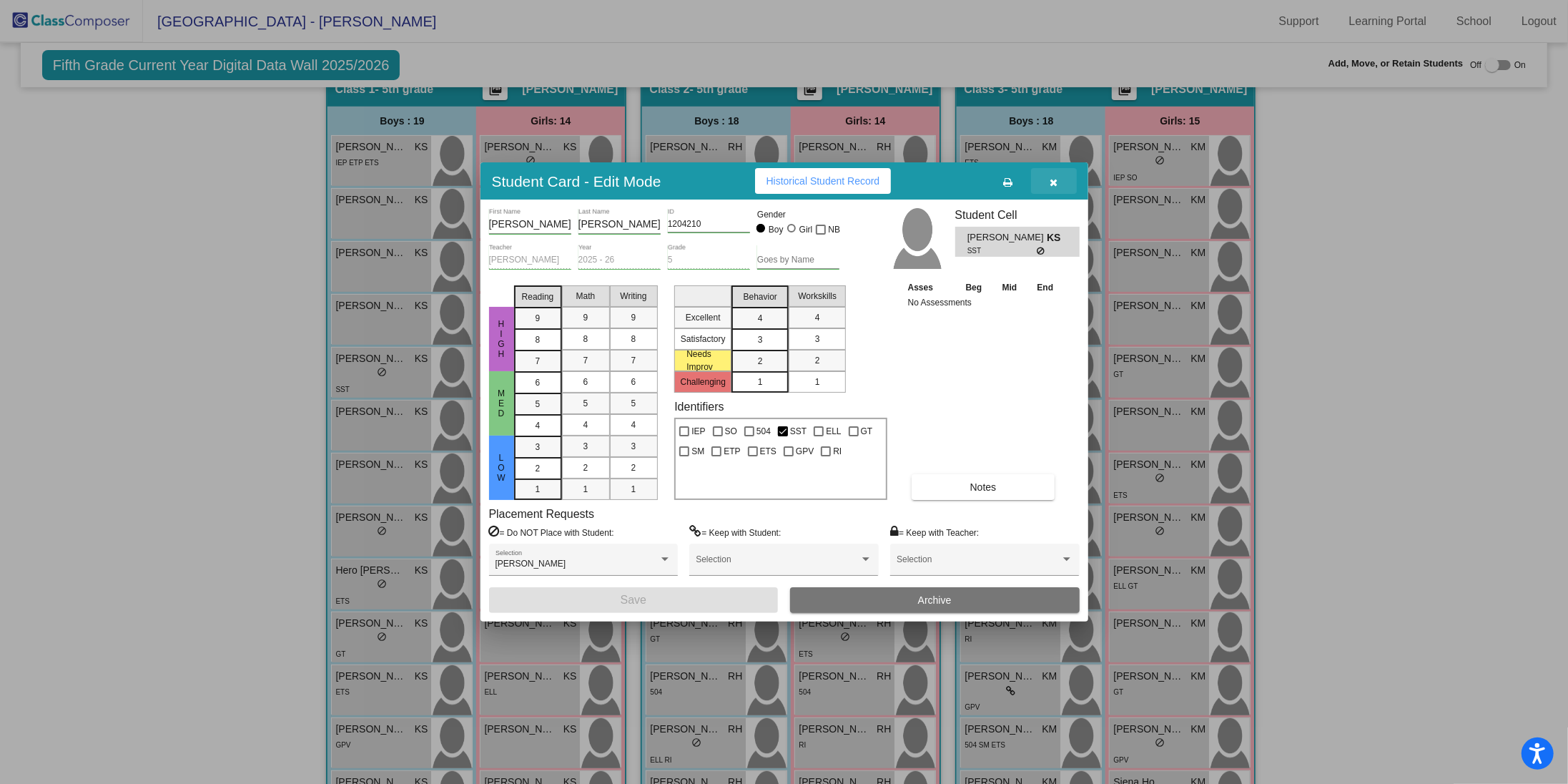
click at [1048, 179] on button "button" at bounding box center [1055, 180] width 46 height 26
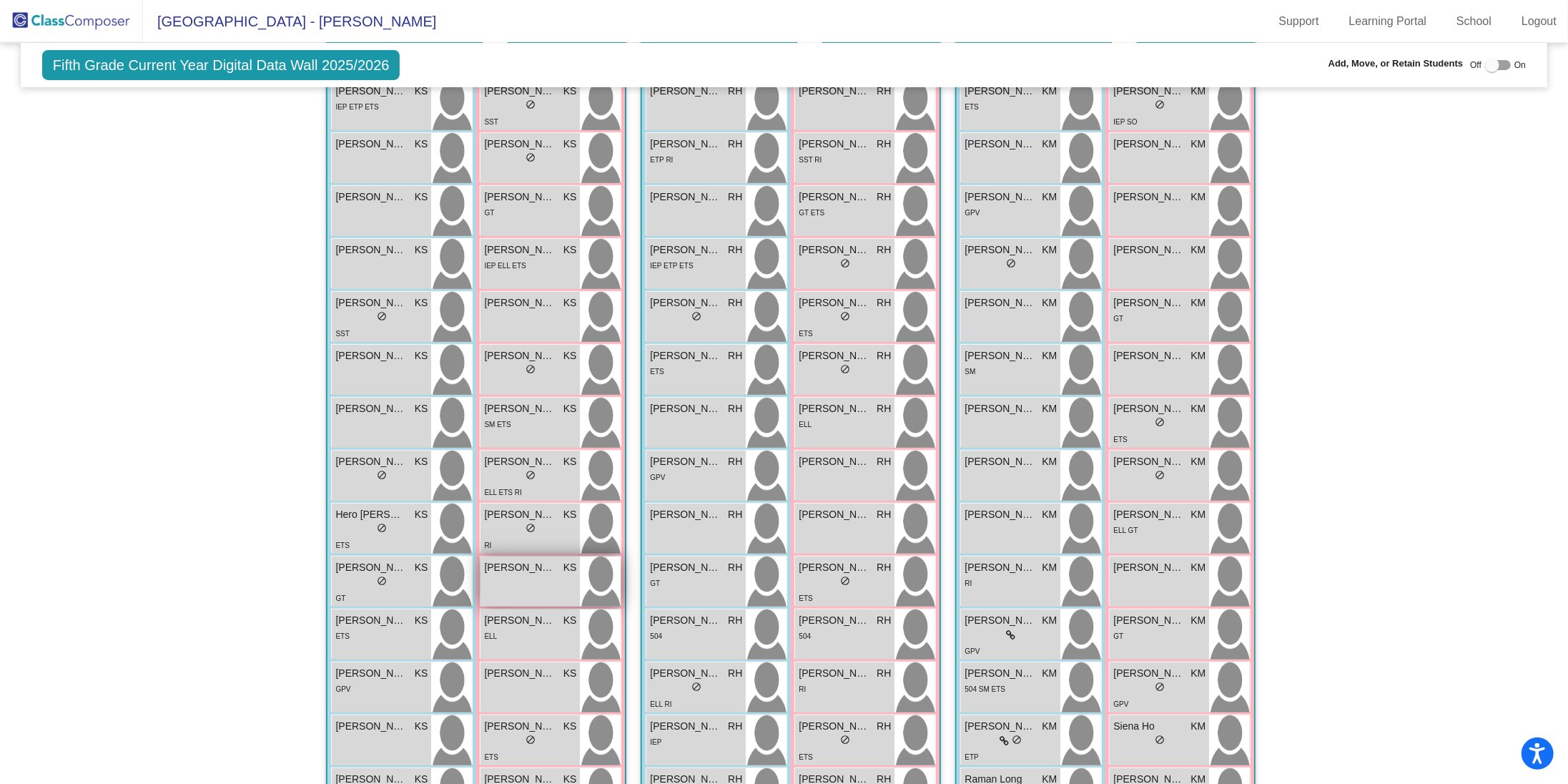
scroll to position [370, 0]
click at [511, 697] on div "[PERSON_NAME] KS lock do_not_disturb_alt" at bounding box center [531, 684] width 100 height 50
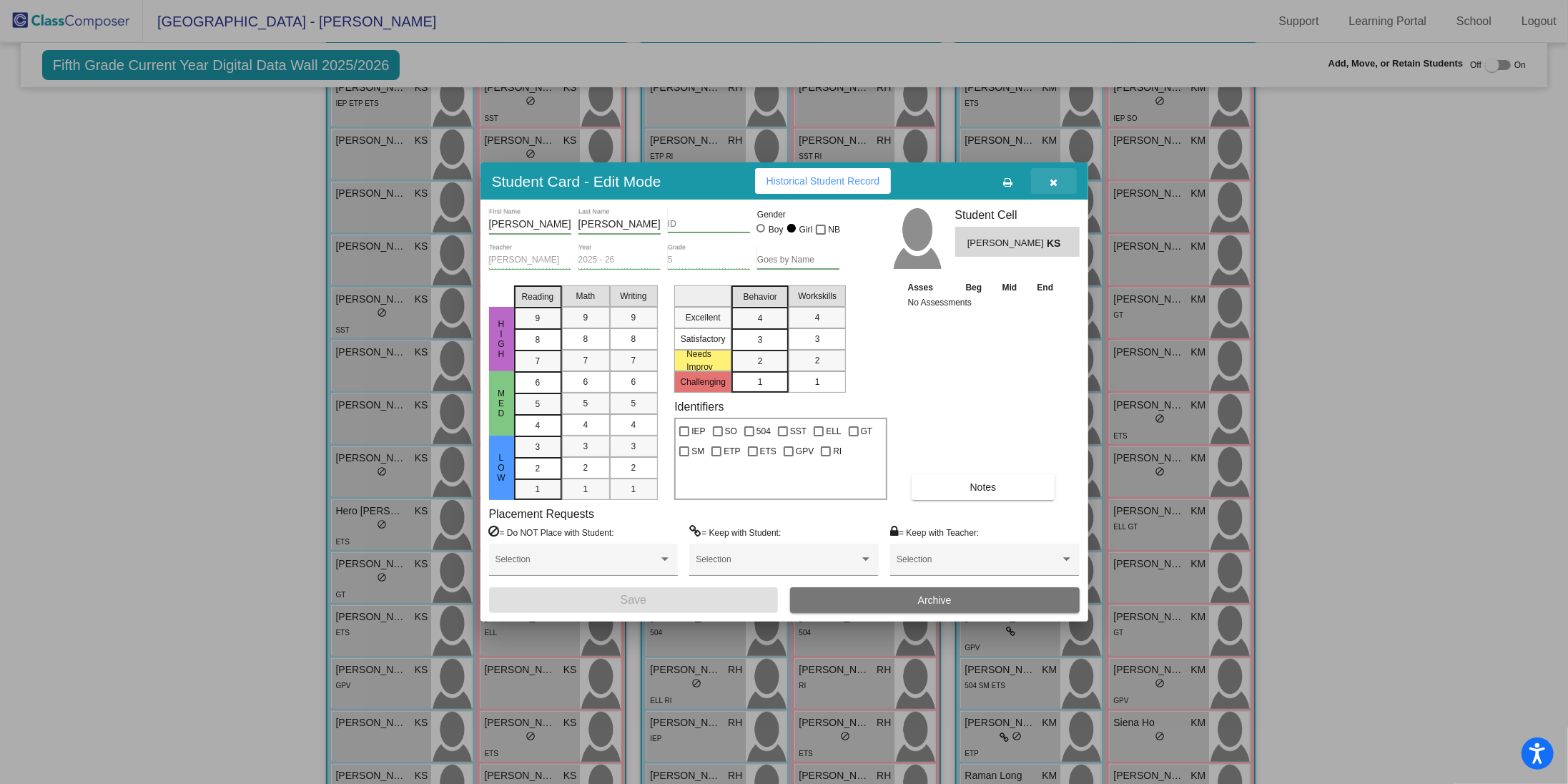
click at [1055, 188] on button "button" at bounding box center [1055, 180] width 46 height 26
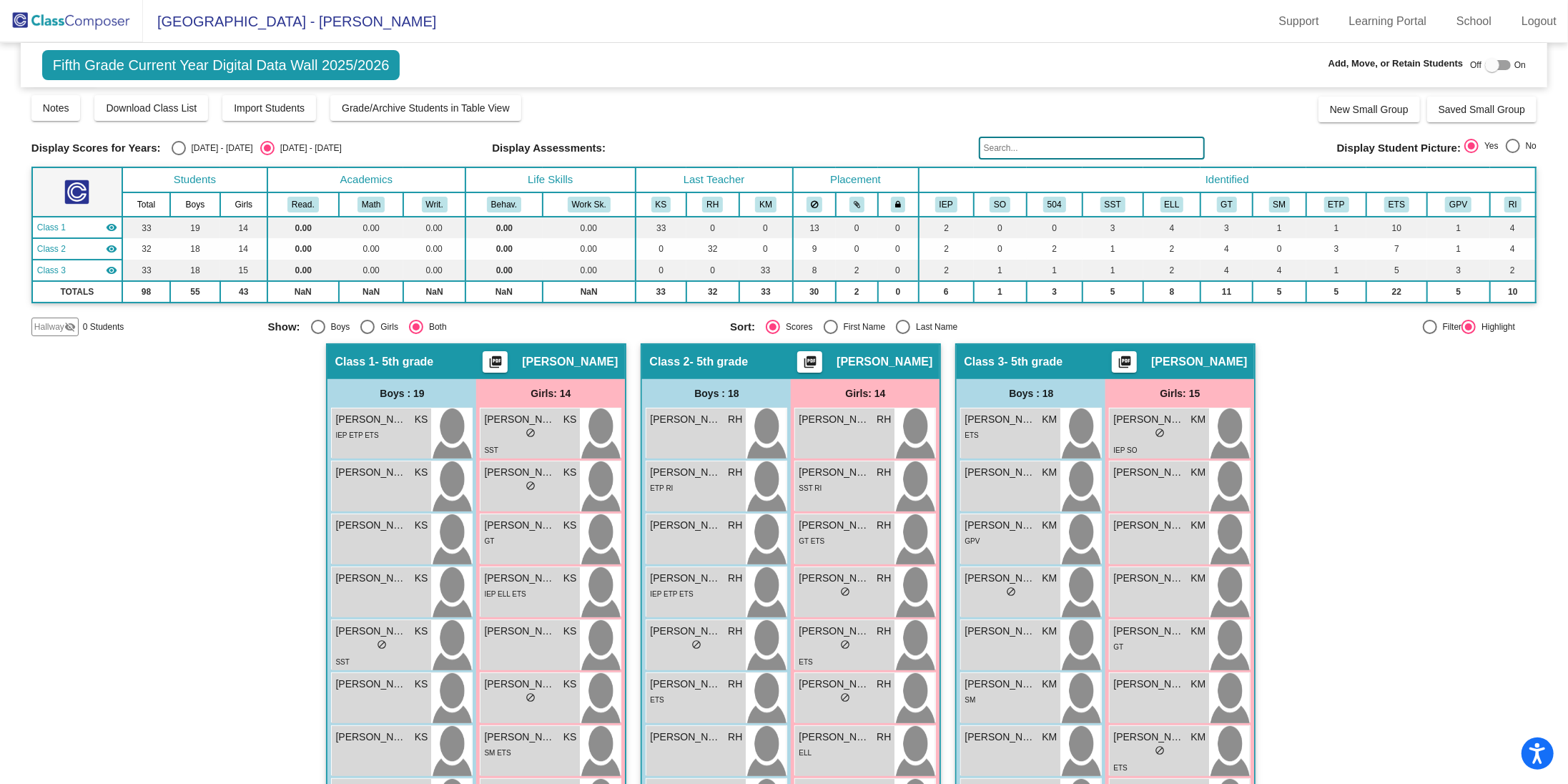
scroll to position [0, 0]
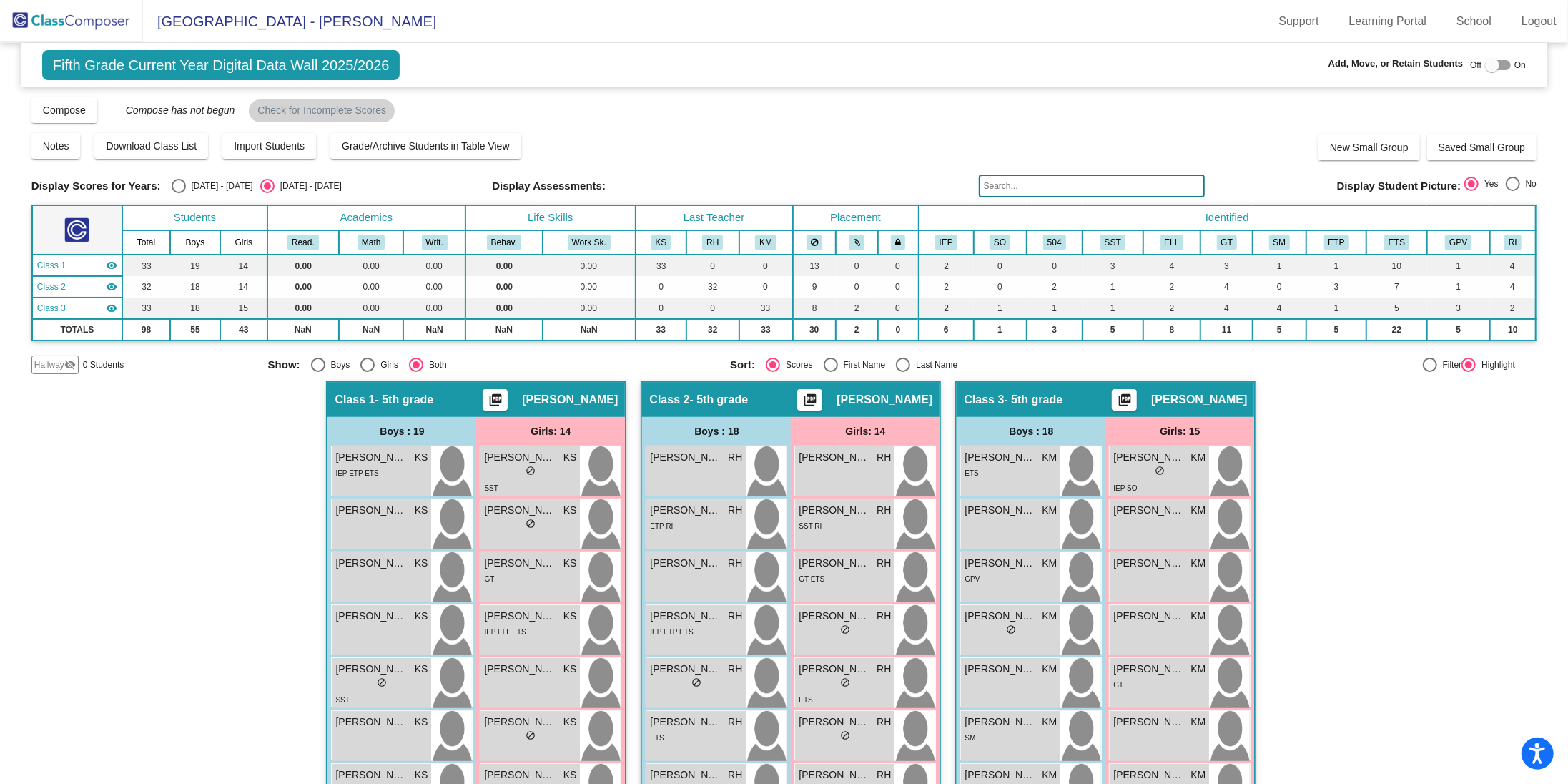
click at [187, 191] on div "[DATE] - [DATE]" at bounding box center [219, 185] width 67 height 12
click at [179, 194] on input "[DATE] - [DATE]" at bounding box center [178, 194] width 1 height 1
radio input "true"
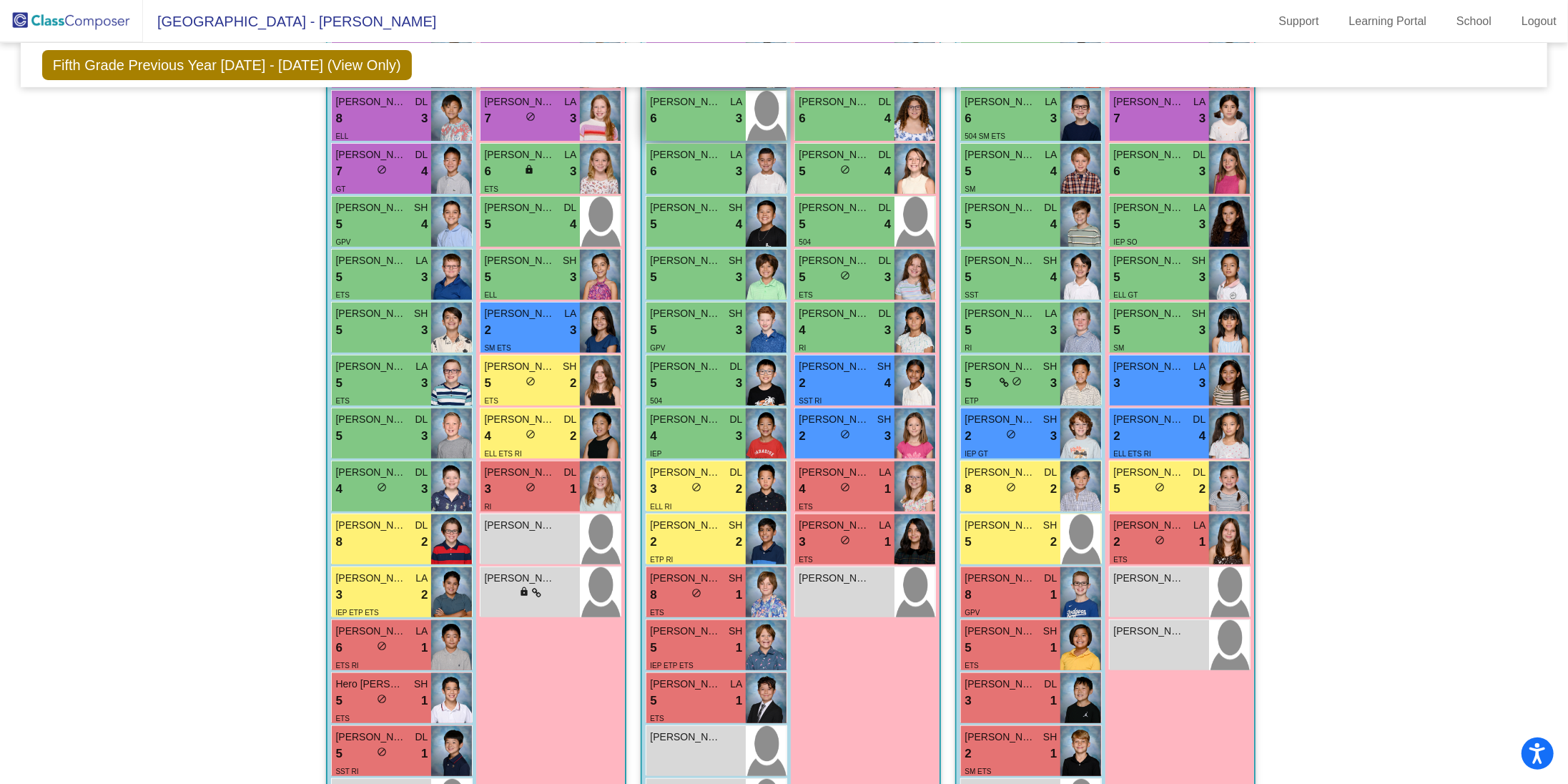
scroll to position [542, 0]
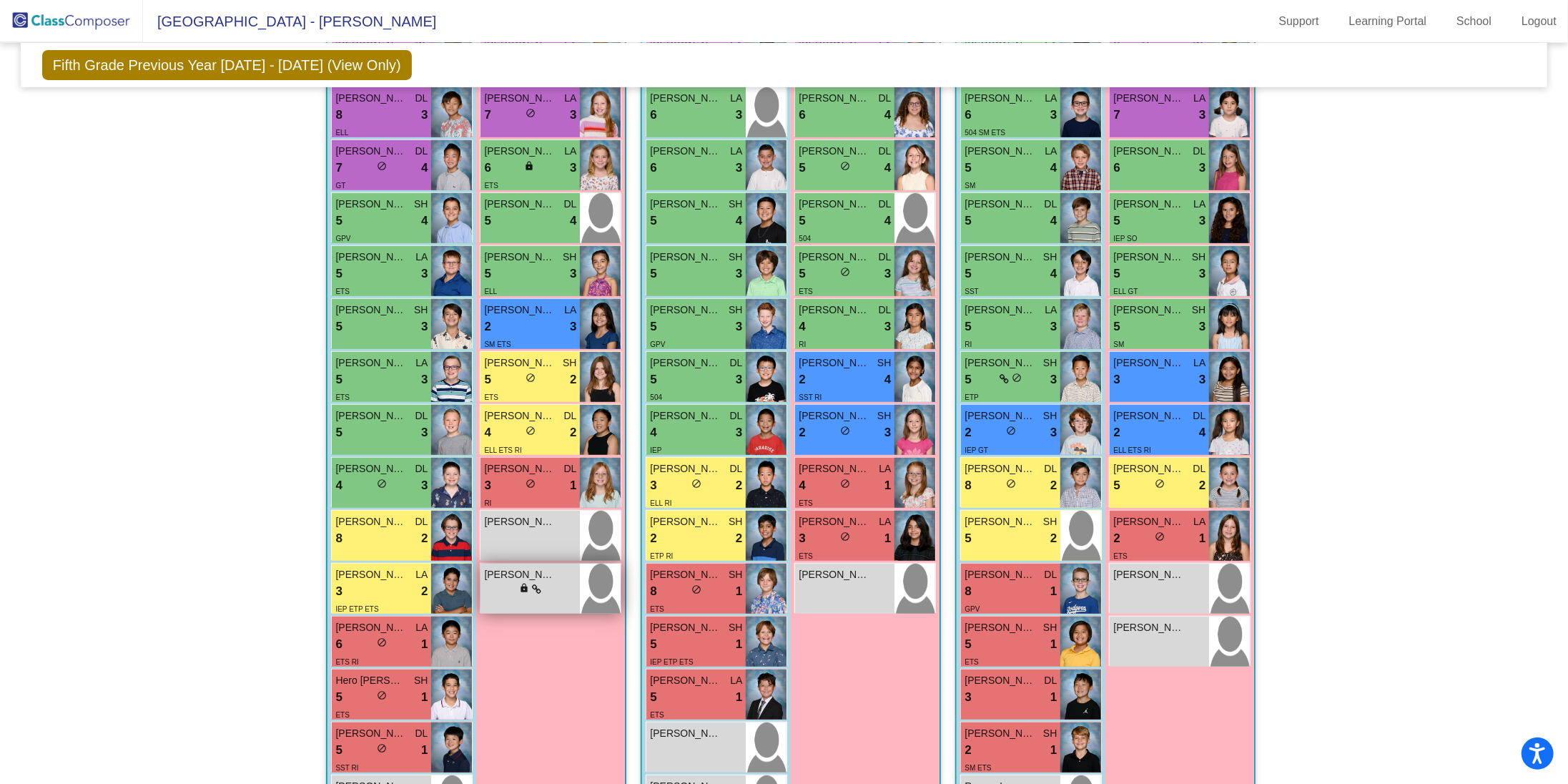
click at [557, 573] on div "[PERSON_NAME]" at bounding box center [531, 575] width 92 height 15
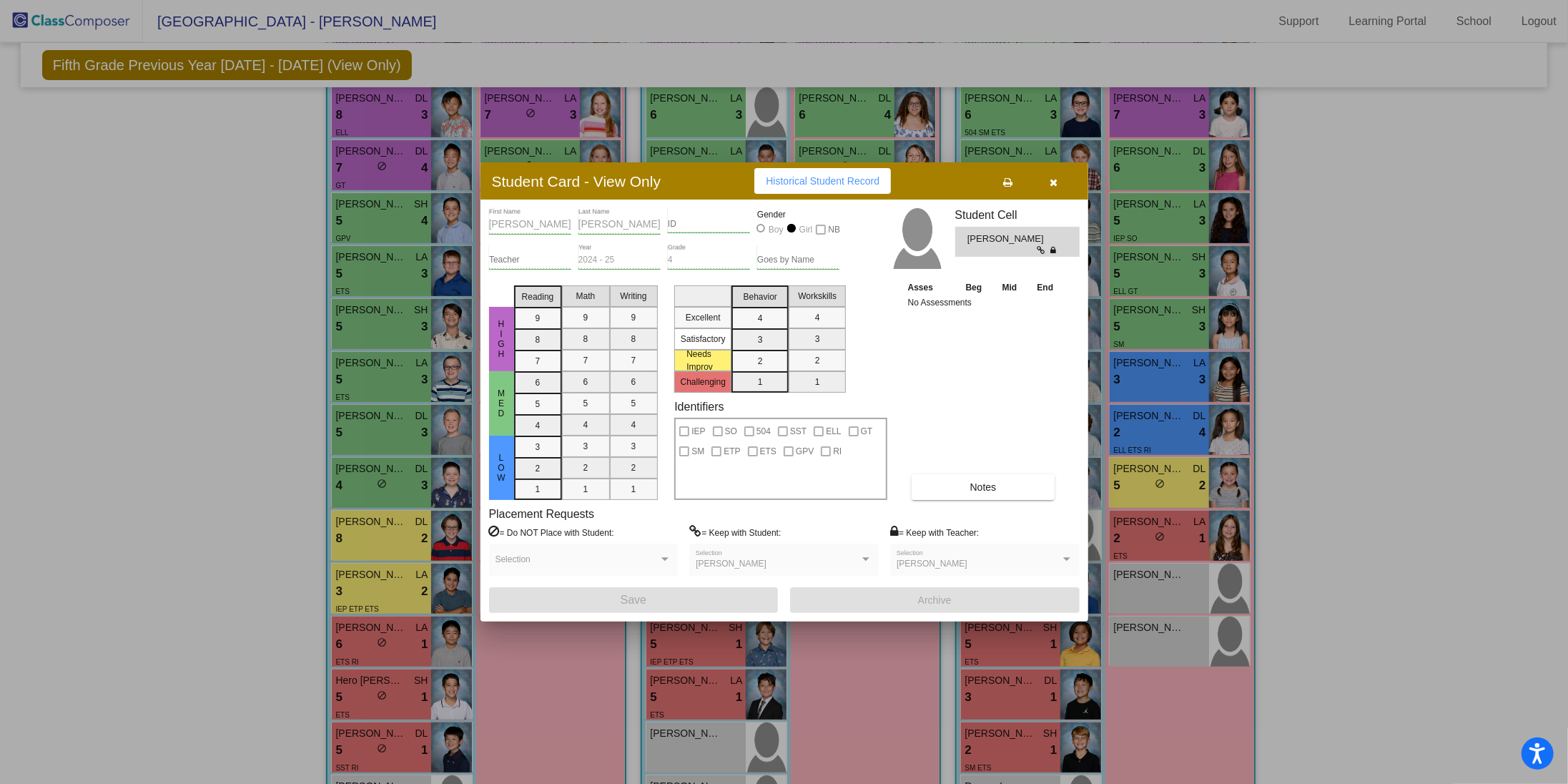
click at [1055, 188] on button "button" at bounding box center [1055, 180] width 46 height 26
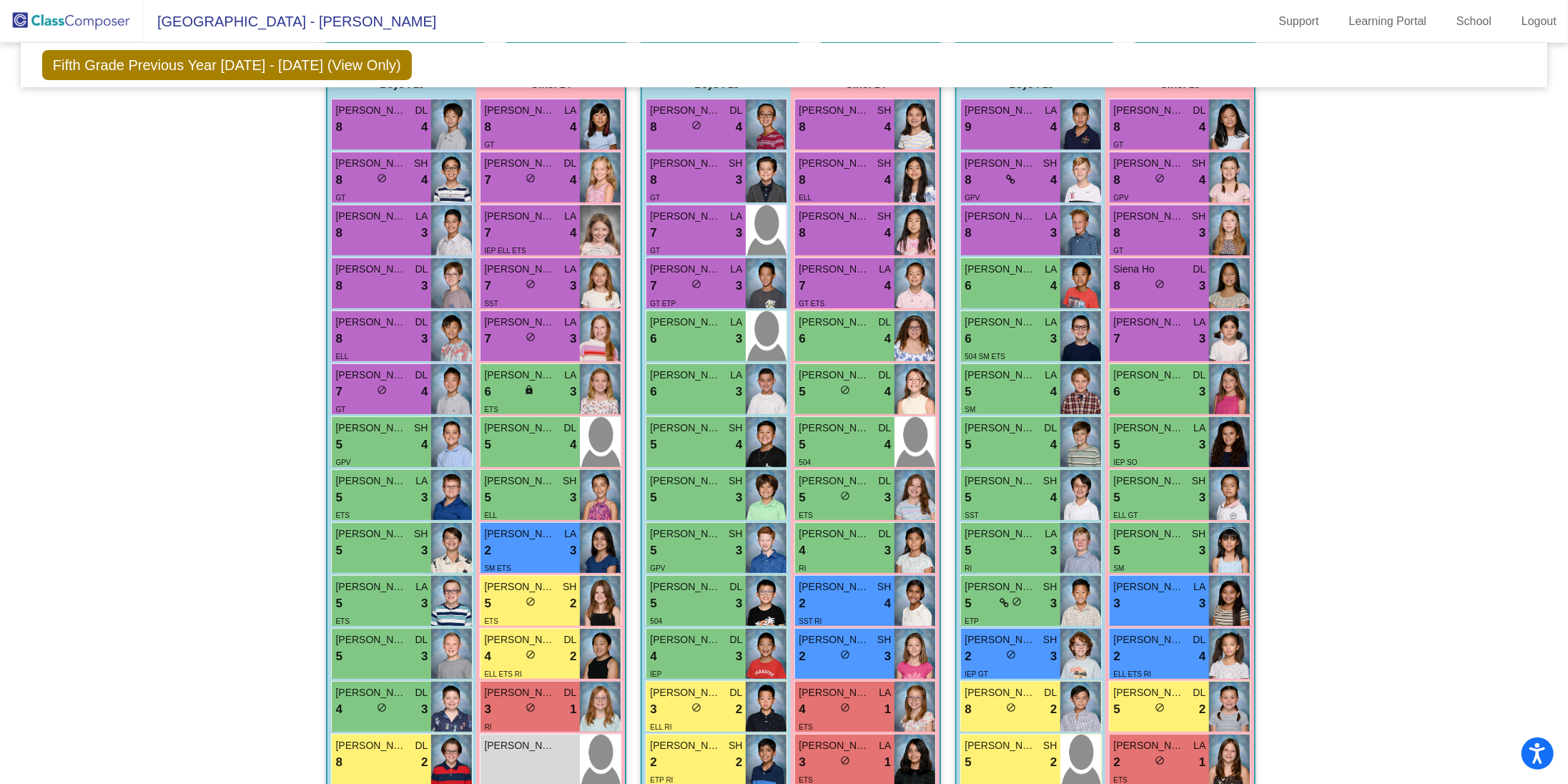
scroll to position [35, 0]
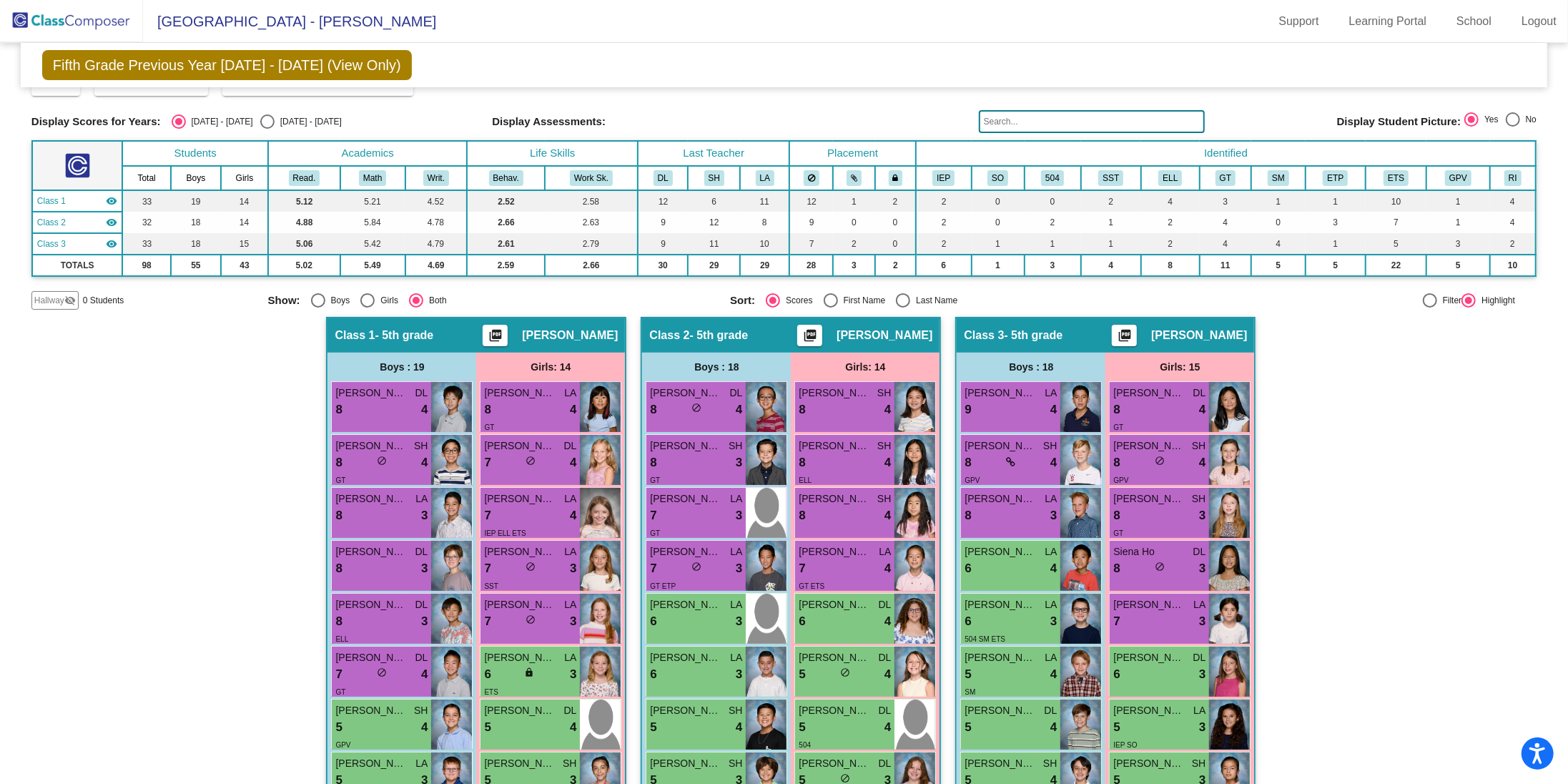
click at [261, 125] on div "Select an option" at bounding box center [267, 121] width 14 height 14
click at [267, 128] on input "[DATE] - [DATE]" at bounding box center [267, 128] width 1 height 1
radio input "true"
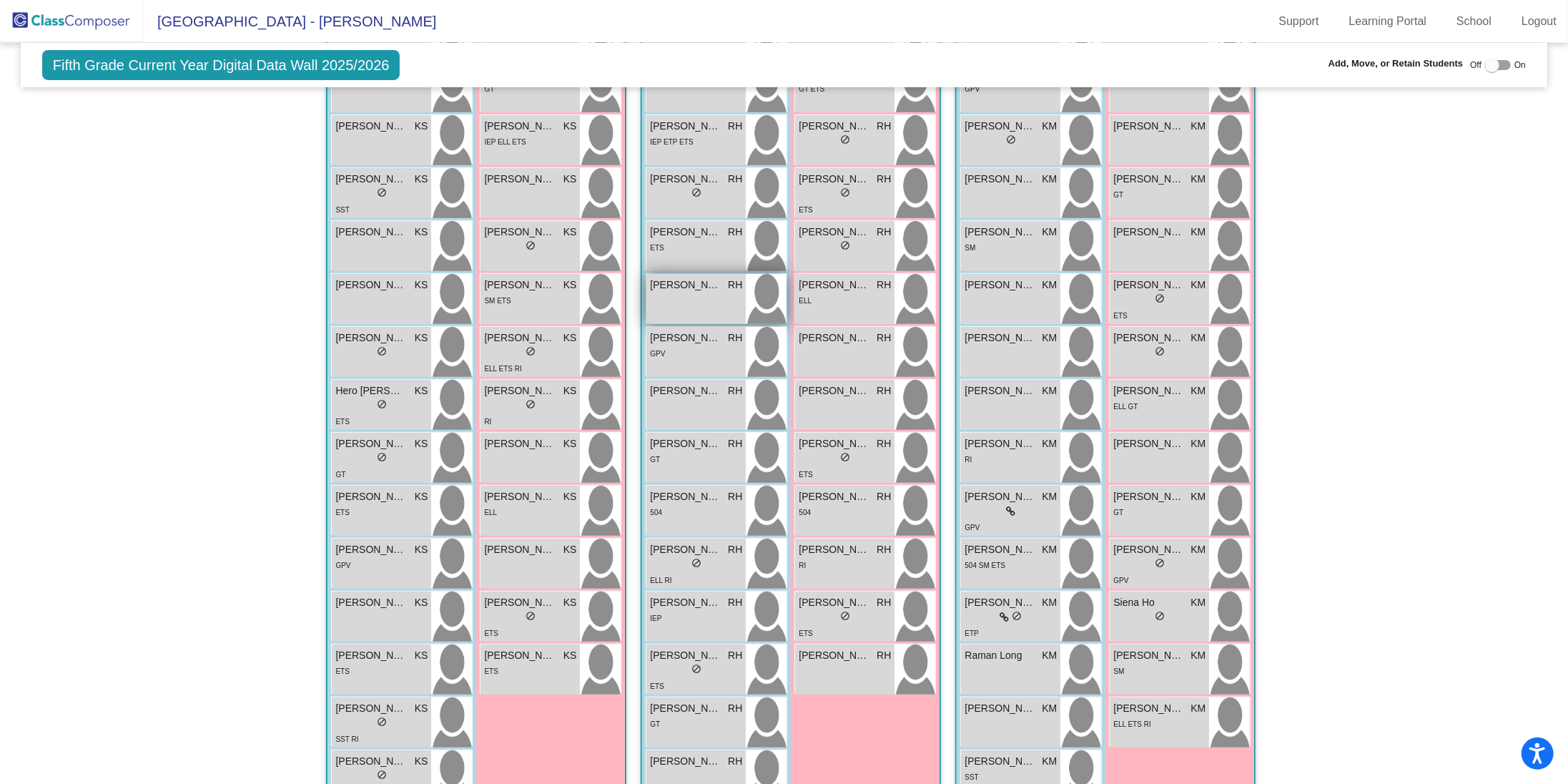
scroll to position [496, 0]
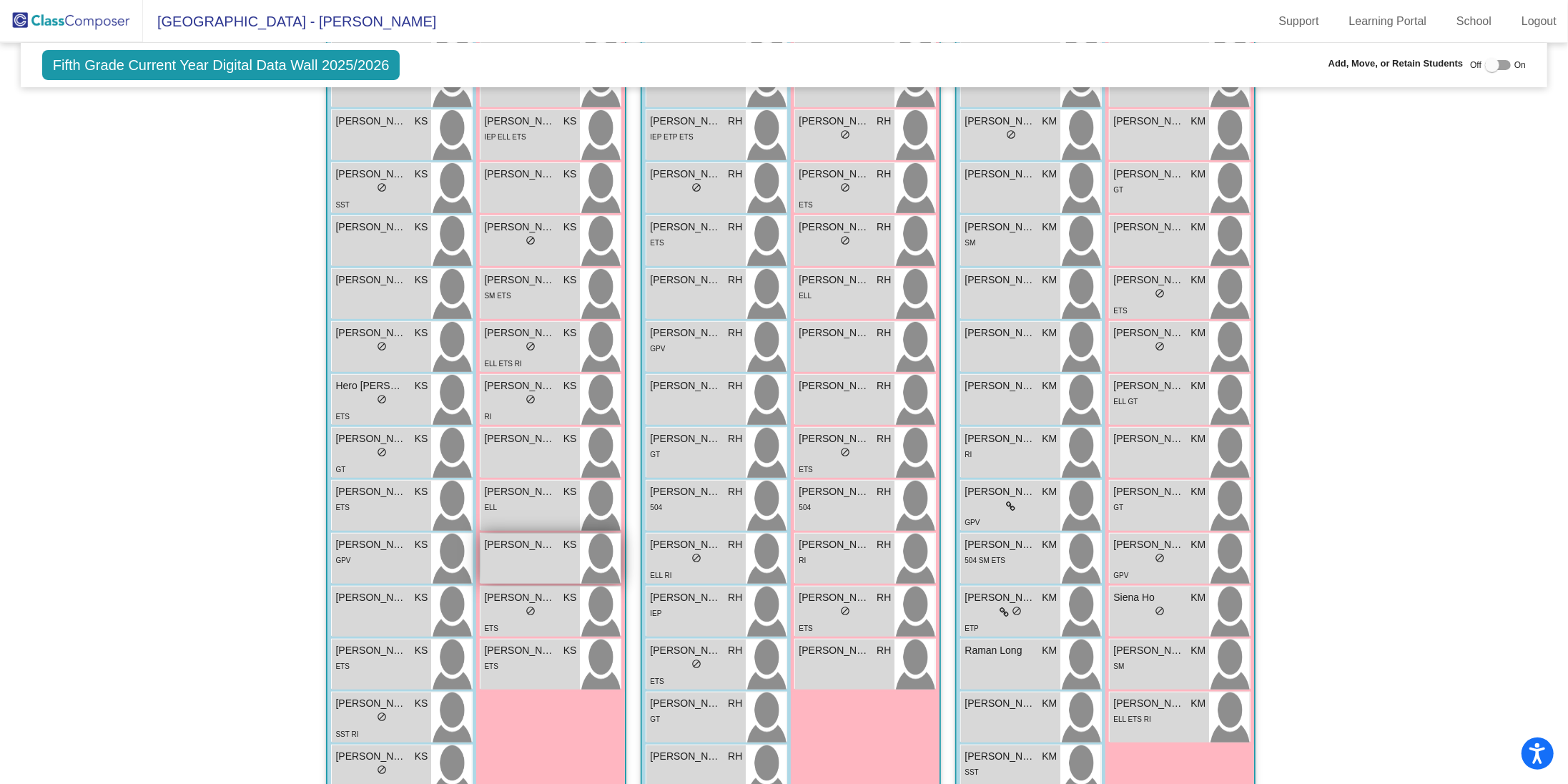
click at [531, 560] on div "[PERSON_NAME] KS lock do_not_disturb_alt" at bounding box center [531, 559] width 100 height 50
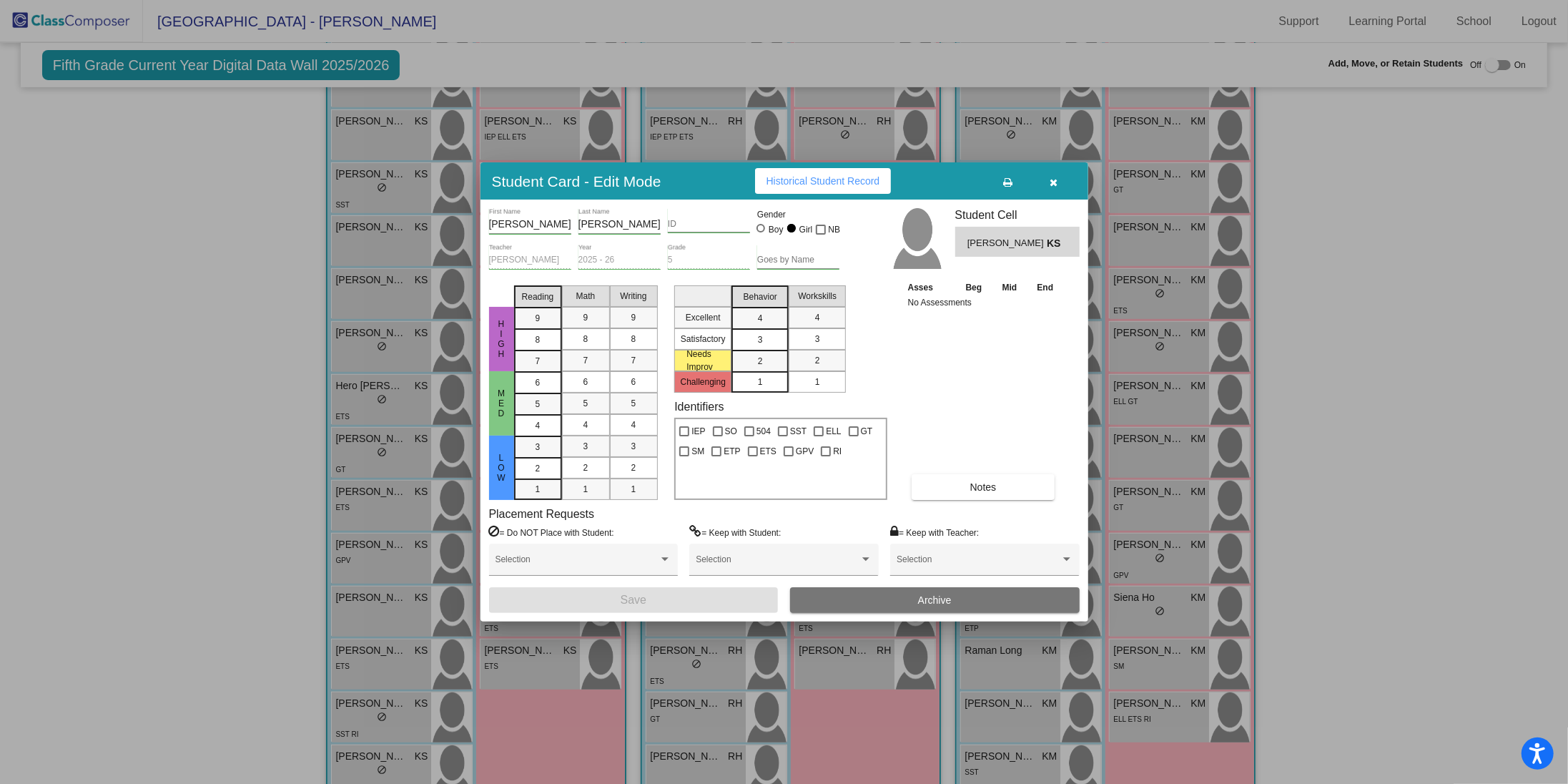
click at [1052, 179] on icon "button" at bounding box center [1054, 182] width 8 height 10
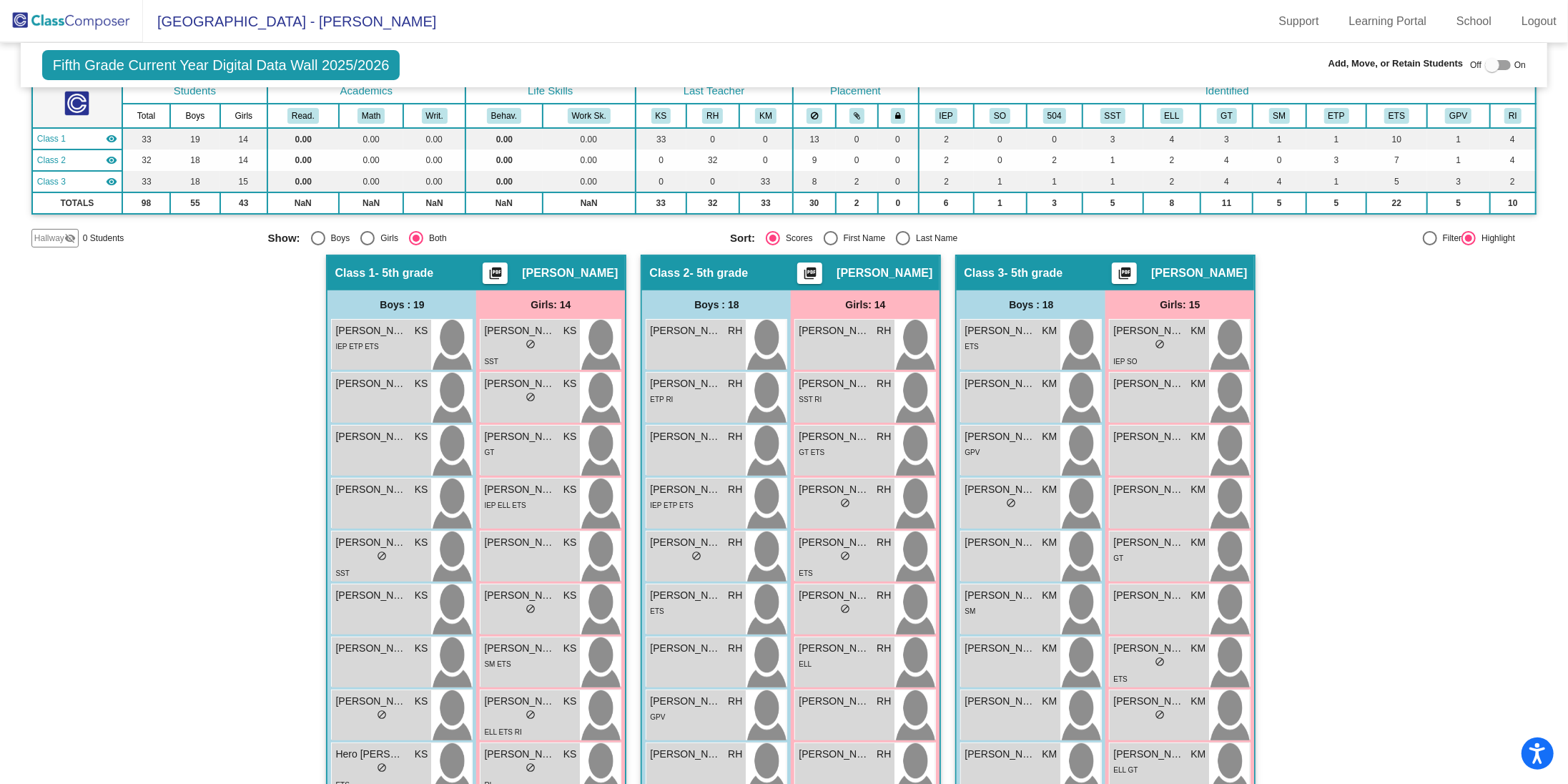
scroll to position [0, 0]
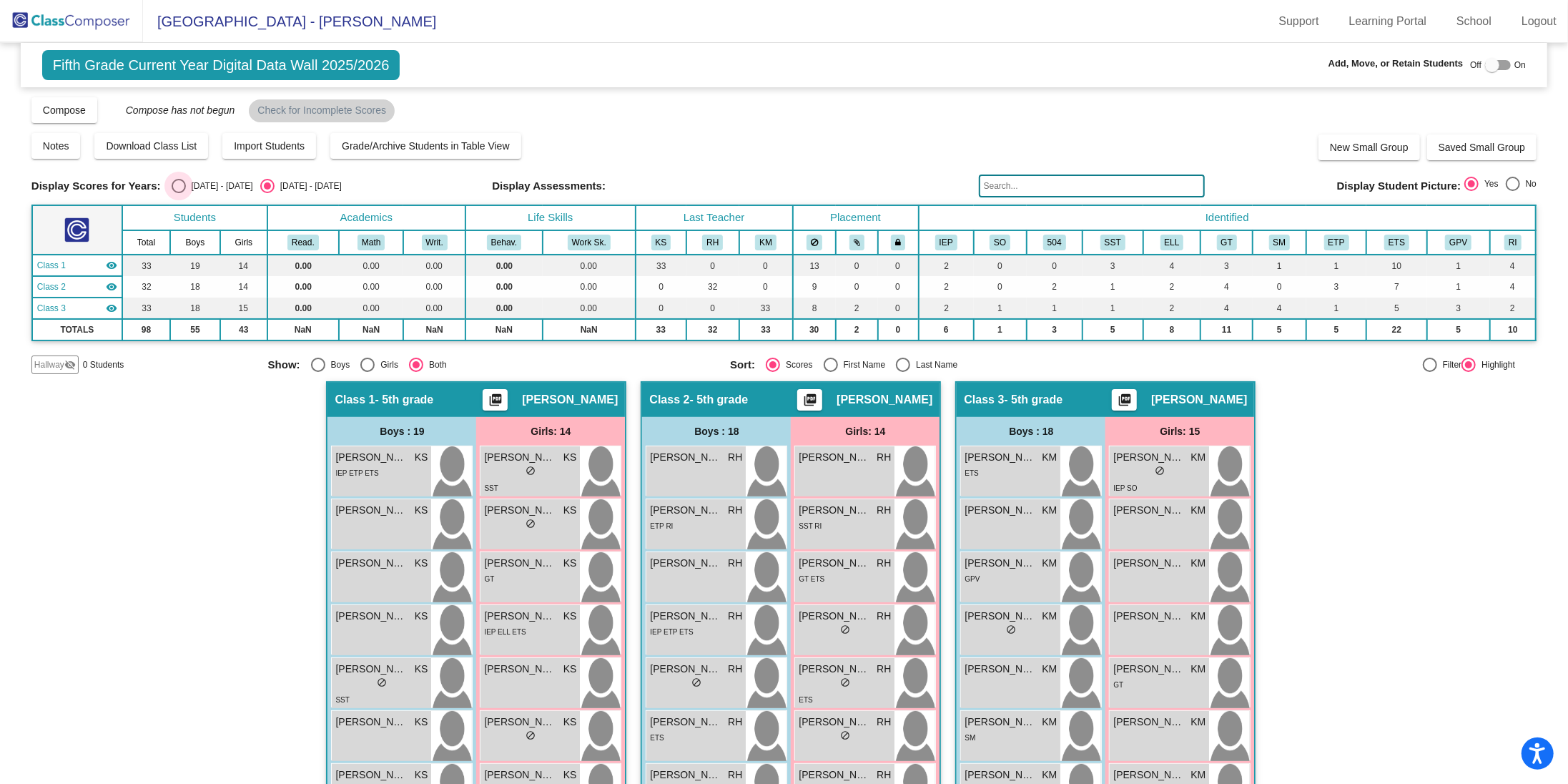
click at [176, 191] on div "Select an option" at bounding box center [178, 186] width 14 height 14
click at [178, 194] on input "[DATE] - [DATE]" at bounding box center [178, 194] width 1 height 1
radio input "true"
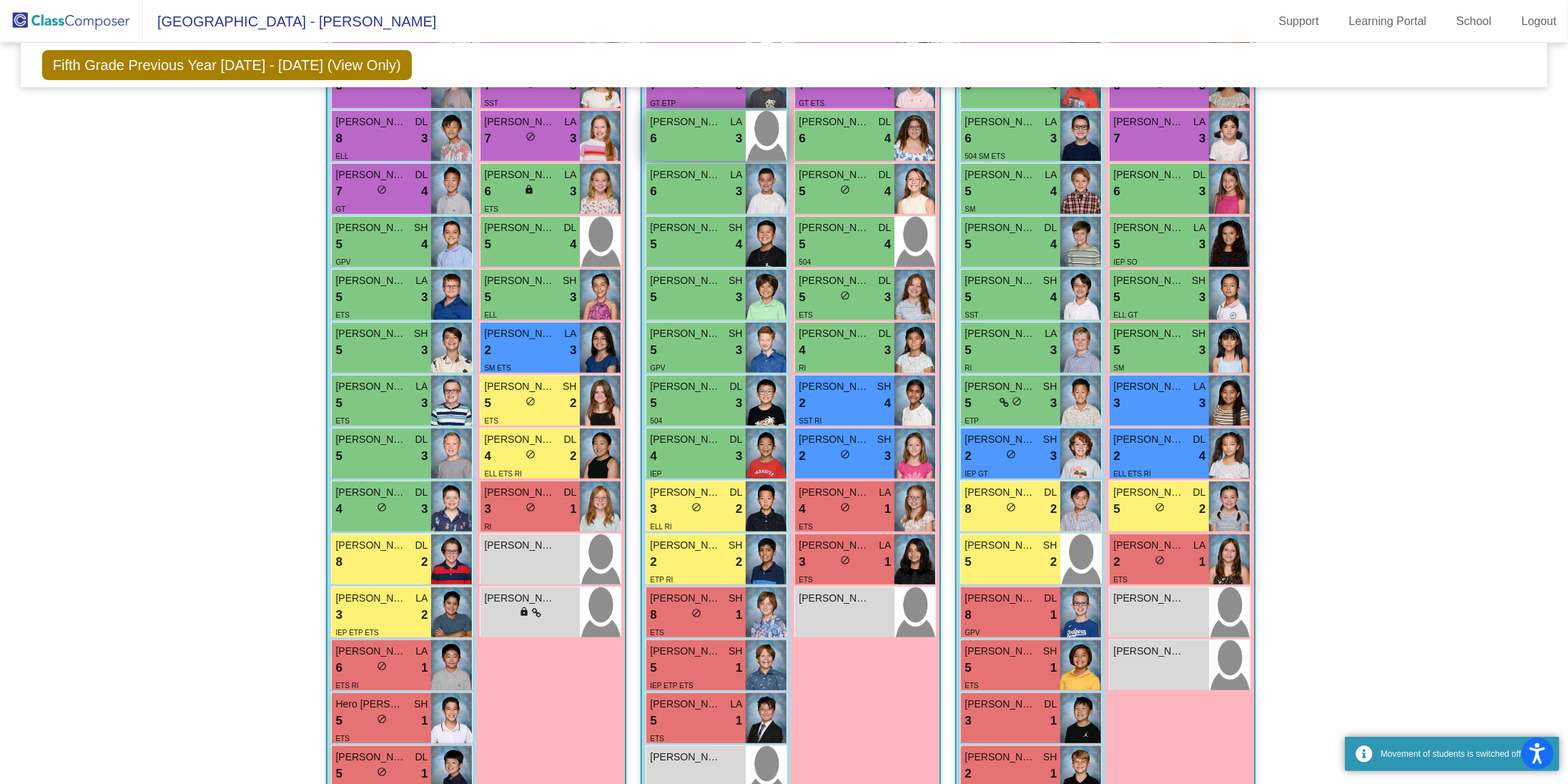
scroll to position [521, 0]
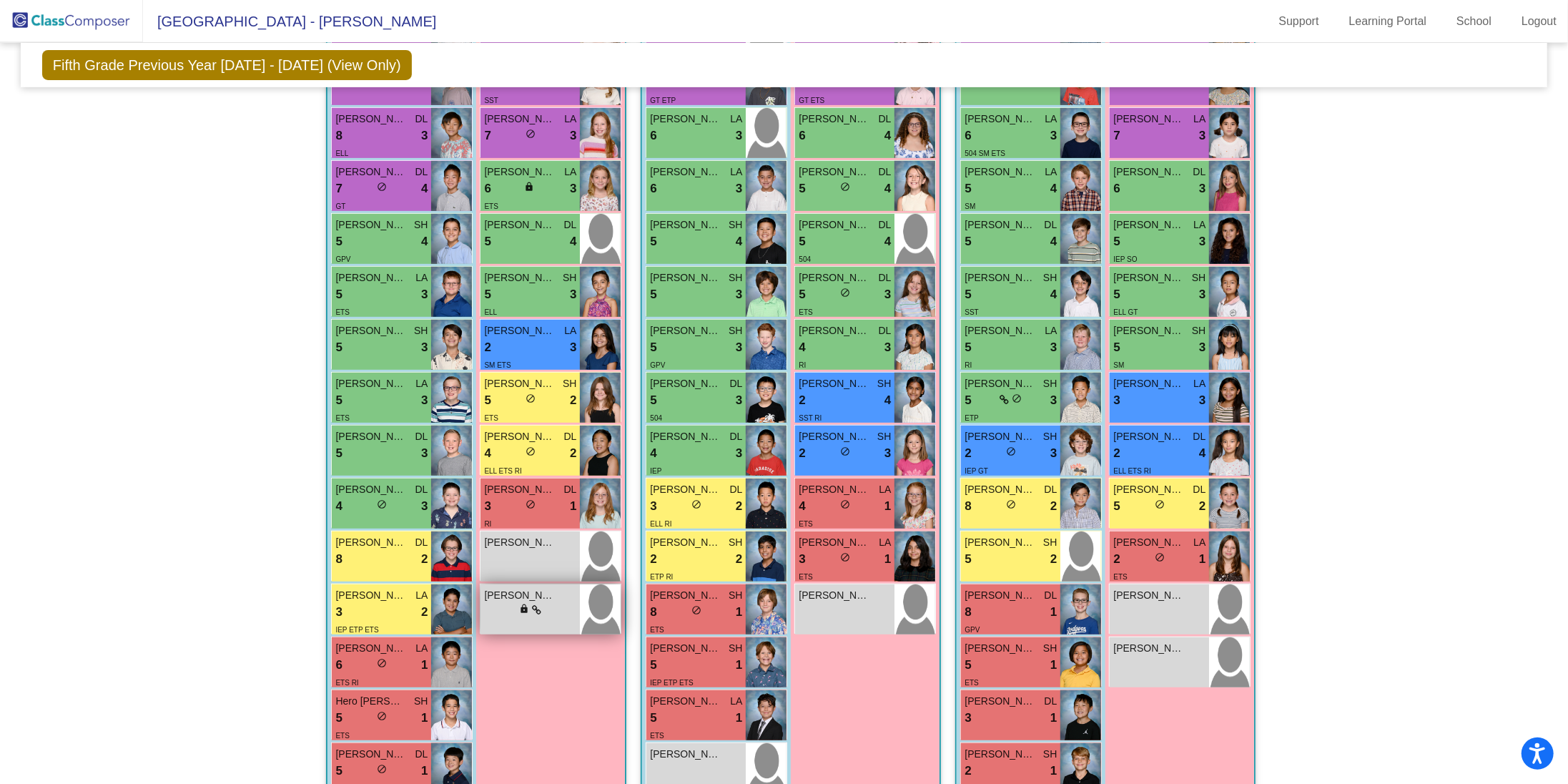
click at [553, 611] on div "lock do_not_disturb_alt" at bounding box center [531, 611] width 92 height 15
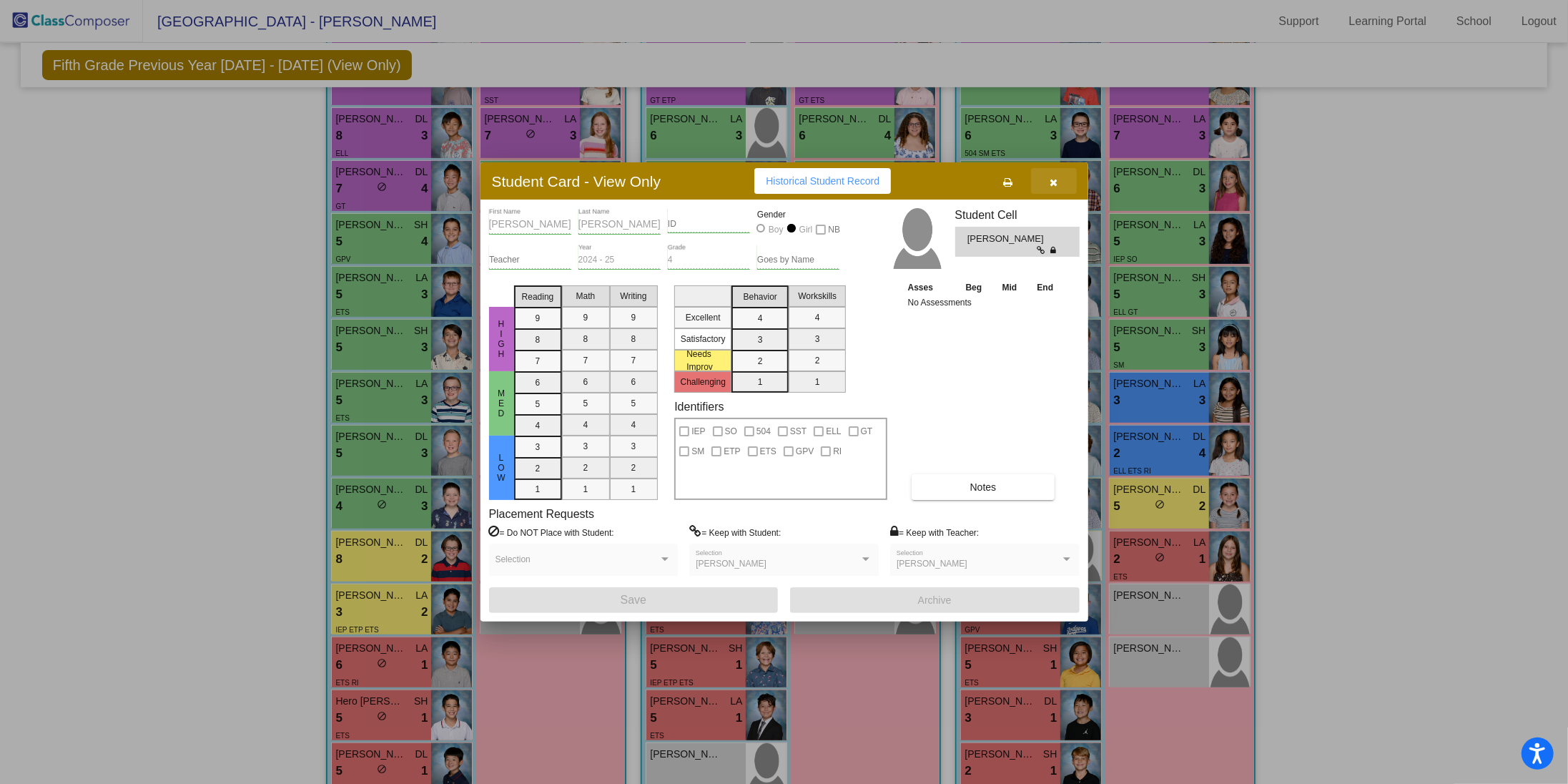
click at [1058, 188] on button "button" at bounding box center [1055, 180] width 46 height 26
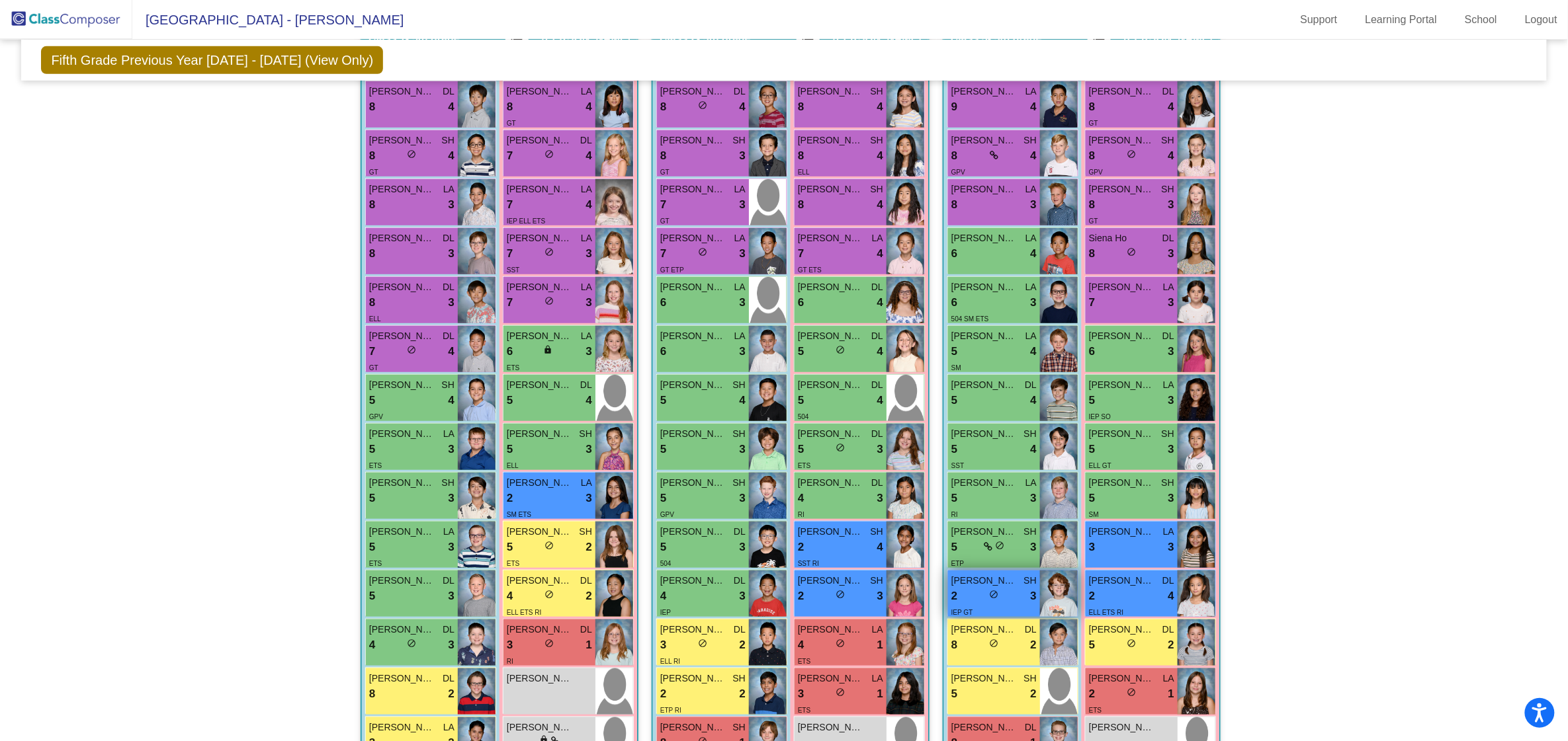
scroll to position [0, 0]
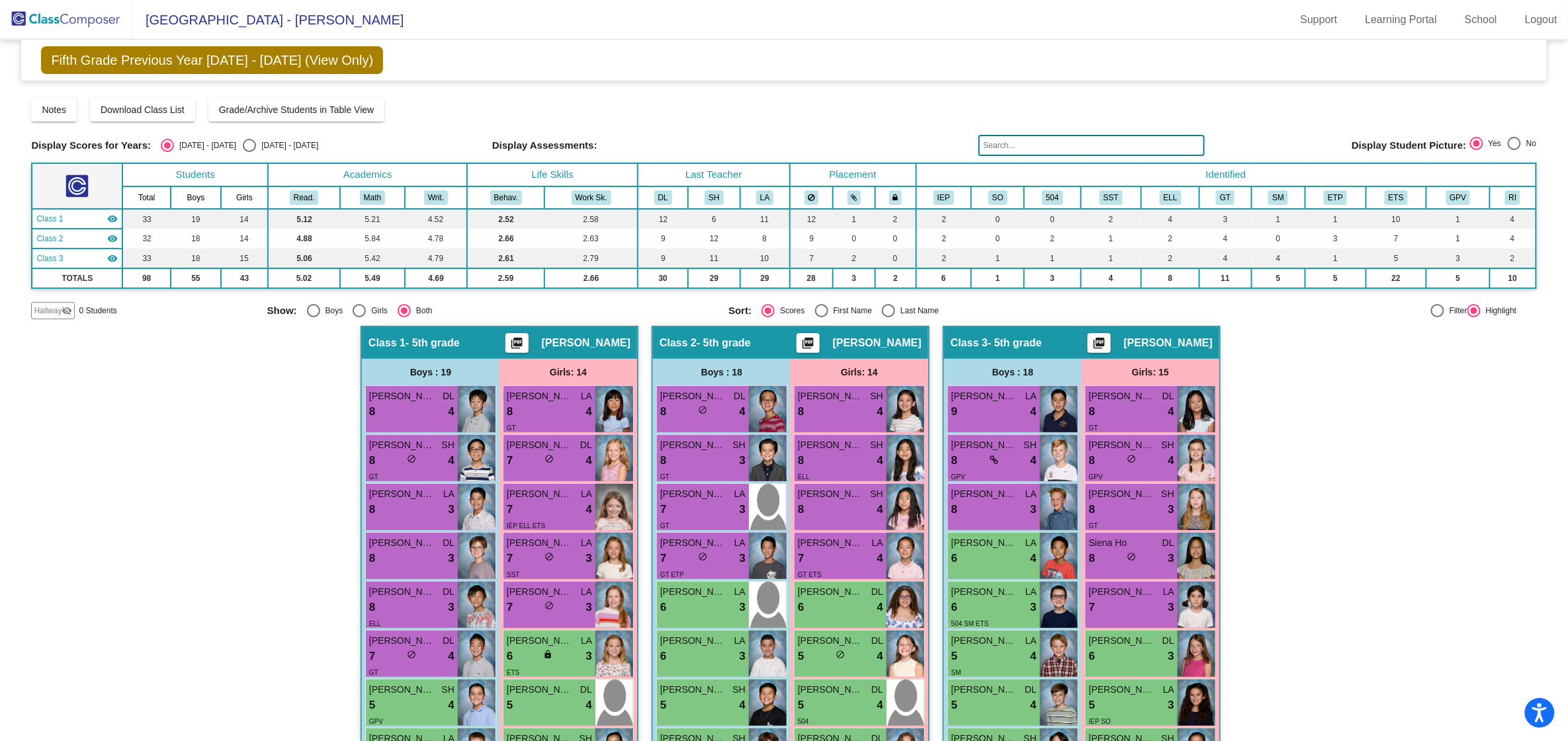
click at [81, 12] on img at bounding box center [66, 19] width 132 height 39
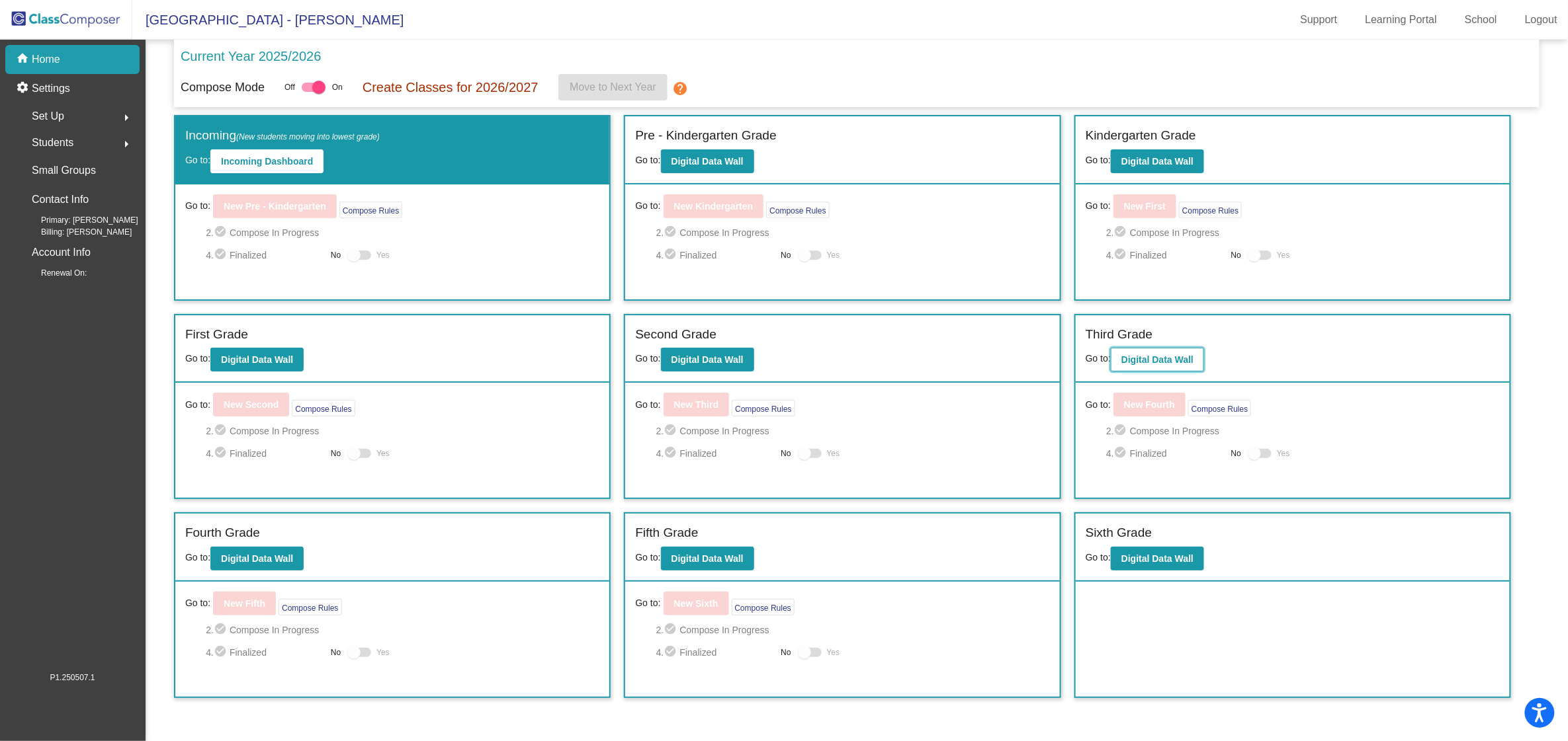
click at [1147, 364] on b "Digital Data Wall" at bounding box center [1157, 359] width 72 height 11
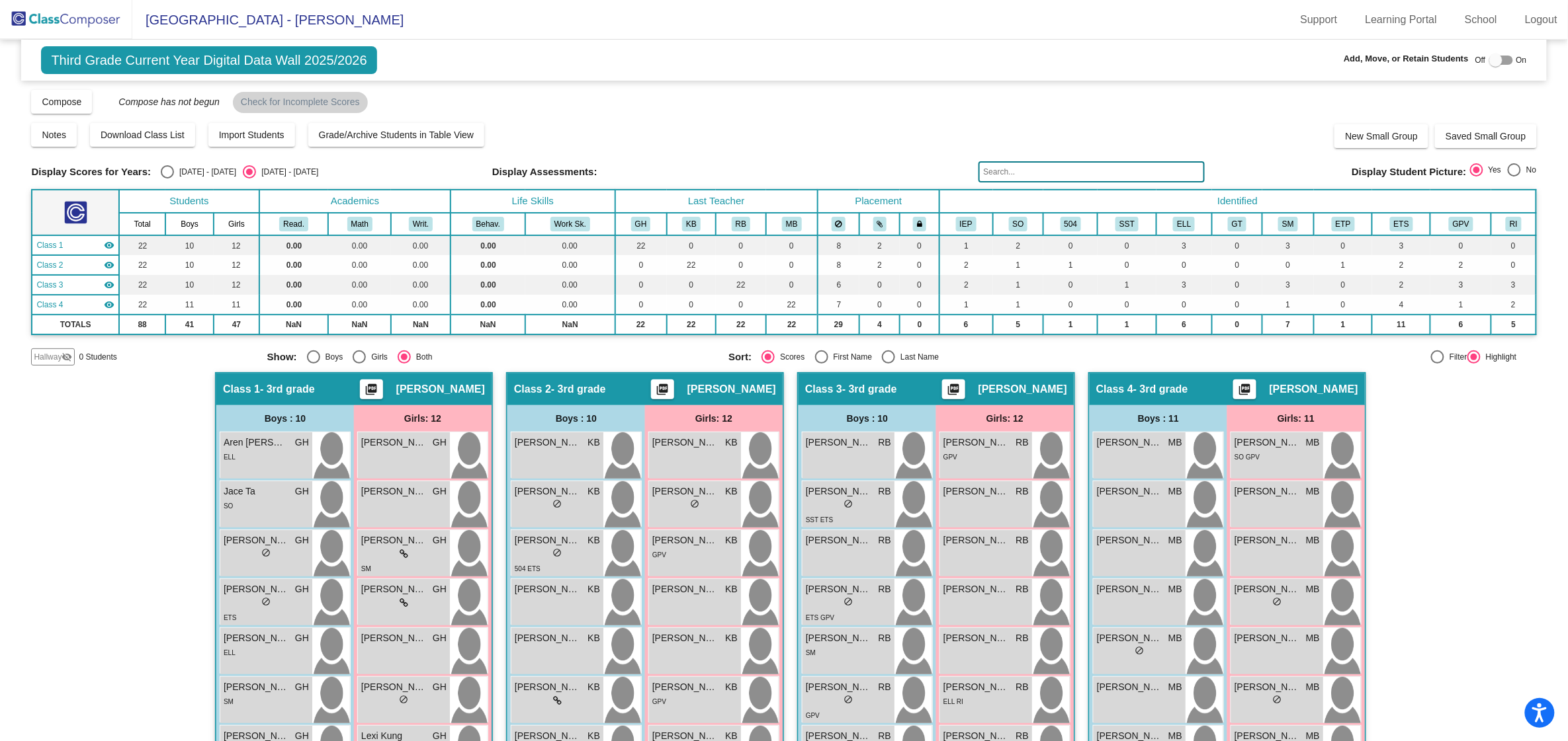
click at [167, 174] on div "Select an option" at bounding box center [167, 172] width 13 height 13
click at [167, 179] on input "[DATE] - [DATE]" at bounding box center [167, 179] width 1 height 1
radio input "true"
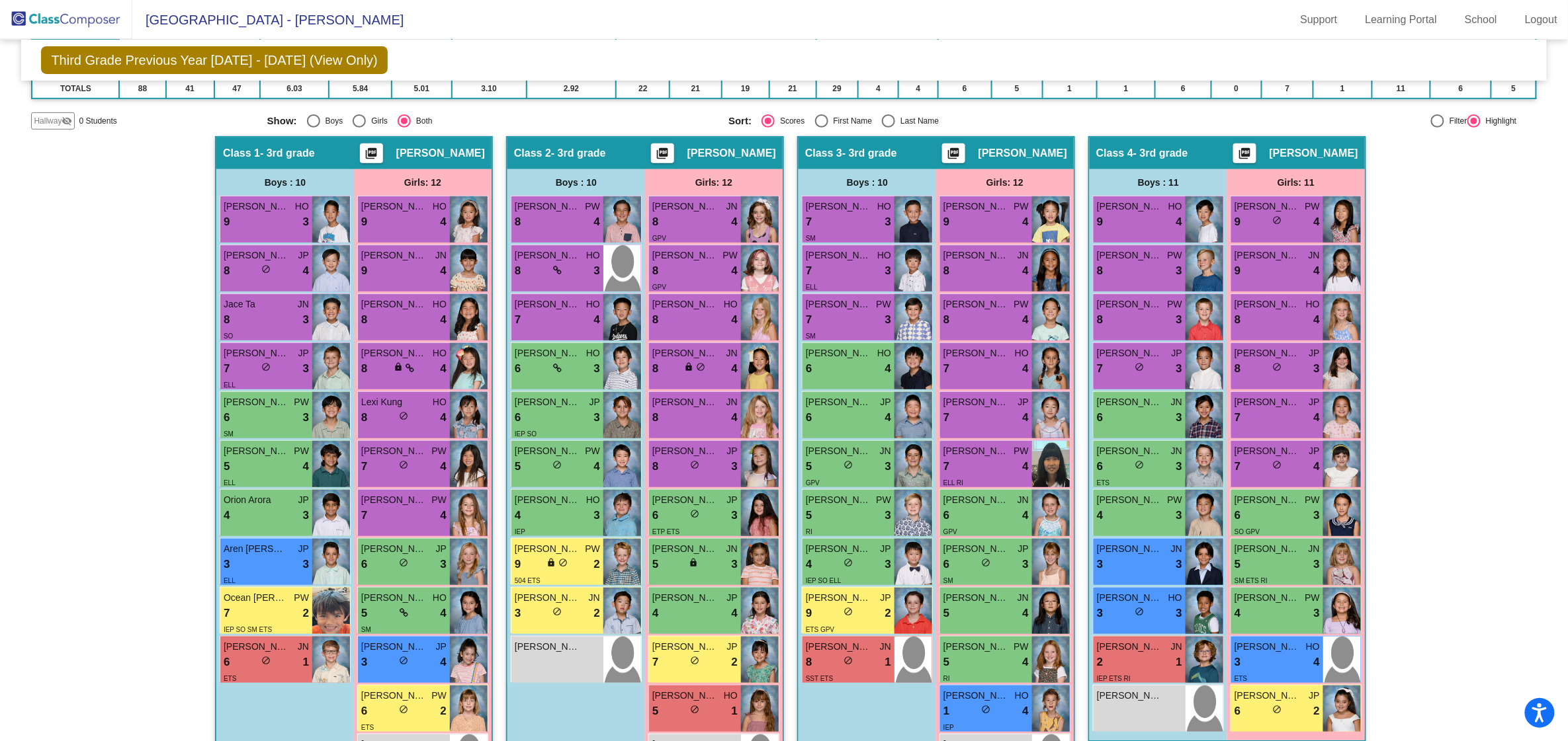
scroll to position [270, 0]
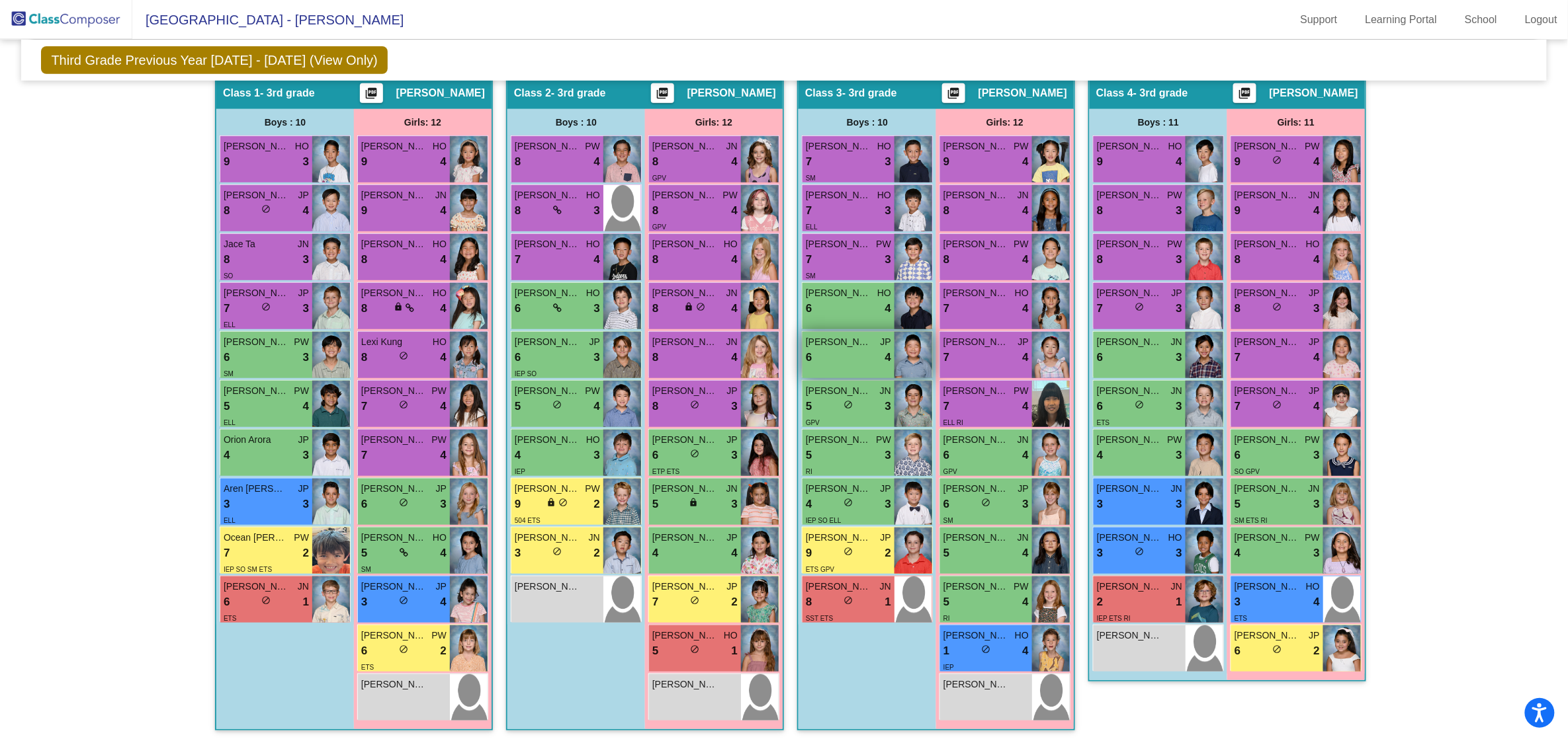
click at [848, 365] on div "[PERSON_NAME] JP 6 lock do_not_disturb_alt 4" at bounding box center [849, 355] width 92 height 46
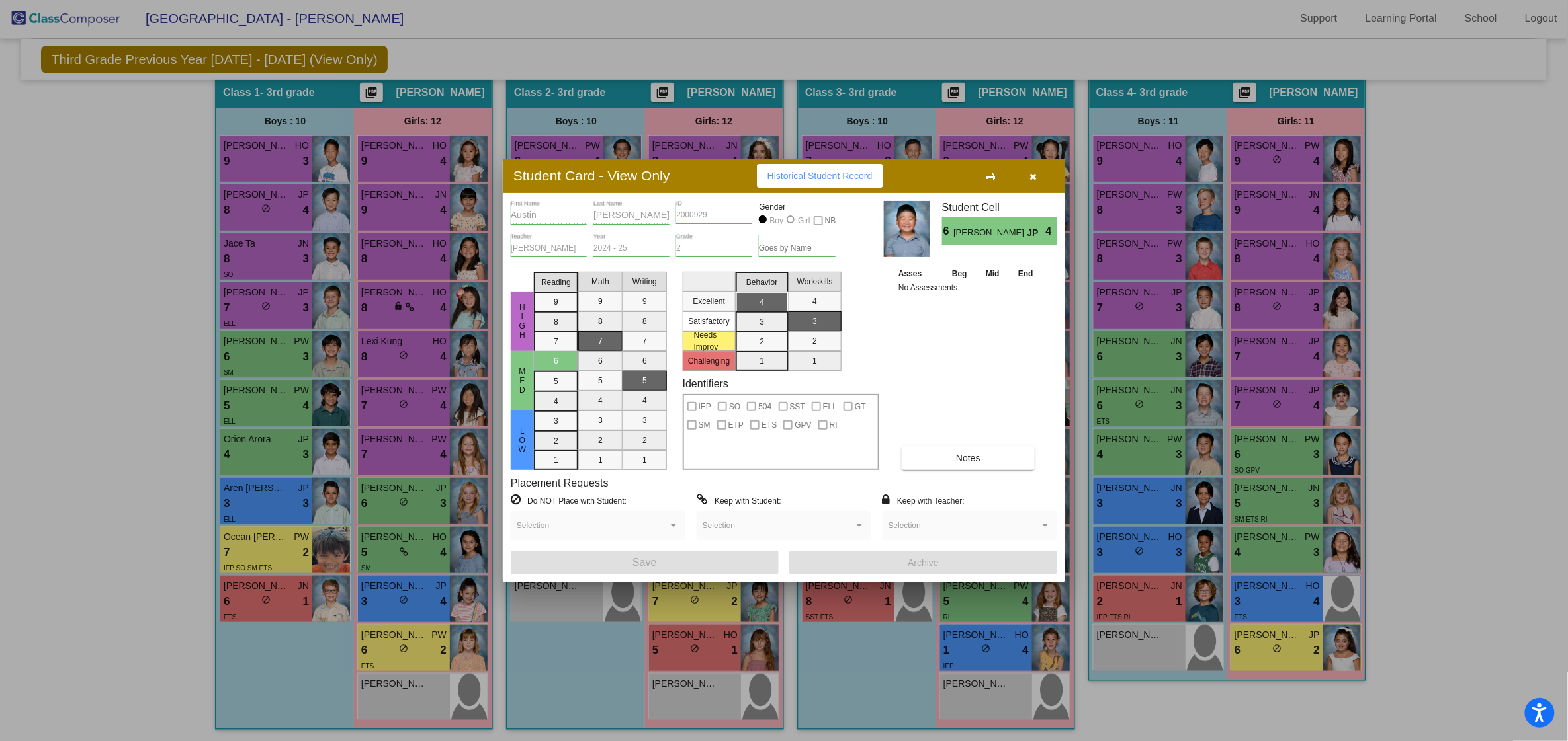
click at [1036, 179] on icon "button" at bounding box center [1034, 176] width 7 height 9
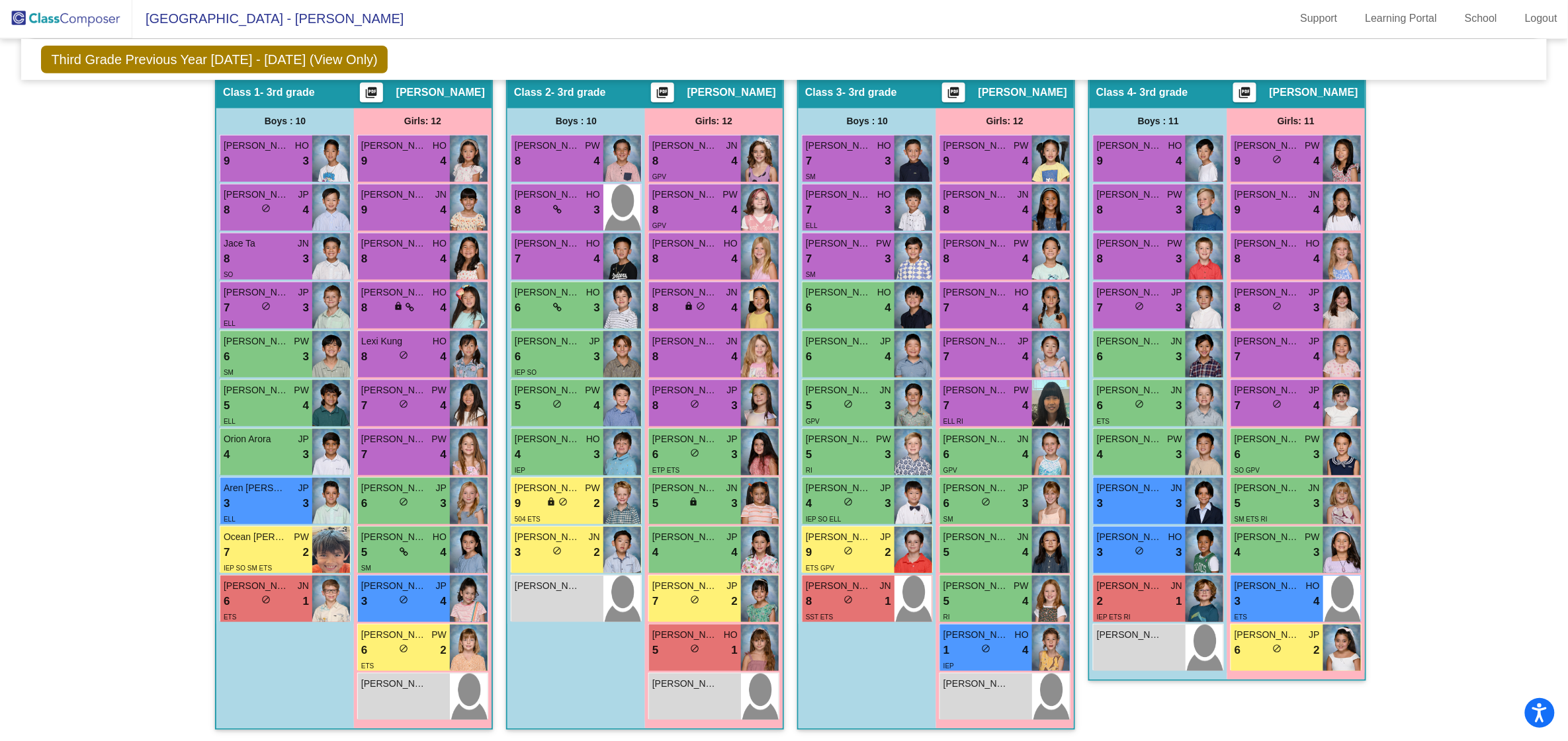
scroll to position [1, 0]
click at [80, 21] on img at bounding box center [66, 19] width 132 height 39
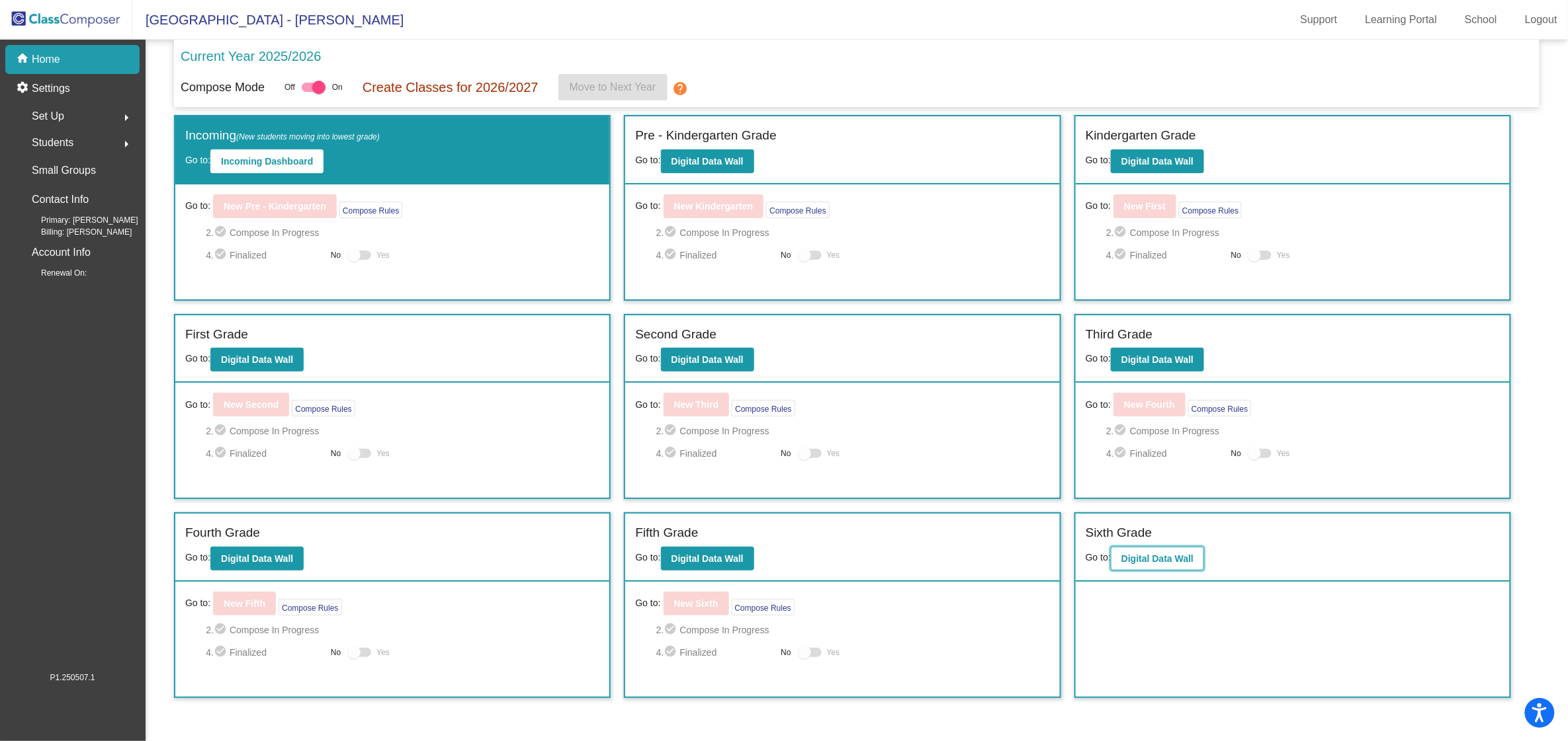
click at [1161, 559] on b "Digital Data Wall" at bounding box center [1157, 559] width 72 height 11
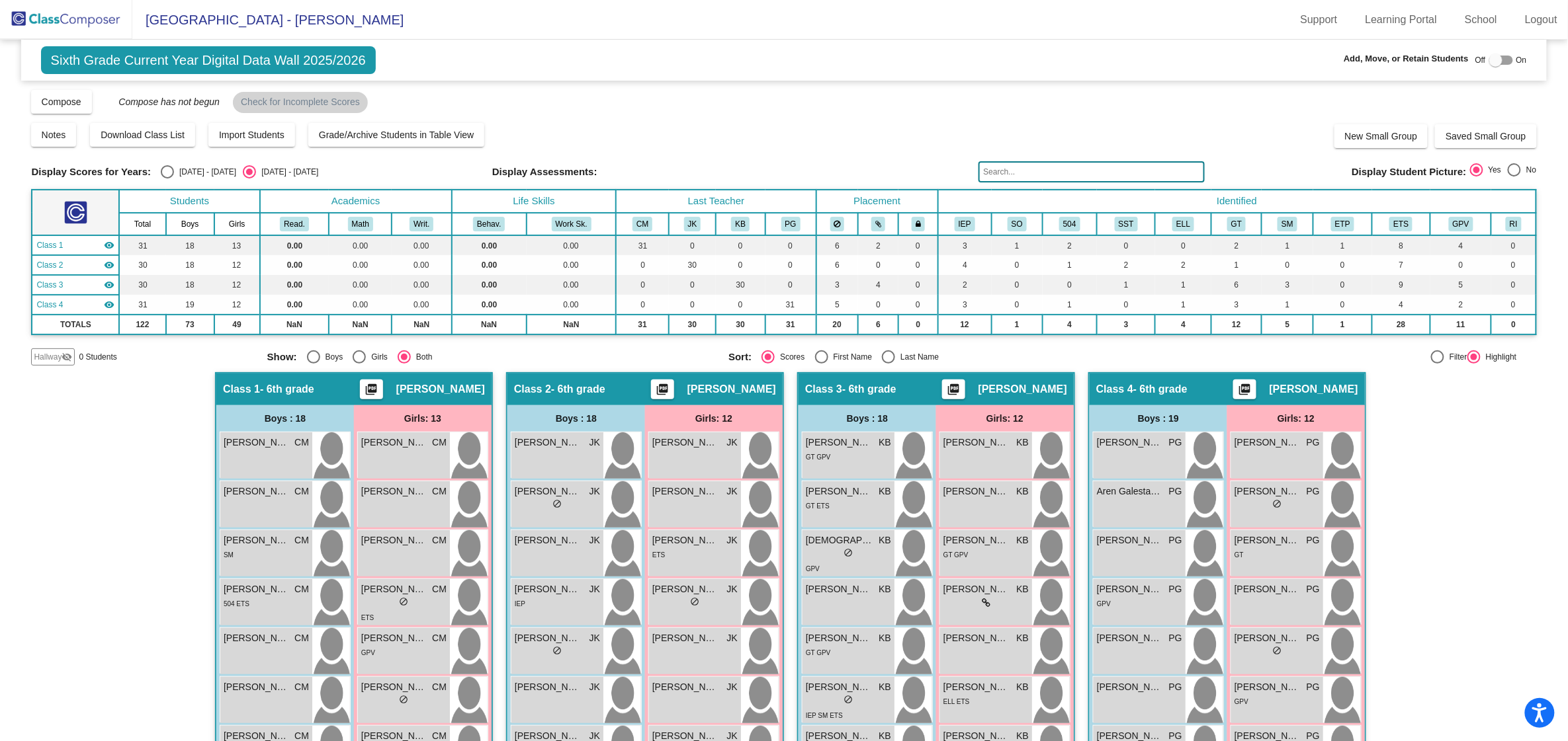
click at [670, 391] on mat-icon "picture_as_pdf" at bounding box center [662, 391] width 16 height 19
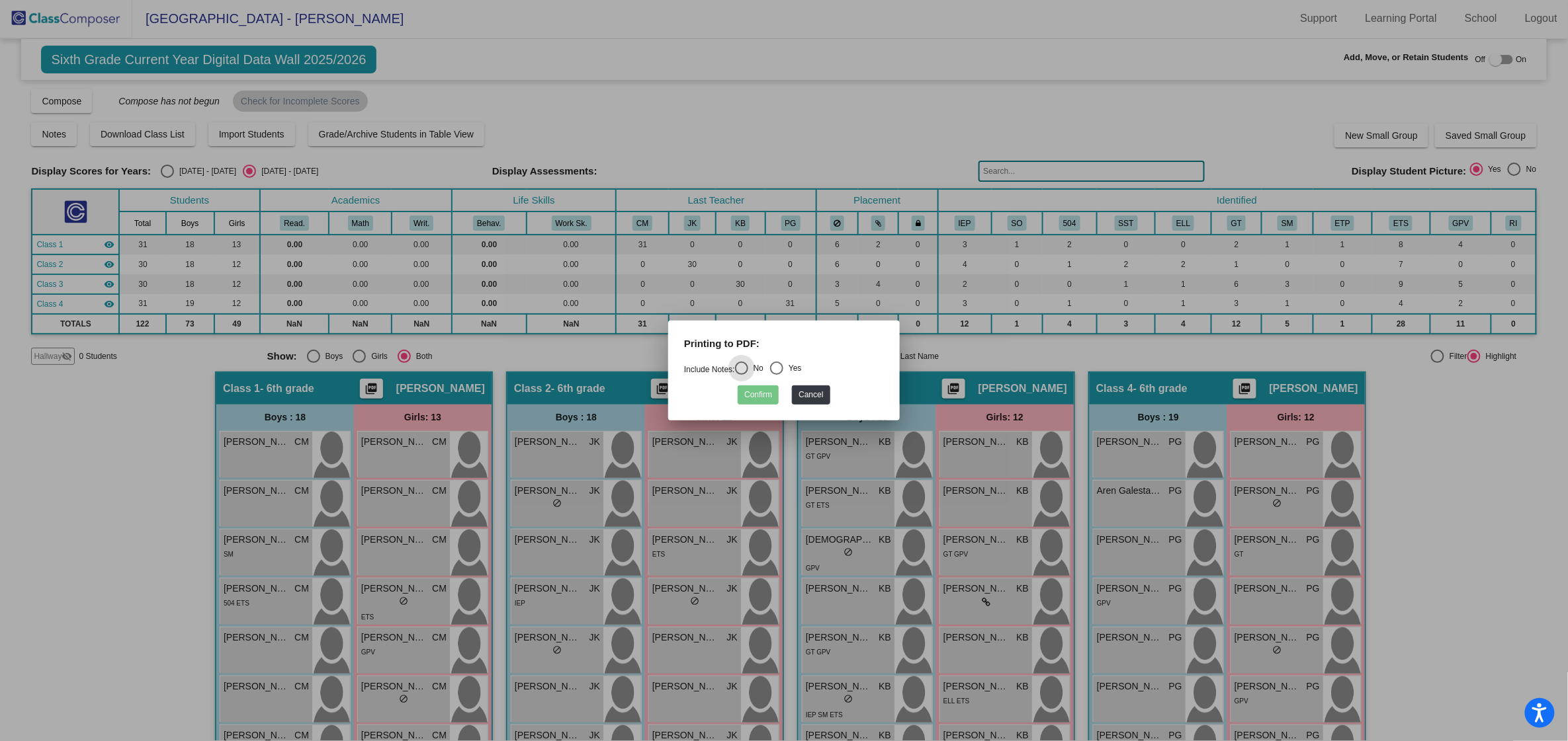
click at [782, 367] on div "Select an option" at bounding box center [776, 367] width 13 height 13
click at [777, 374] on input "Yes" at bounding box center [776, 374] width 1 height 1
radio input "true"
click at [750, 405] on mat-dialog-container "Printing to PDF: Include Notes: No Yes Confirm Cancel" at bounding box center [783, 370] width 231 height 100
click at [758, 398] on button "Confirm" at bounding box center [758, 395] width 41 height 19
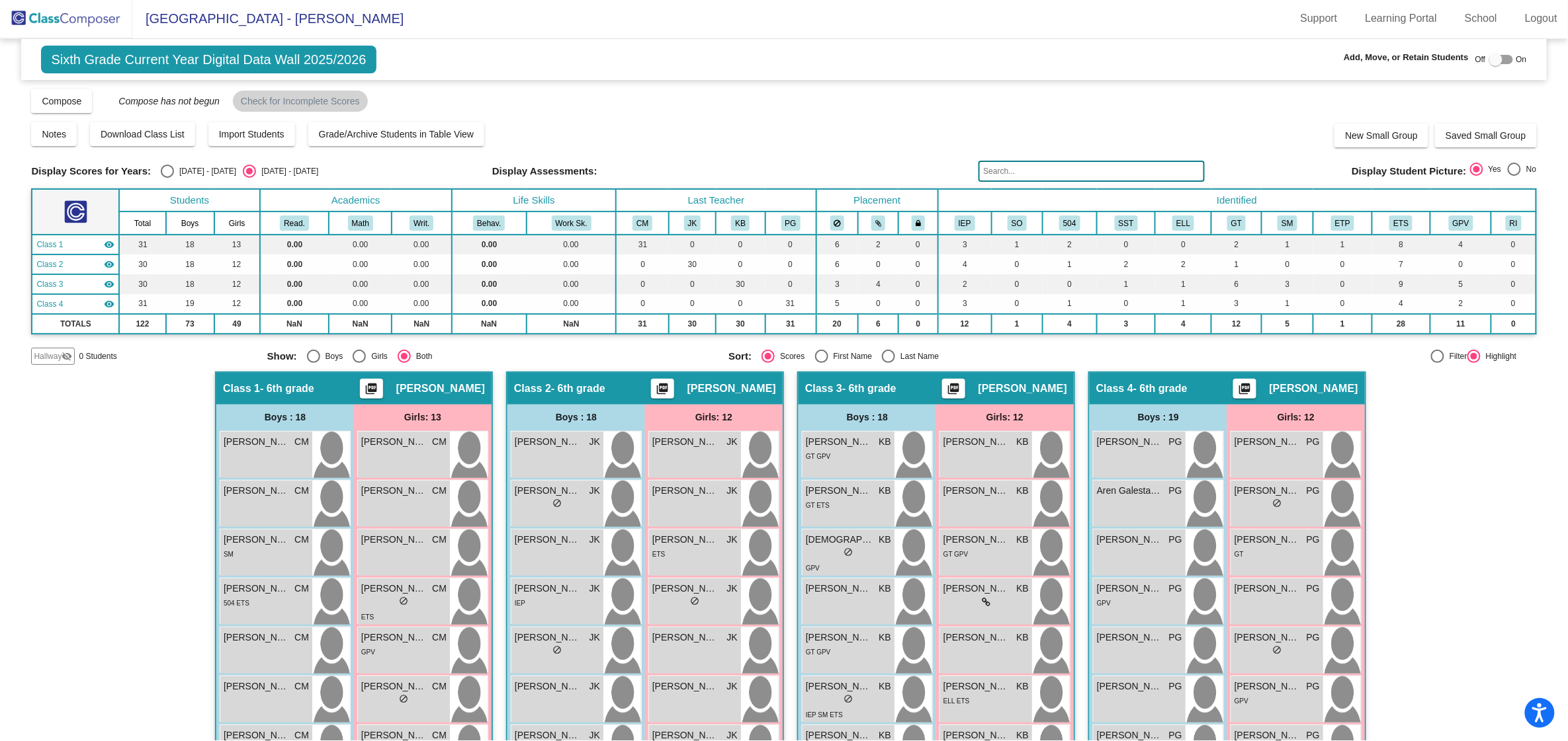
scroll to position [1, 0]
click at [165, 172] on div "Select an option" at bounding box center [167, 172] width 13 height 13
click at [167, 179] on input "[DATE] - [DATE]" at bounding box center [167, 179] width 1 height 1
radio input "true"
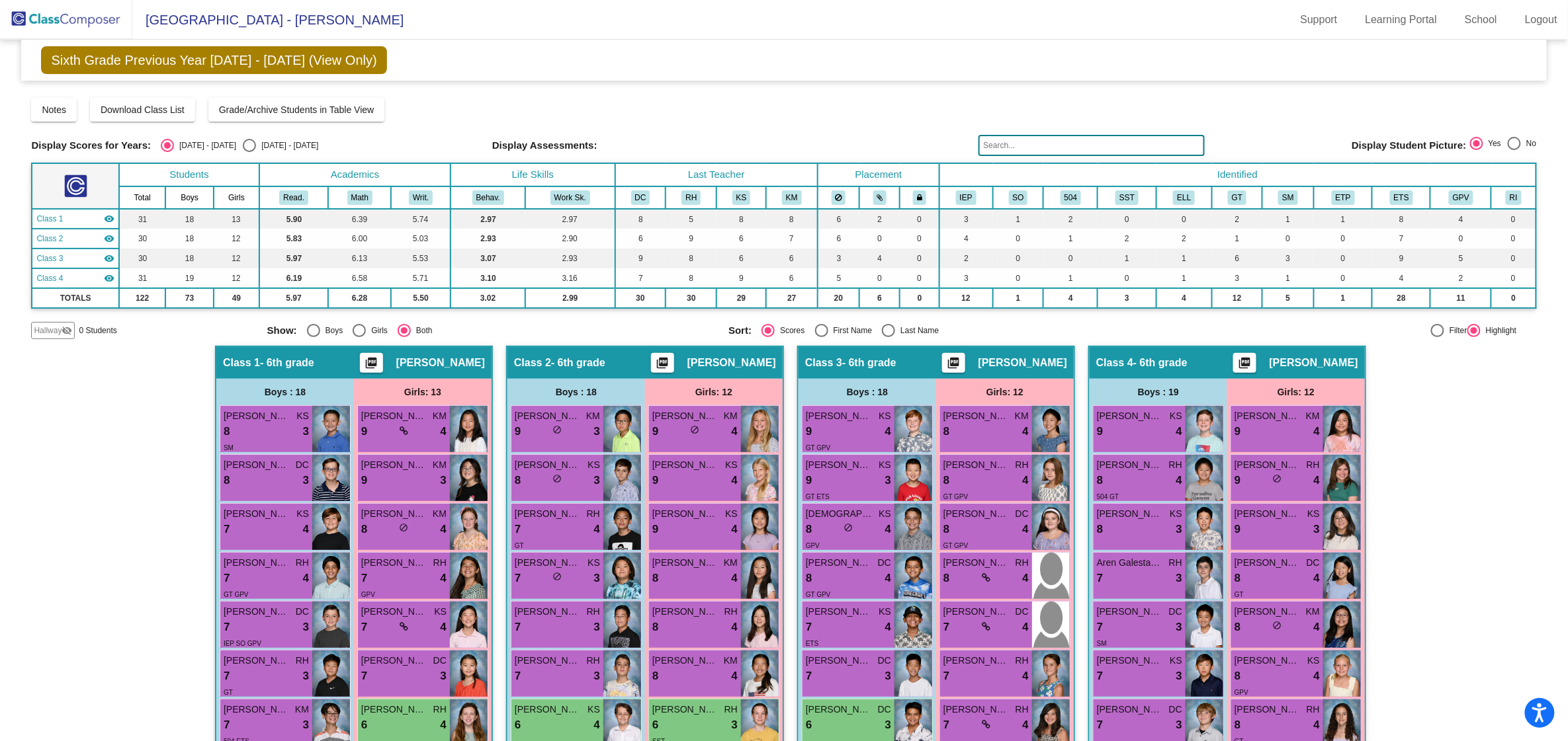
click at [670, 359] on mat-icon "picture_as_pdf" at bounding box center [662, 365] width 16 height 19
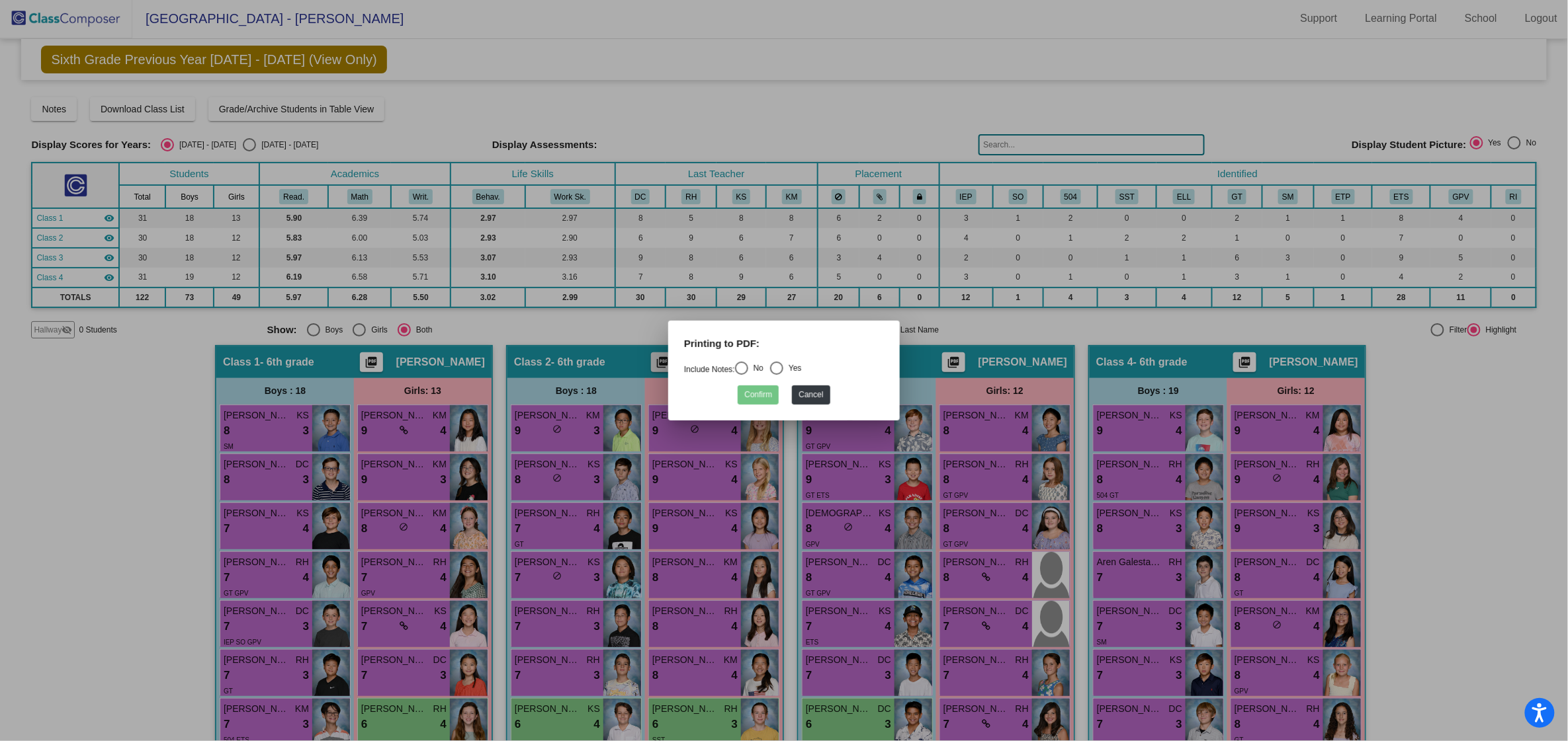
scroll to position [0, 0]
click at [783, 368] on div "Select an option" at bounding box center [776, 367] width 13 height 13
click at [777, 374] on input "Yes" at bounding box center [776, 374] width 1 height 1
radio input "true"
click at [769, 390] on button "Confirm" at bounding box center [758, 395] width 41 height 19
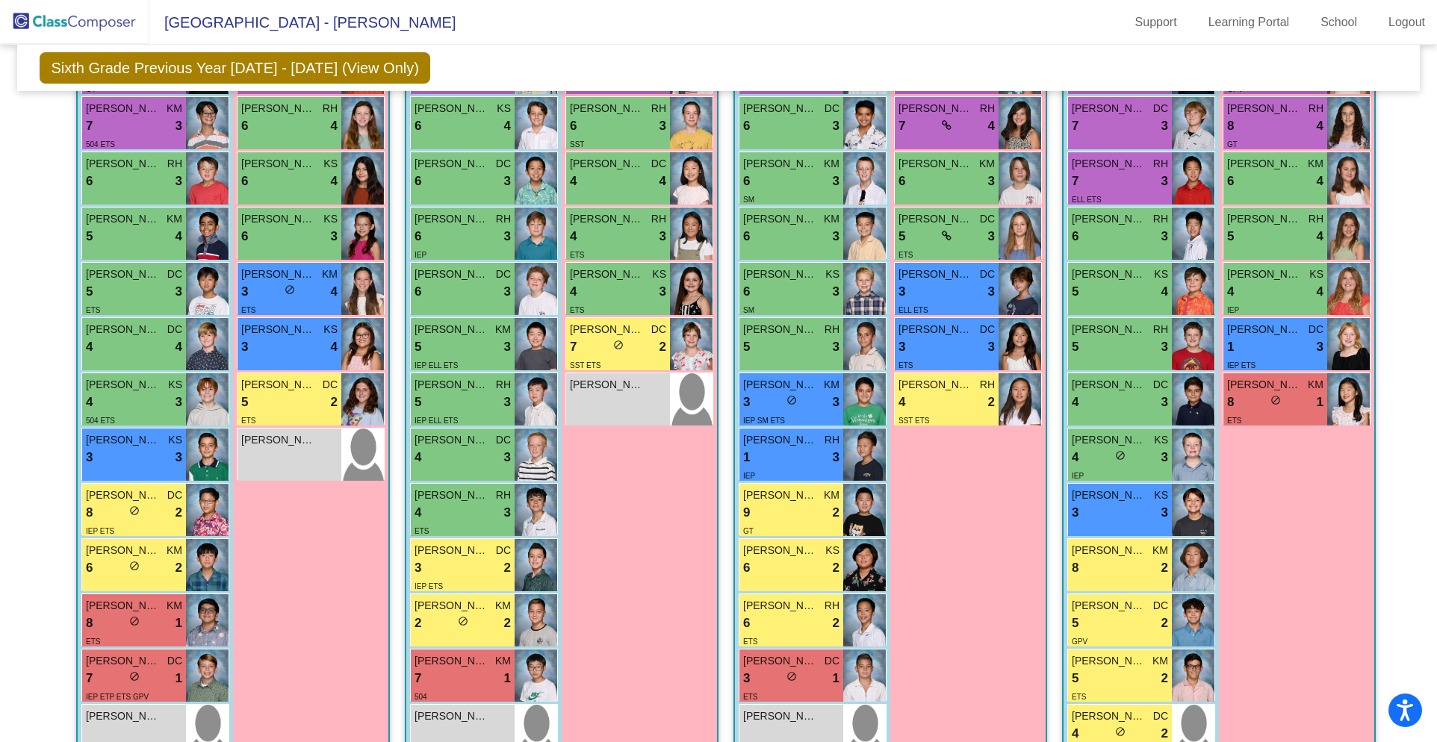
scroll to position [690, 0]
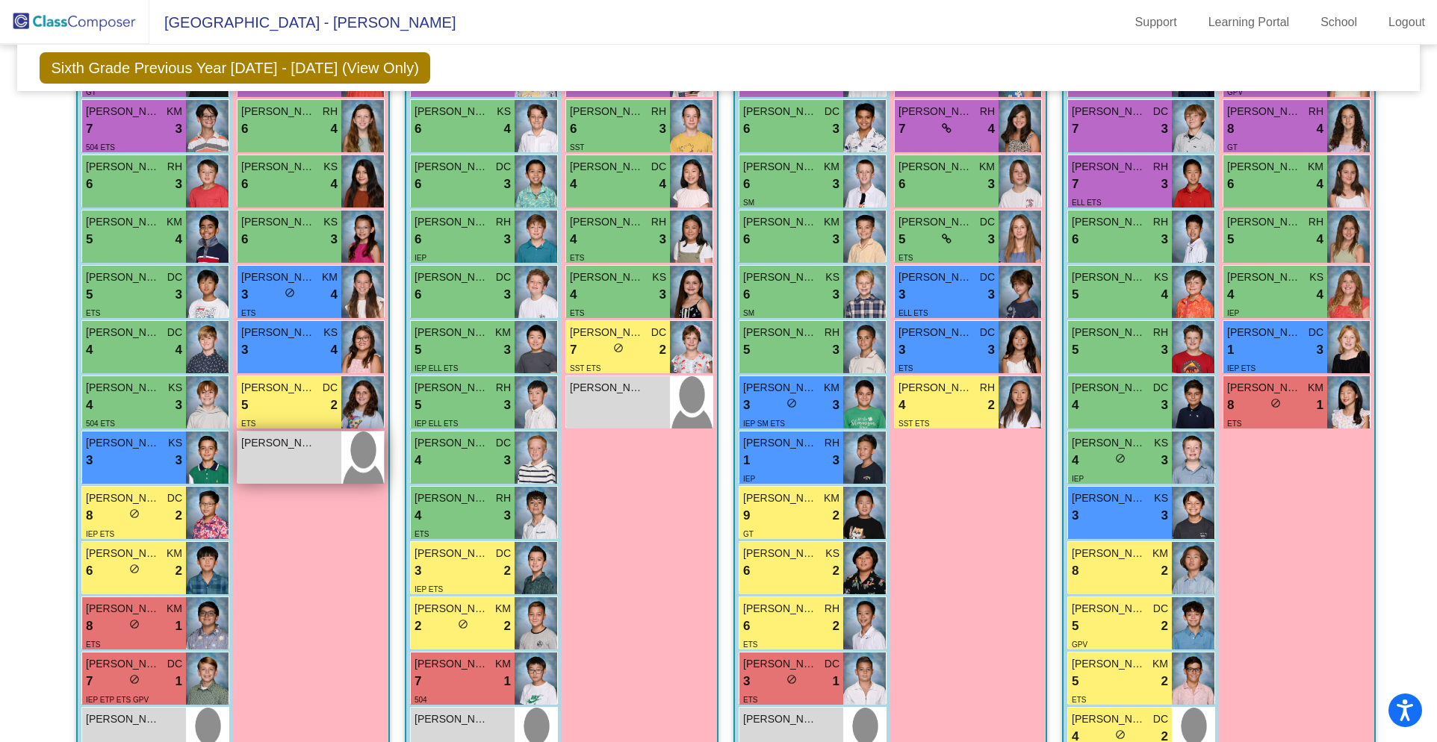
click at [299, 447] on span "[PERSON_NAME]" at bounding box center [278, 443] width 75 height 16
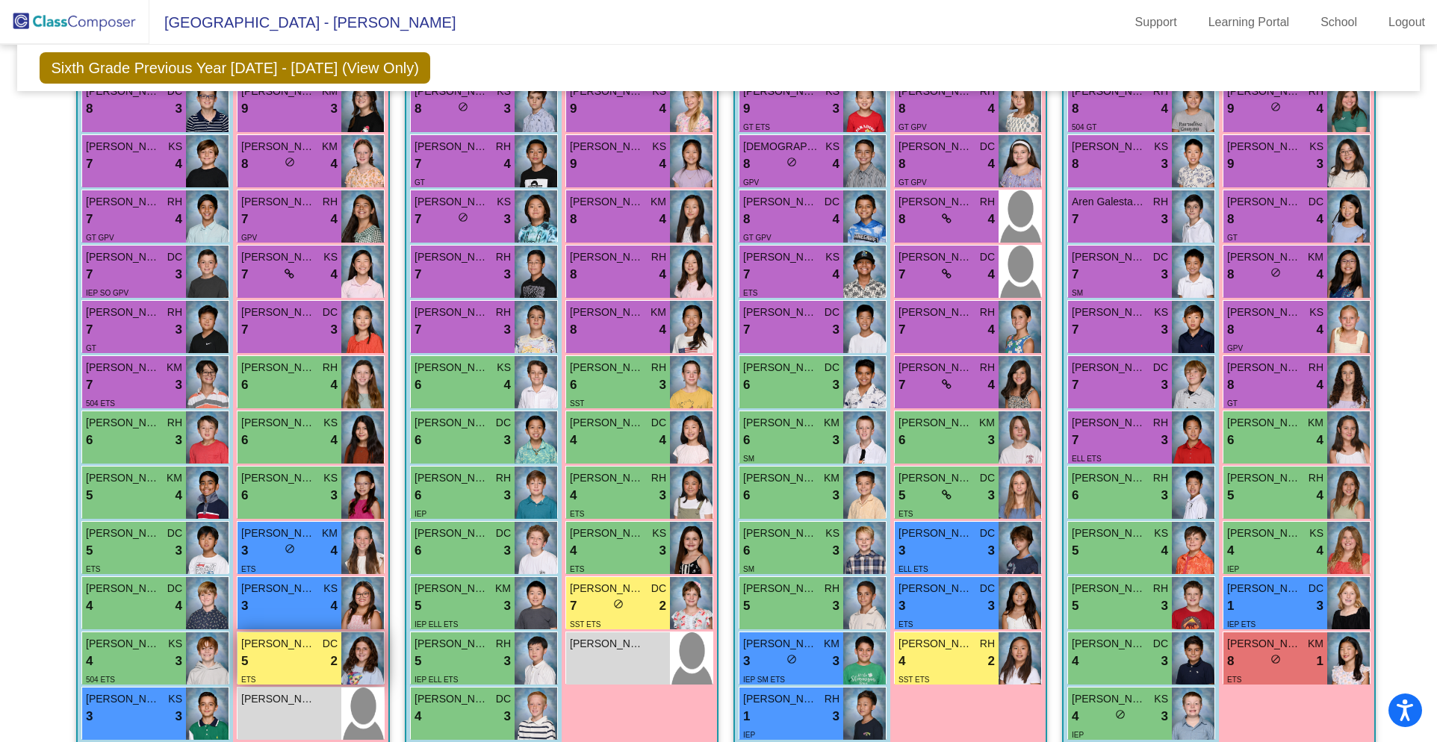
scroll to position [577, 0]
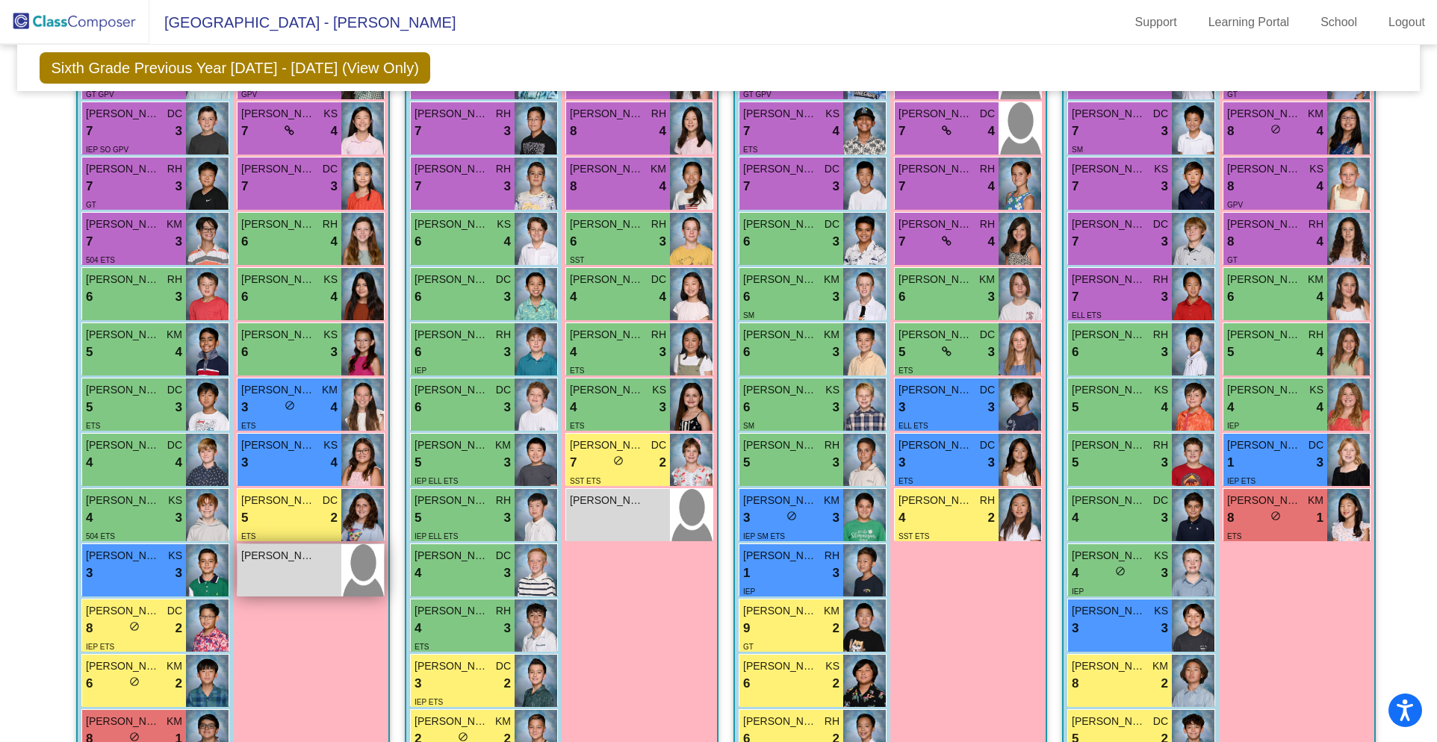
click at [293, 572] on div "[PERSON_NAME] lock do_not_disturb_alt" at bounding box center [289, 570] width 104 height 52
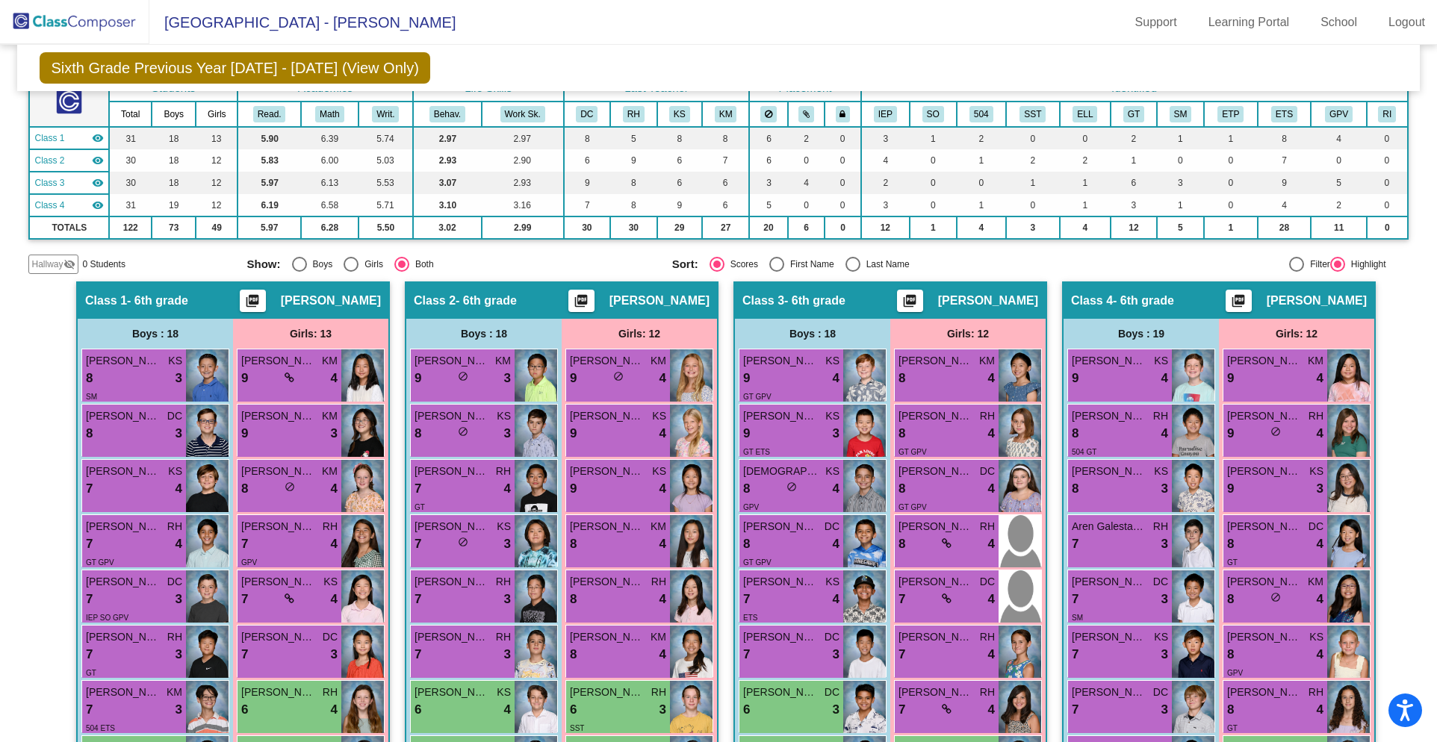
scroll to position [0, 0]
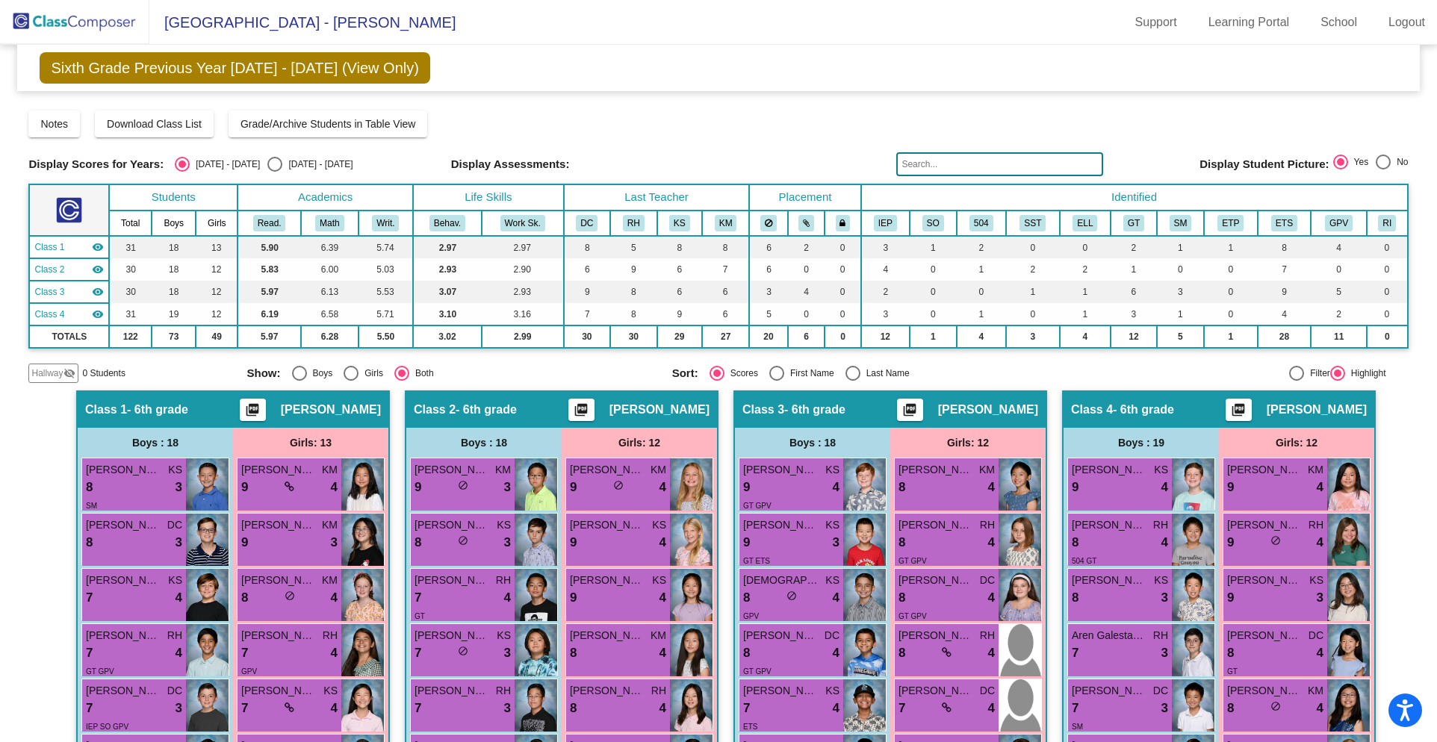
click at [267, 167] on div "Select an option" at bounding box center [274, 164] width 15 height 15
click at [274, 172] on input "[DATE] - [DATE]" at bounding box center [274, 172] width 1 height 1
radio input "true"
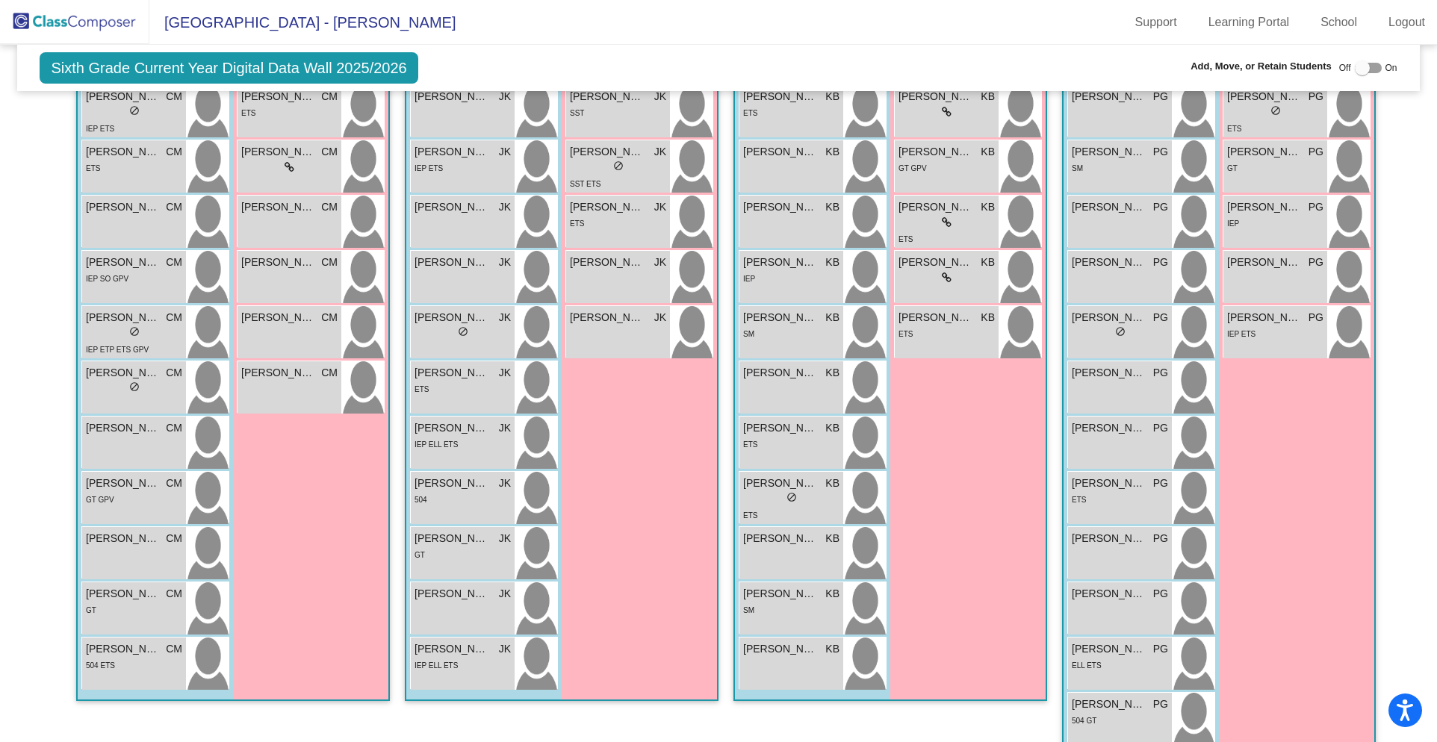
scroll to position [815, 0]
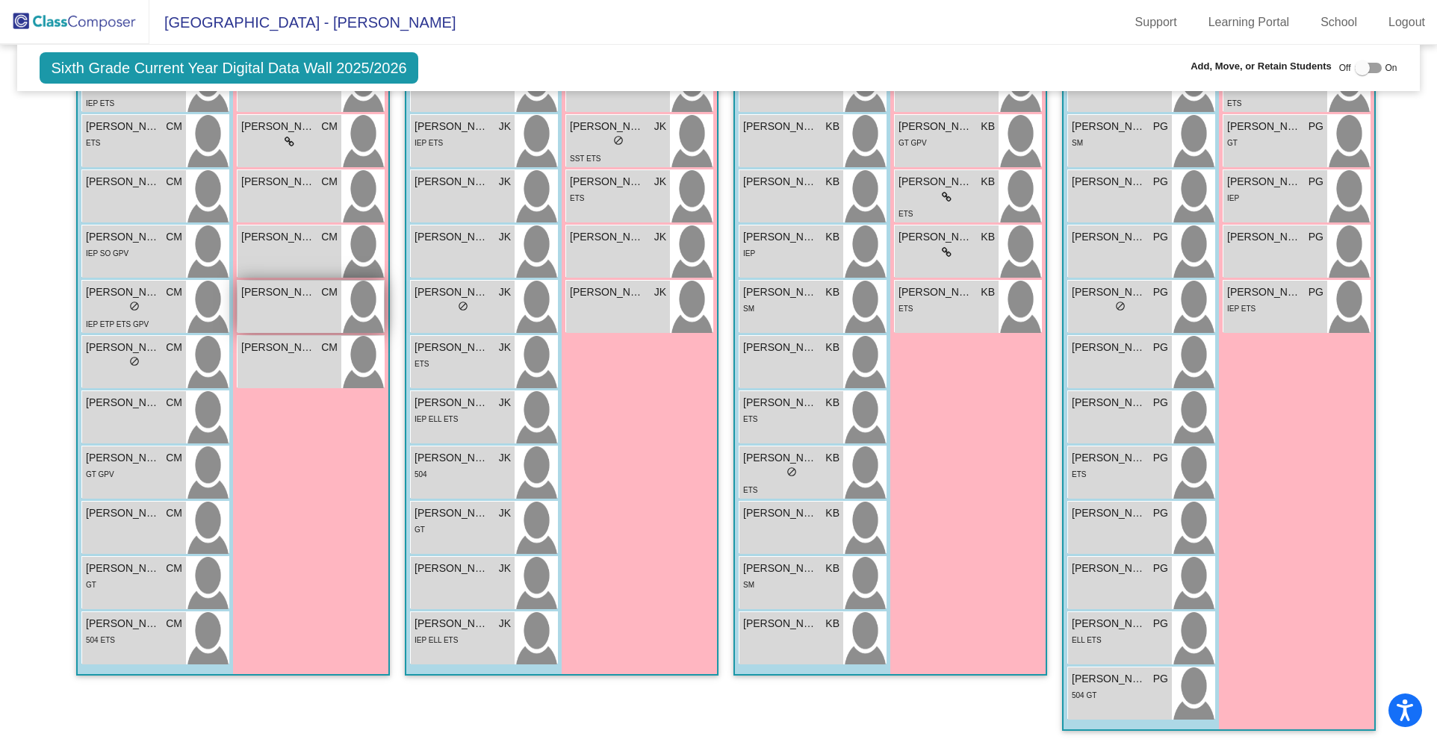
click at [299, 304] on div "[PERSON_NAME] [PERSON_NAME] lock do_not_disturb_alt" at bounding box center [289, 307] width 104 height 52
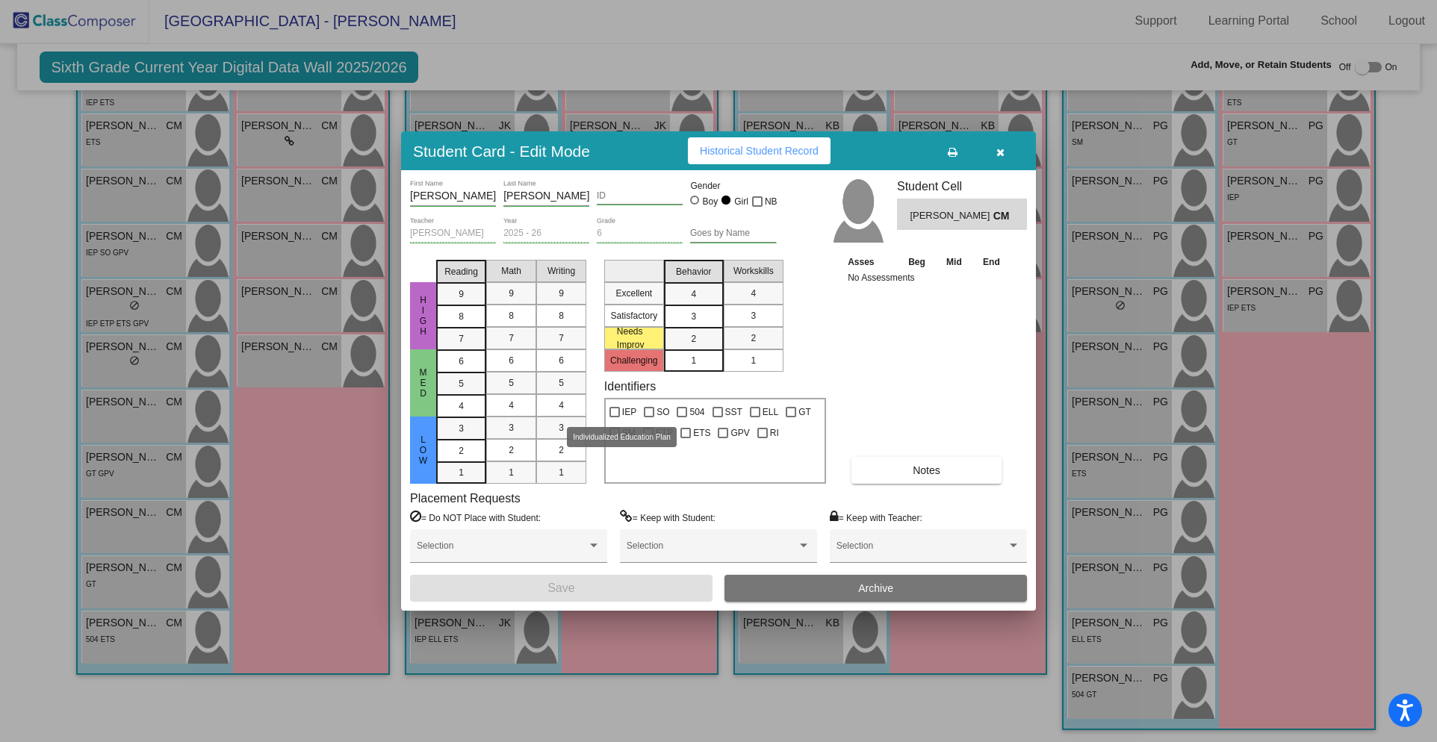
click at [615, 411] on div at bounding box center [614, 412] width 10 height 10
click at [615, 417] on input "IEP" at bounding box center [614, 417] width 1 height 1
checkbox input "true"
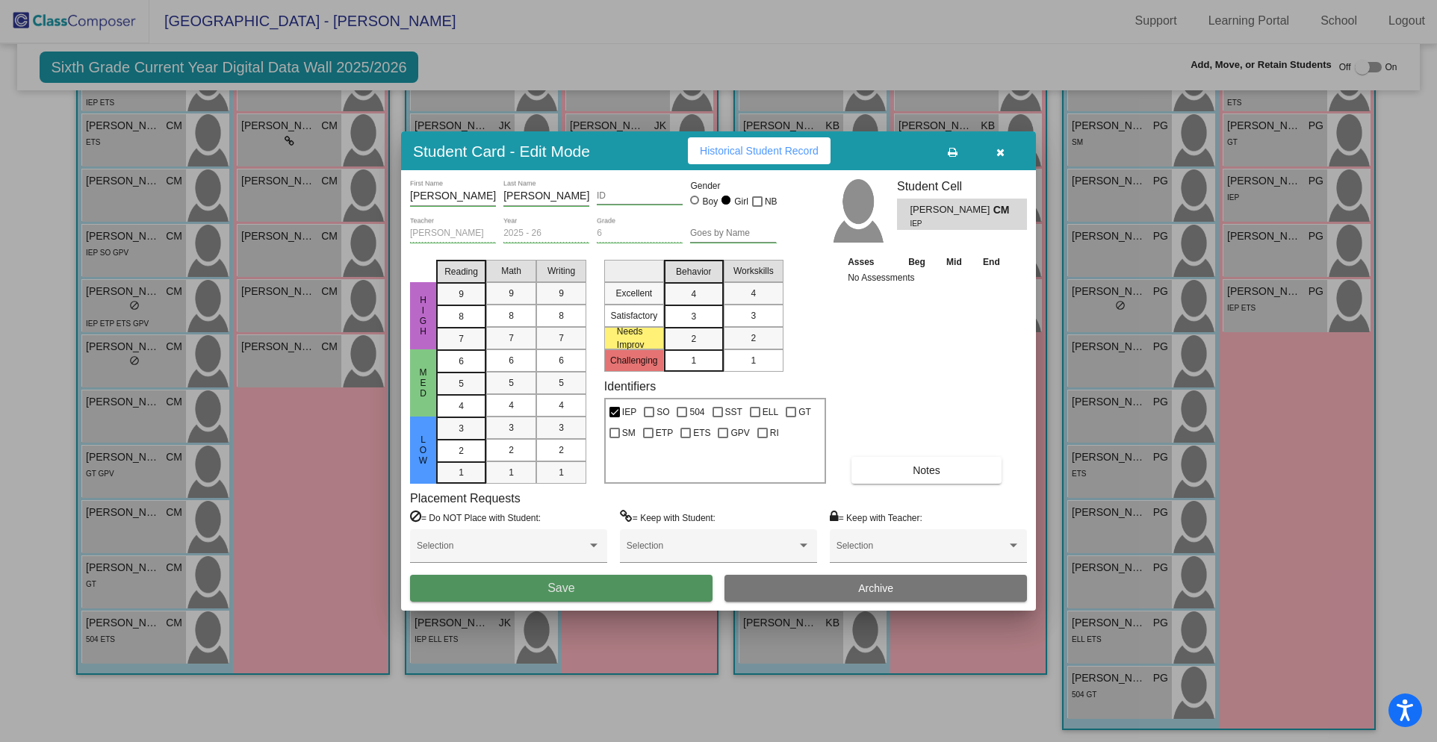
click at [556, 579] on button "Save" at bounding box center [561, 588] width 302 height 27
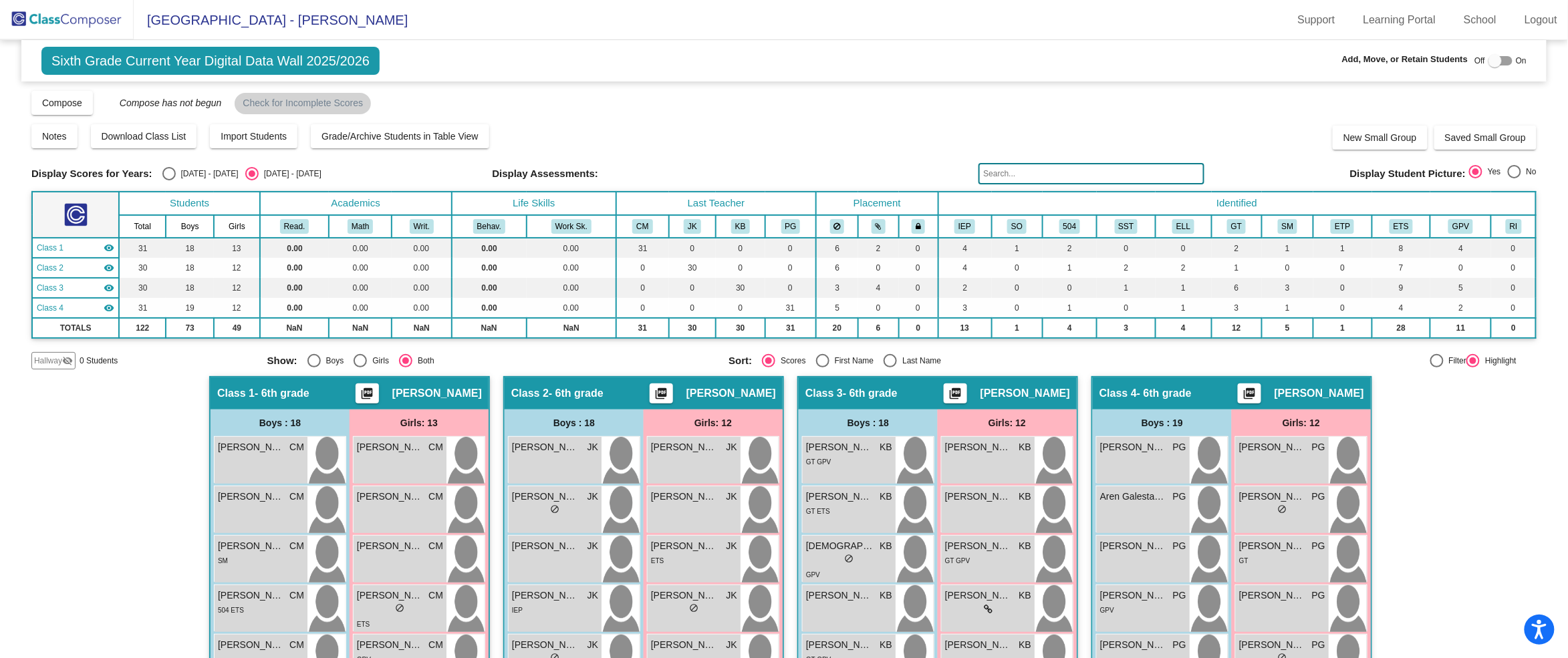
click at [81, 20] on img at bounding box center [66, 20] width 133 height 39
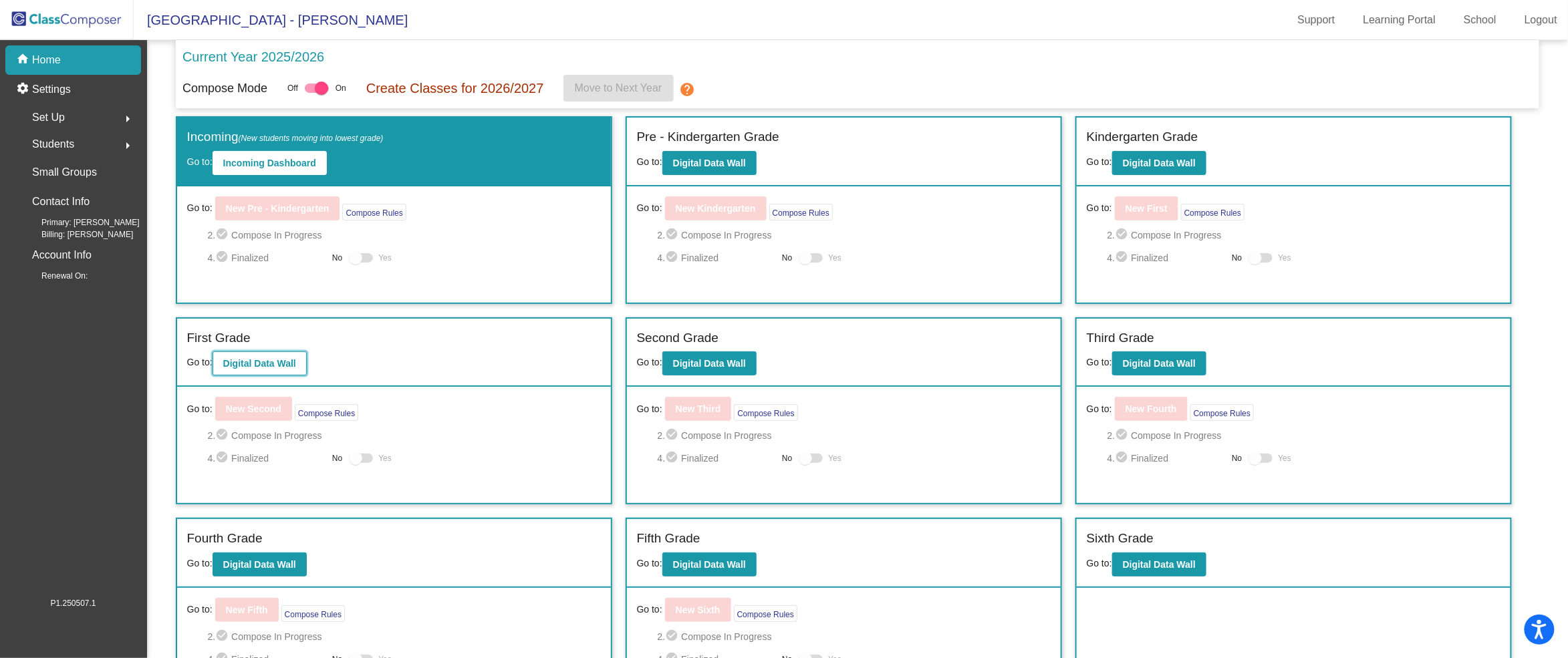
click at [260, 361] on b "Digital Data Wall" at bounding box center [259, 363] width 72 height 11
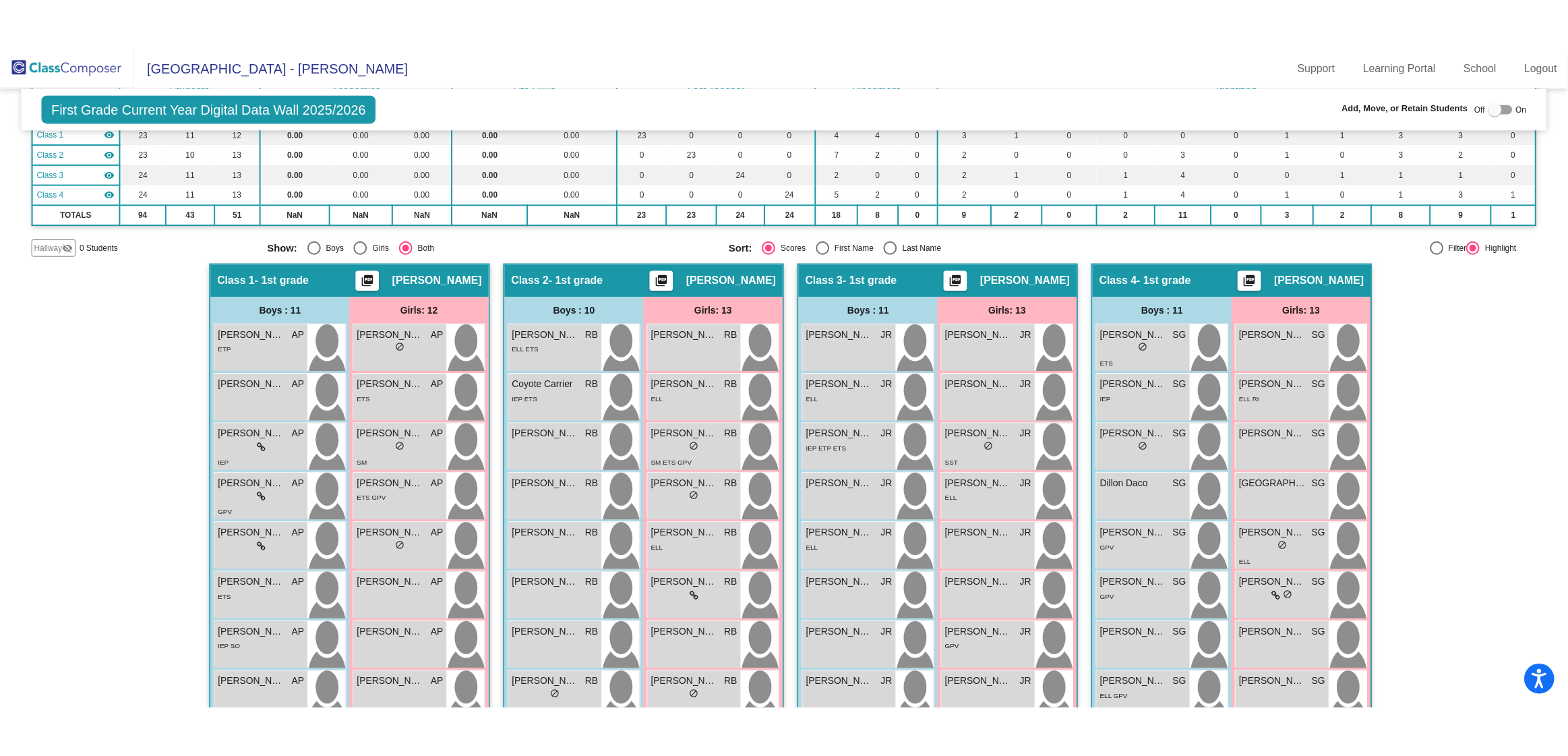
scroll to position [279, 0]
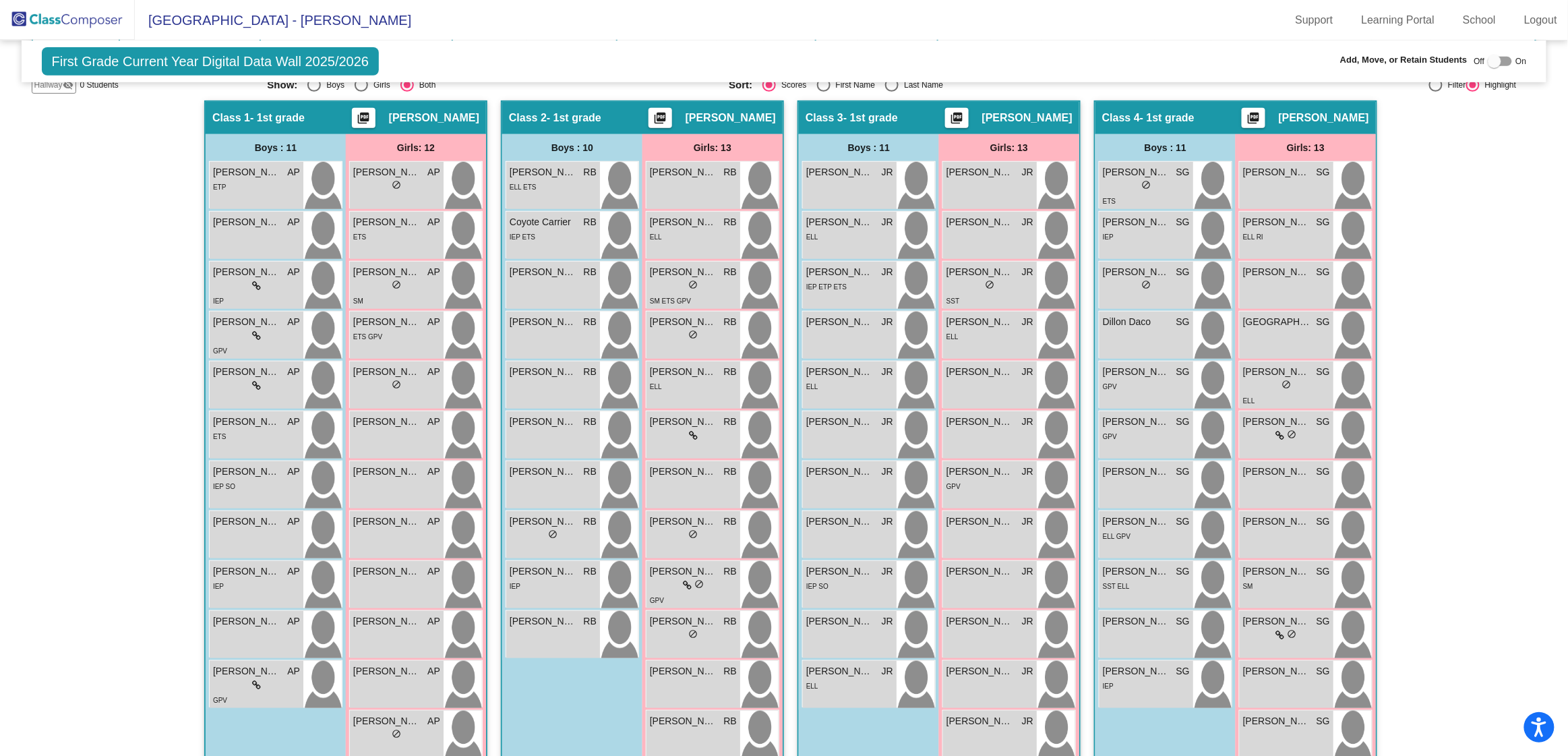
click at [99, 12] on img at bounding box center [67, 20] width 135 height 40
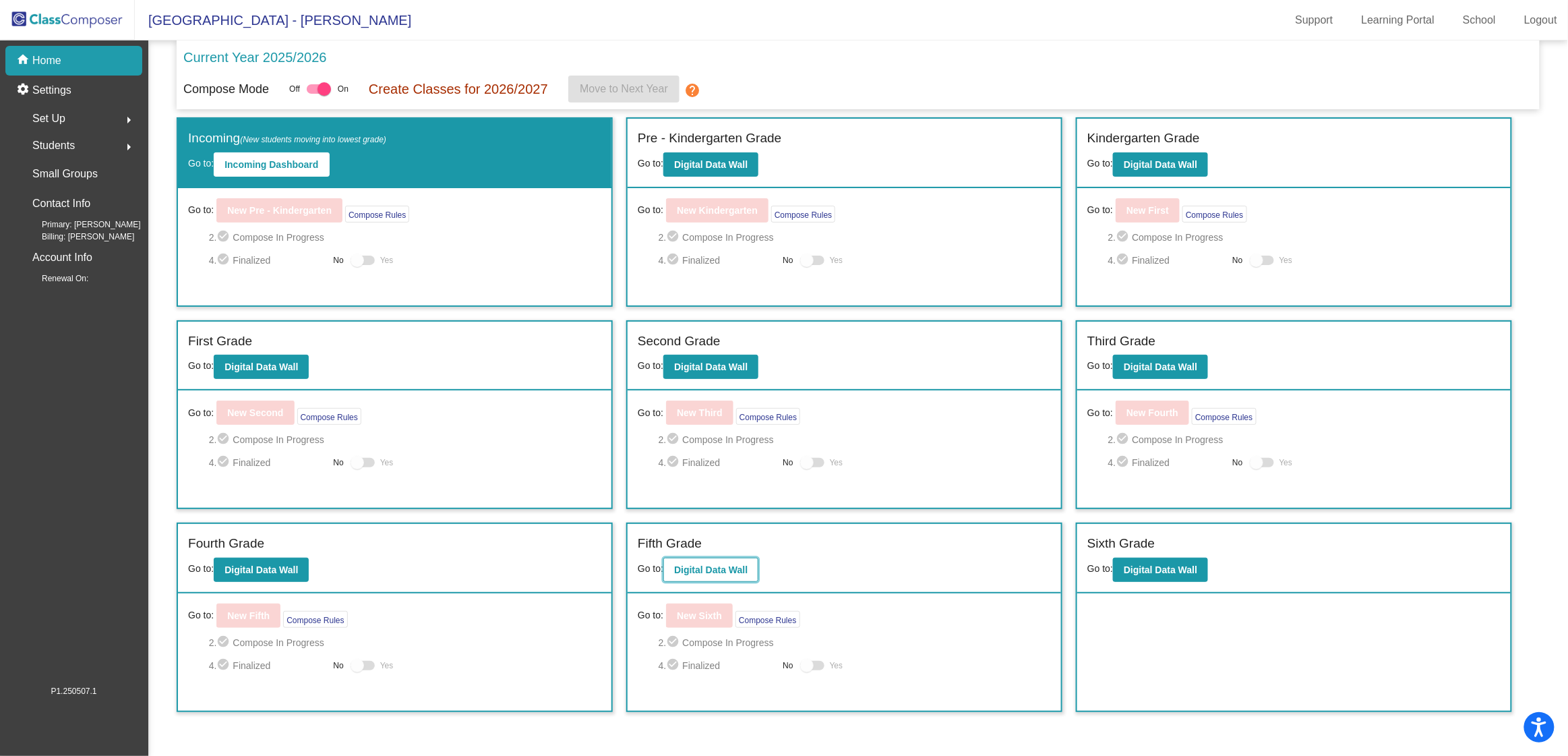
click at [713, 570] on b "Digital Data Wall" at bounding box center [710, 570] width 73 height 11
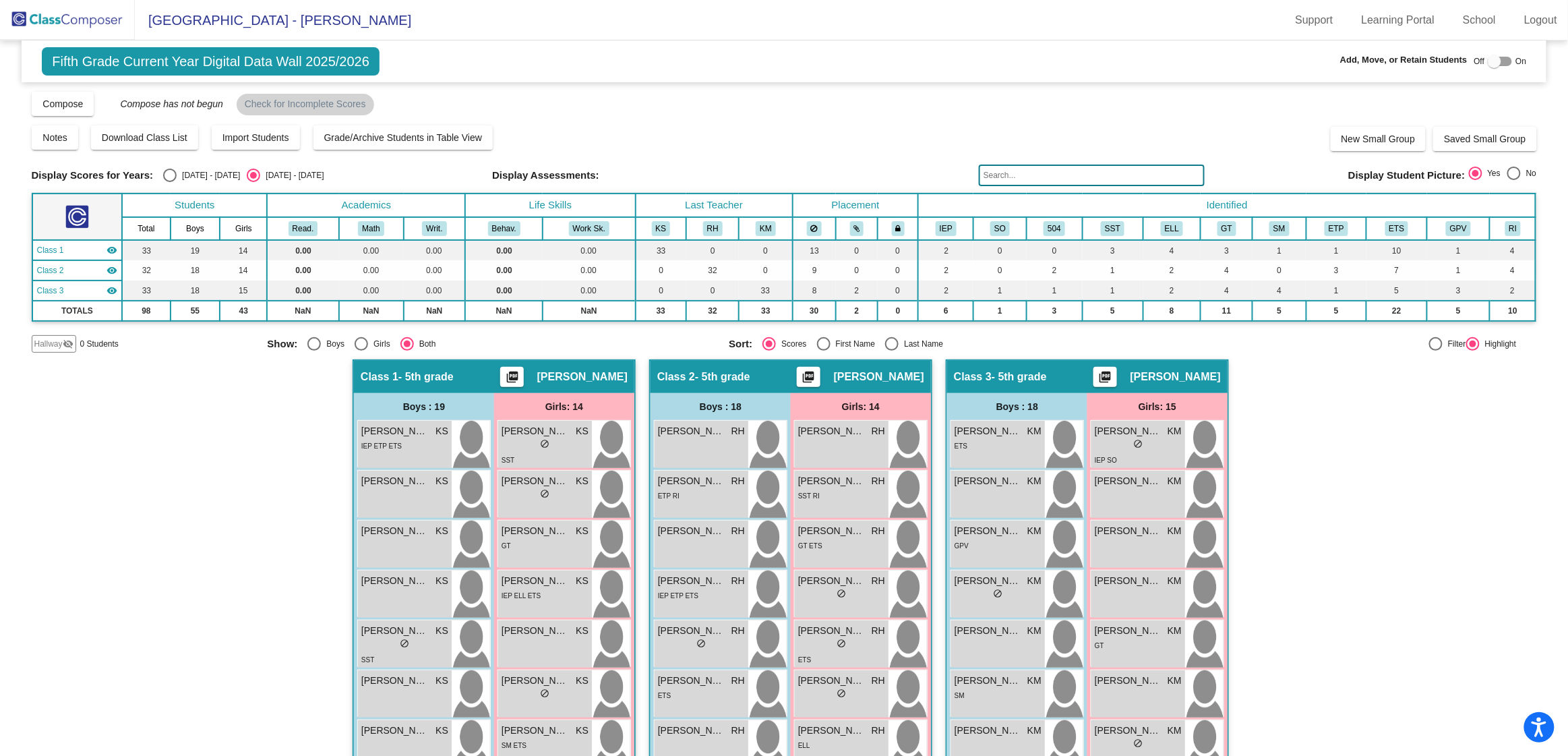
click at [65, 23] on img at bounding box center [67, 20] width 135 height 40
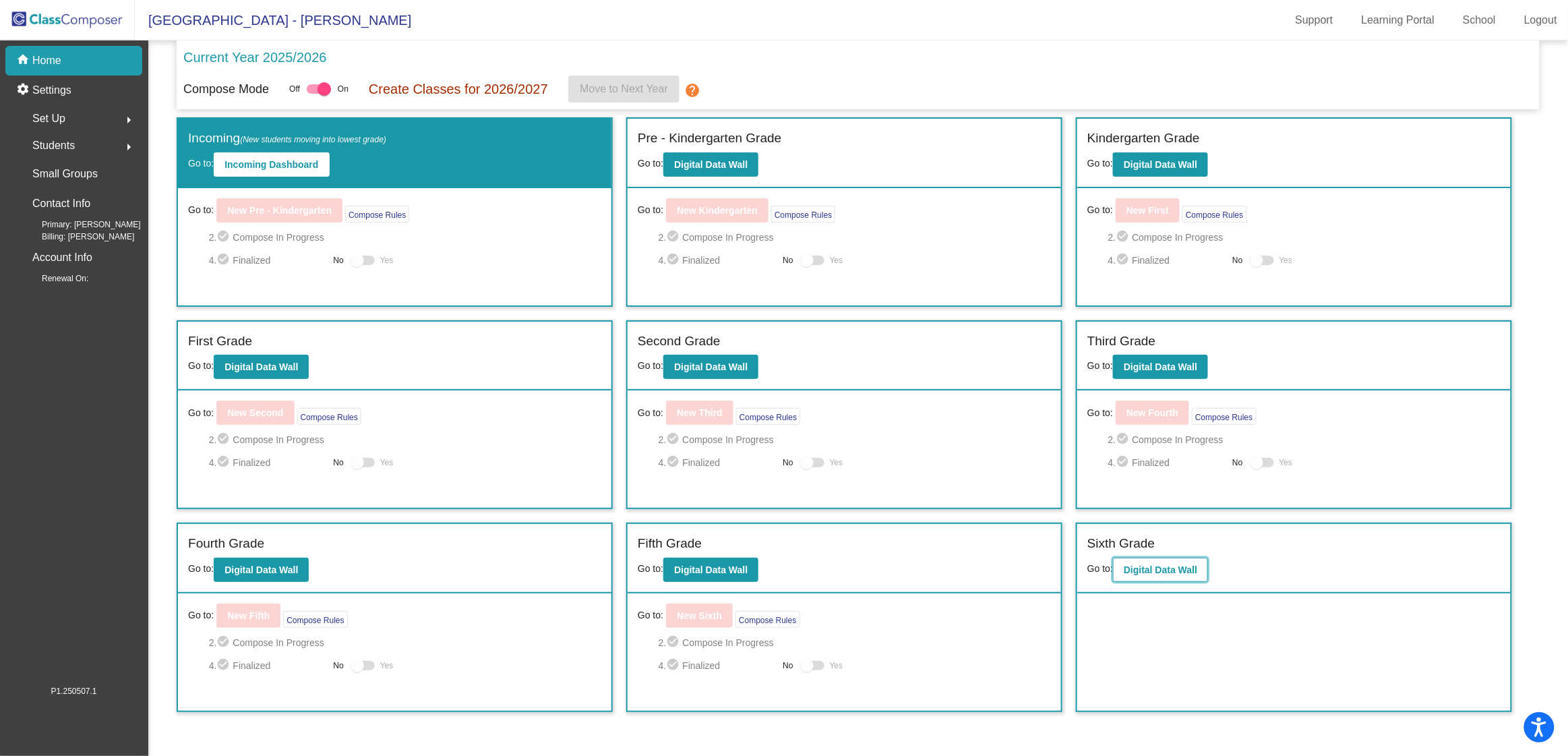
click at [1155, 575] on button "Digital Data Wall" at bounding box center [1160, 570] width 95 height 24
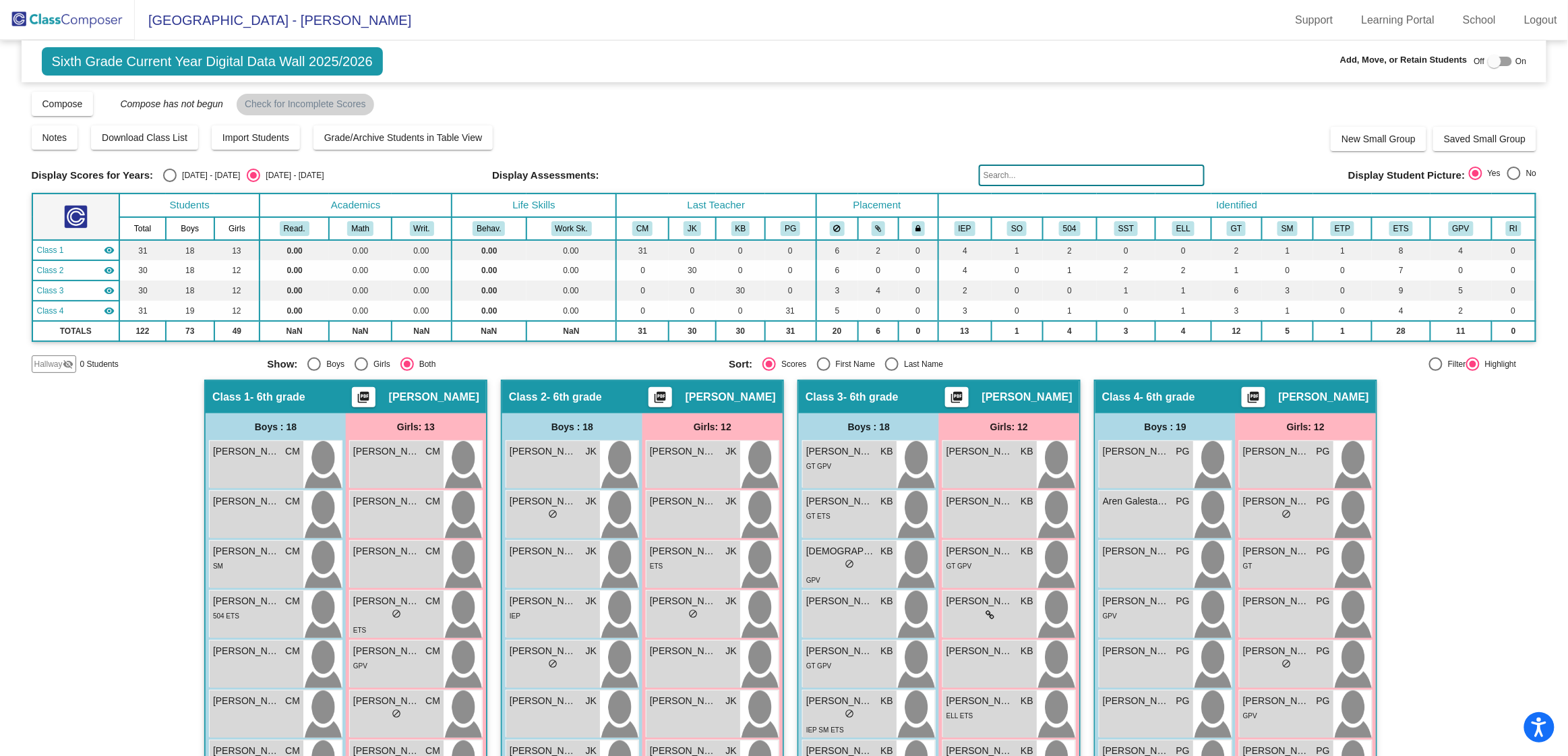
click at [172, 176] on div "Select an option" at bounding box center [170, 175] width 14 height 14
click at [170, 182] on input "[DATE] - [DATE]" at bounding box center [169, 182] width 1 height 1
radio input "true"
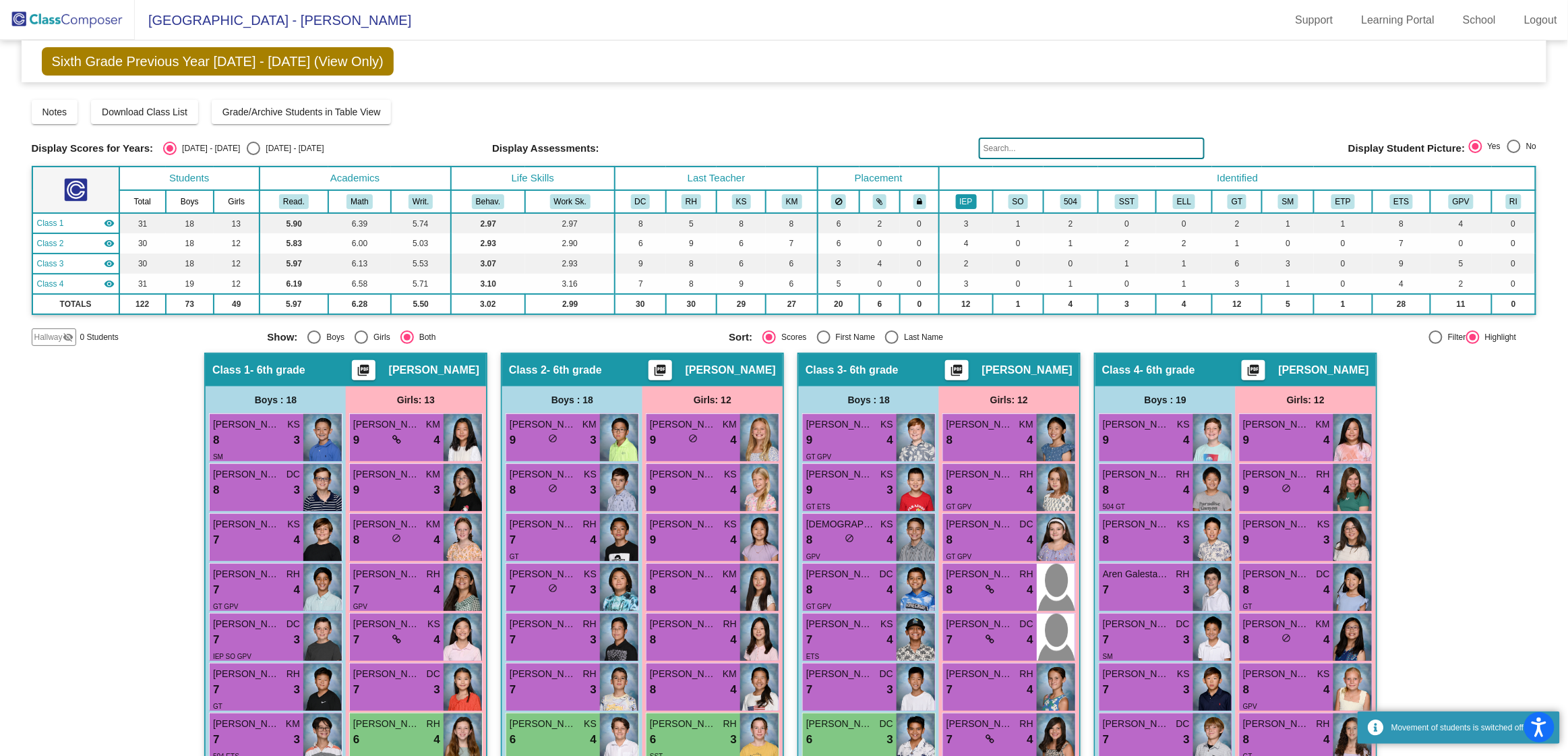
click at [961, 204] on button "IEP" at bounding box center [966, 201] width 21 height 14
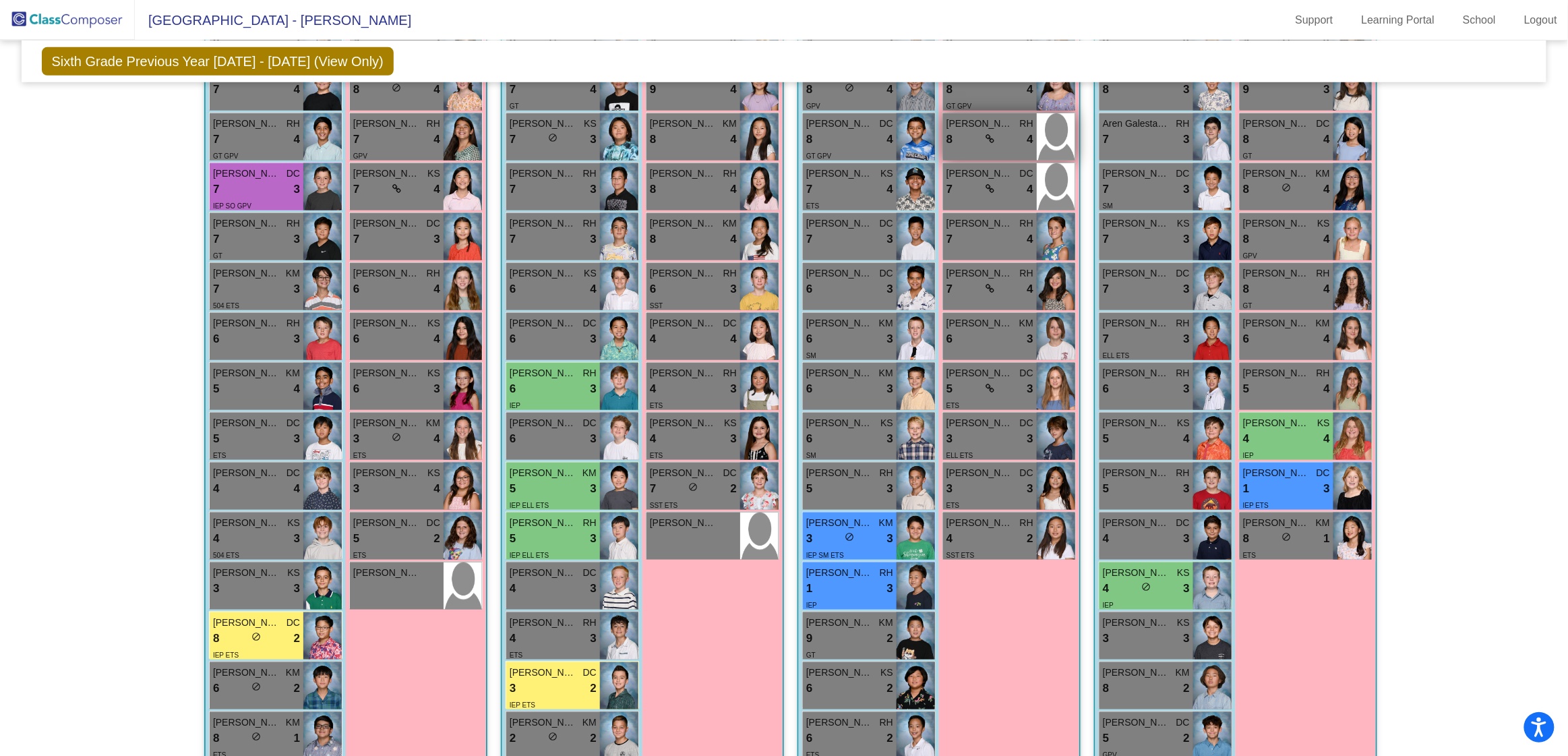
scroll to position [454, 0]
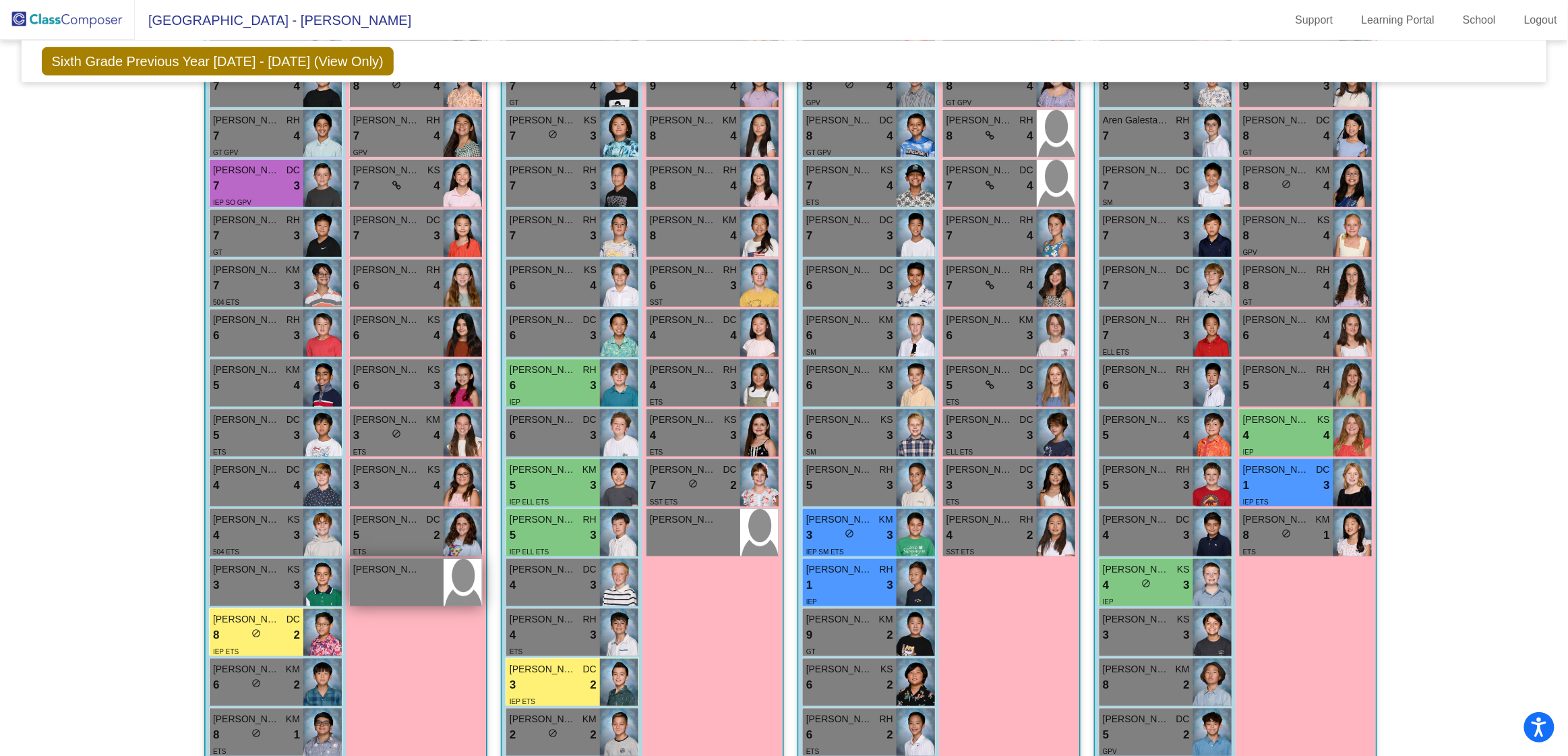
click at [412, 572] on span "[PERSON_NAME]" at bounding box center [386, 570] width 68 height 14
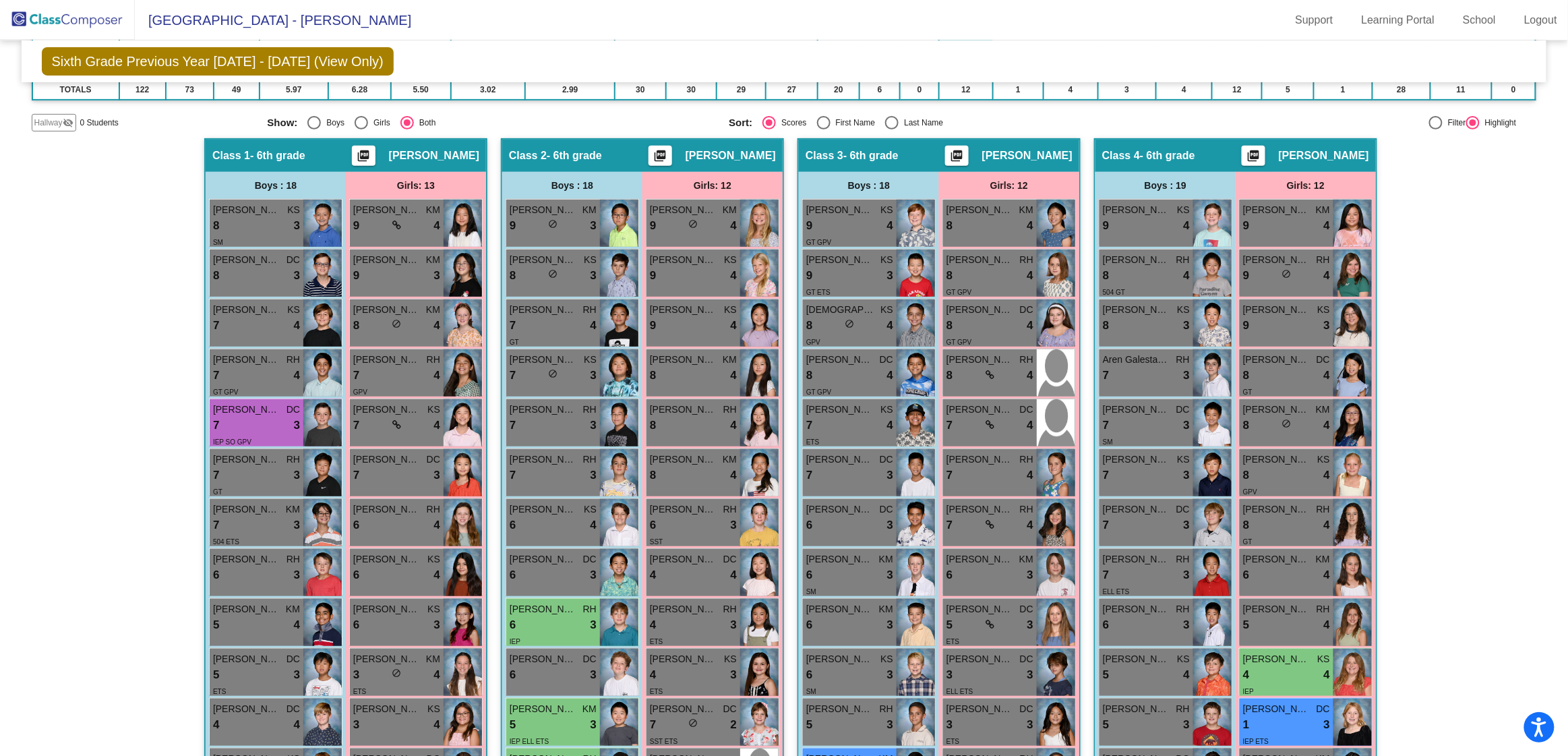
scroll to position [0, 0]
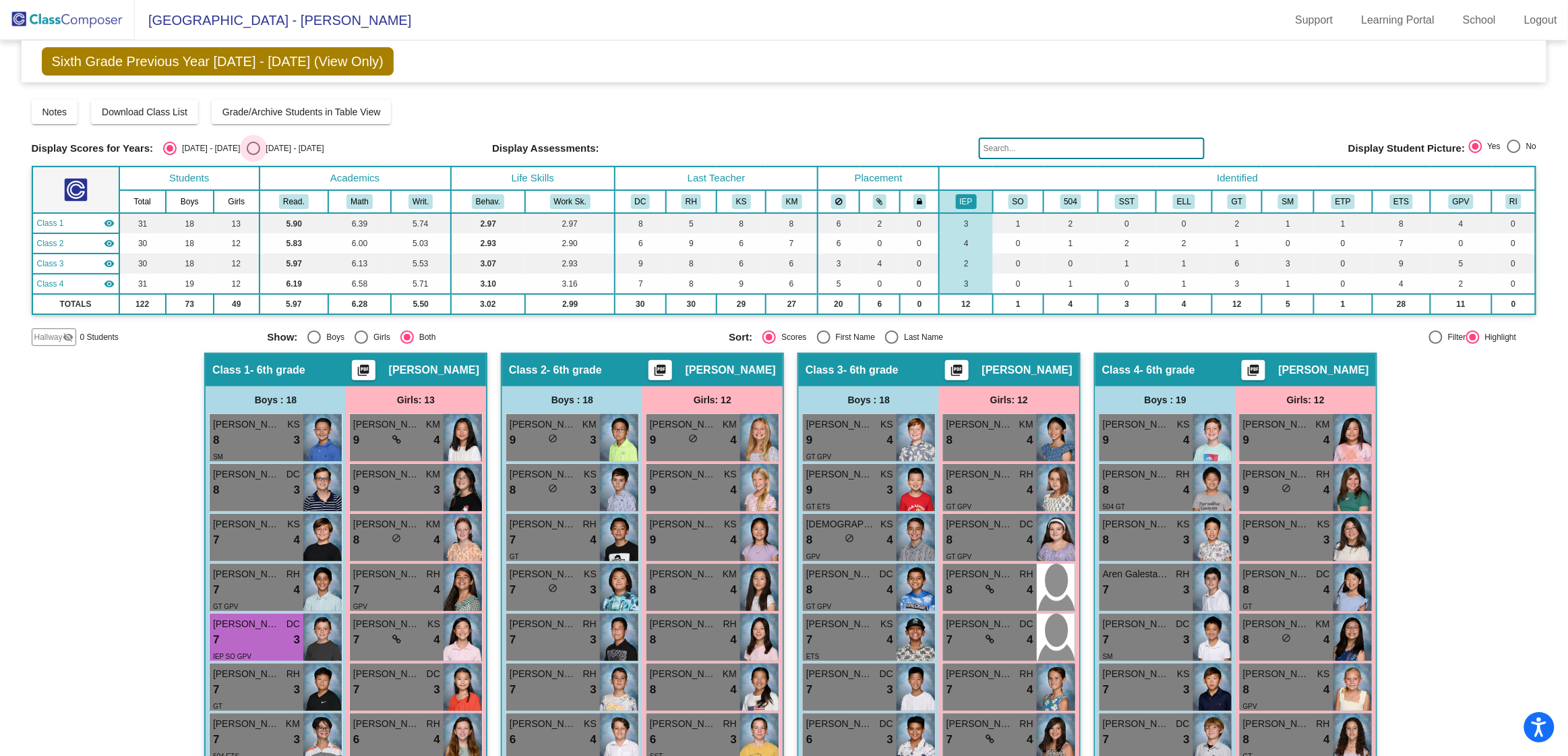
click at [246, 145] on div "Select an option" at bounding box center [253, 148] width 14 height 14
click at [253, 155] on input "[DATE] - [DATE]" at bounding box center [253, 155] width 1 height 1
radio input "true"
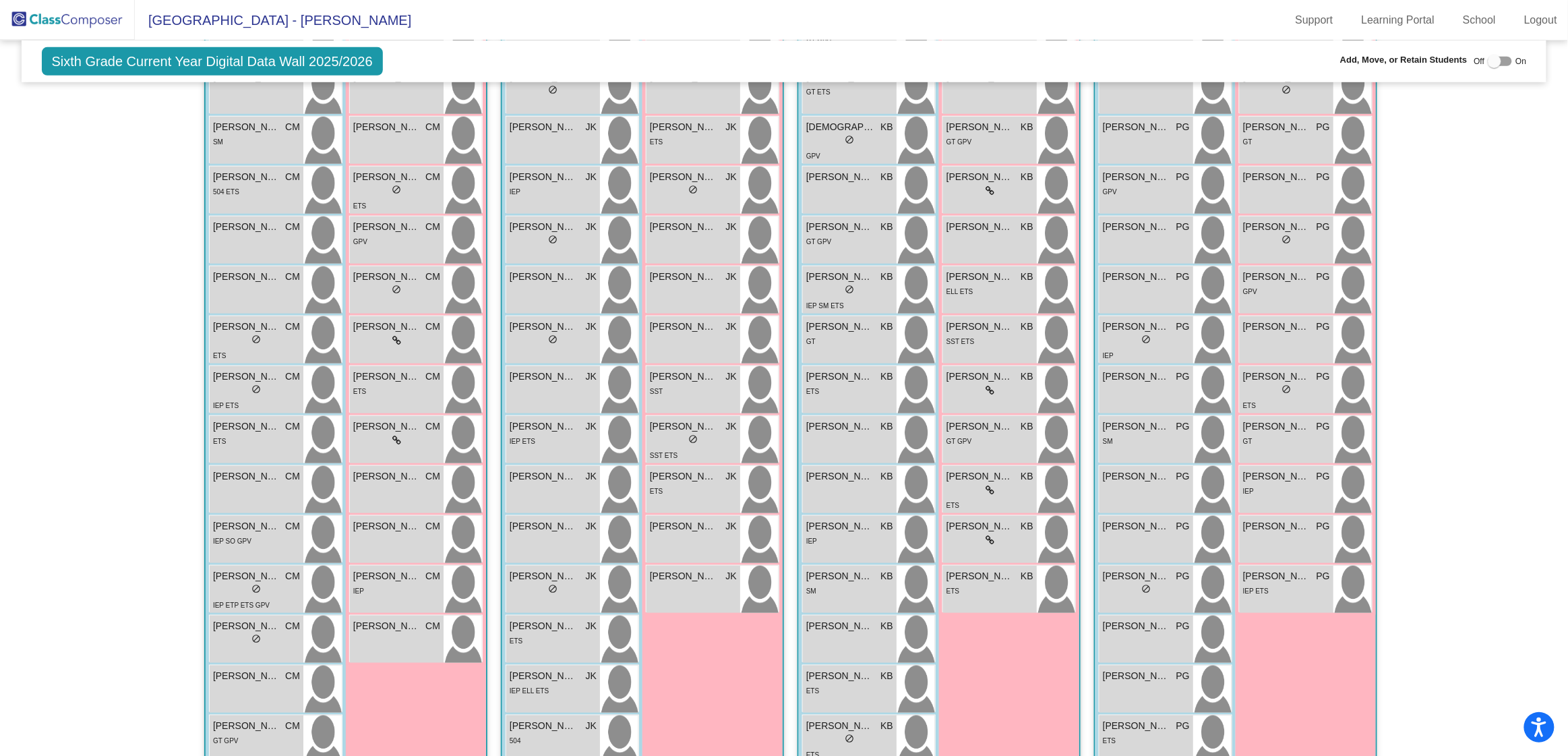
scroll to position [535, 0]
